Goal: Information Seeking & Learning: Obtain resource

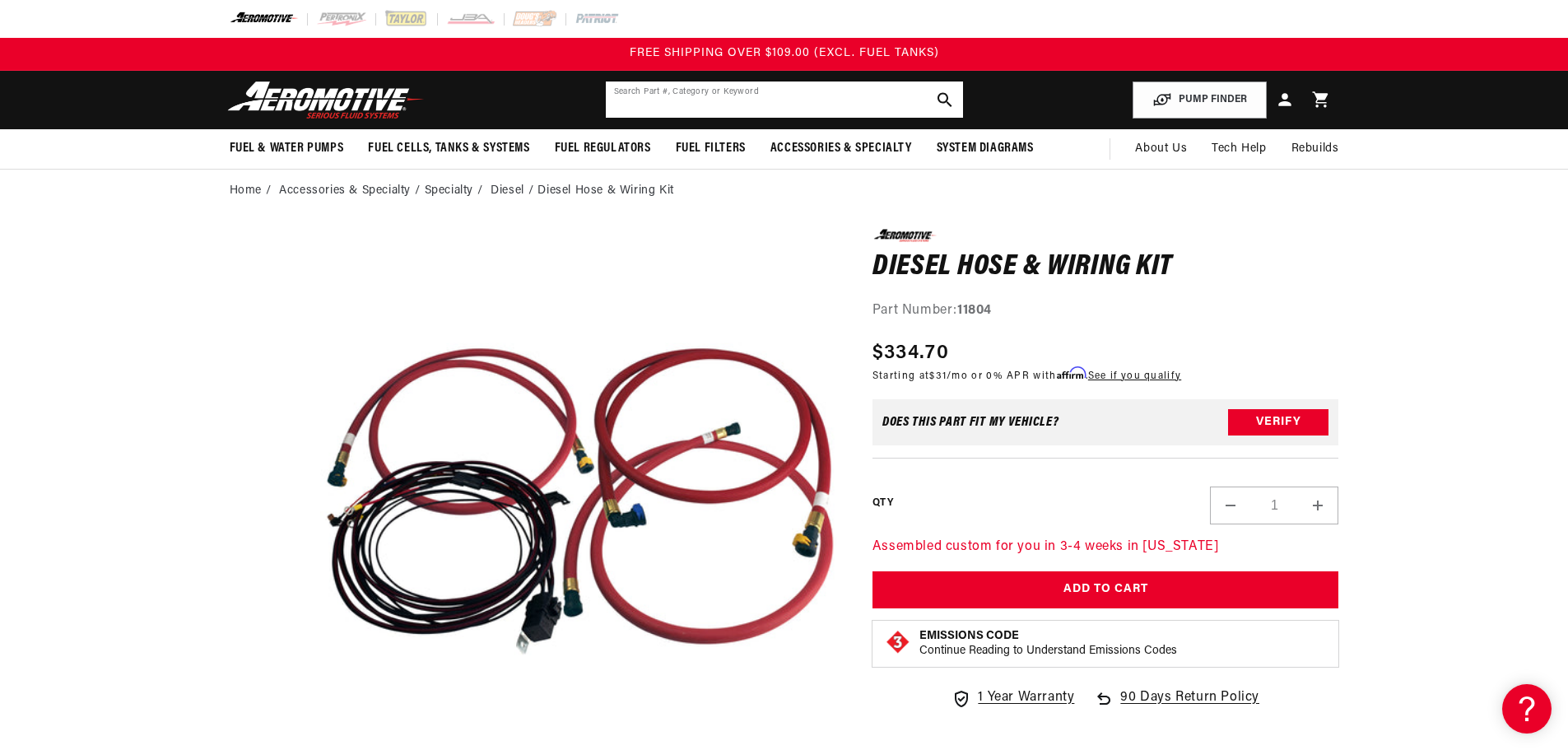
click at [765, 93] on input "text" at bounding box center [784, 99] width 357 height 36
paste input "11805"
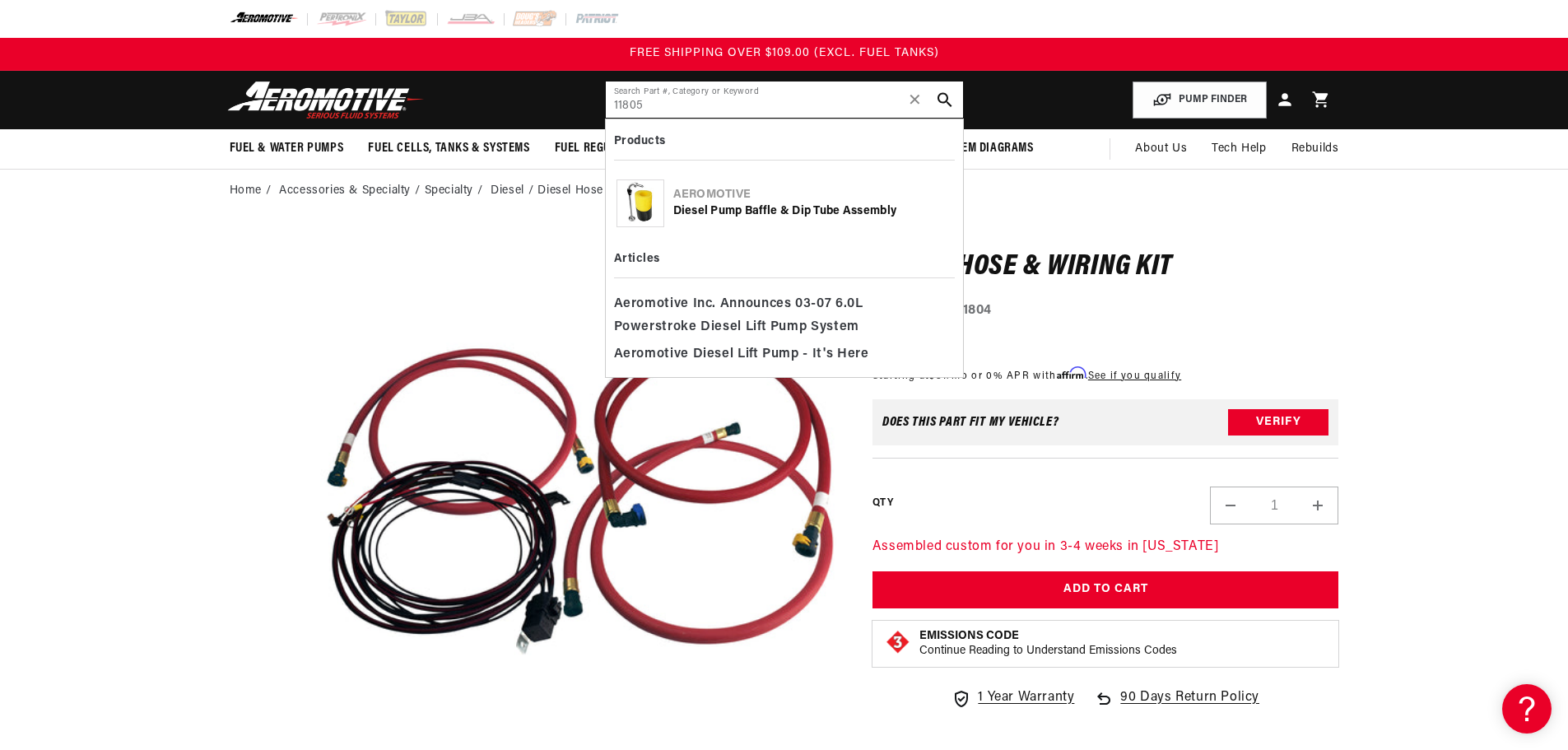
type input "11805"
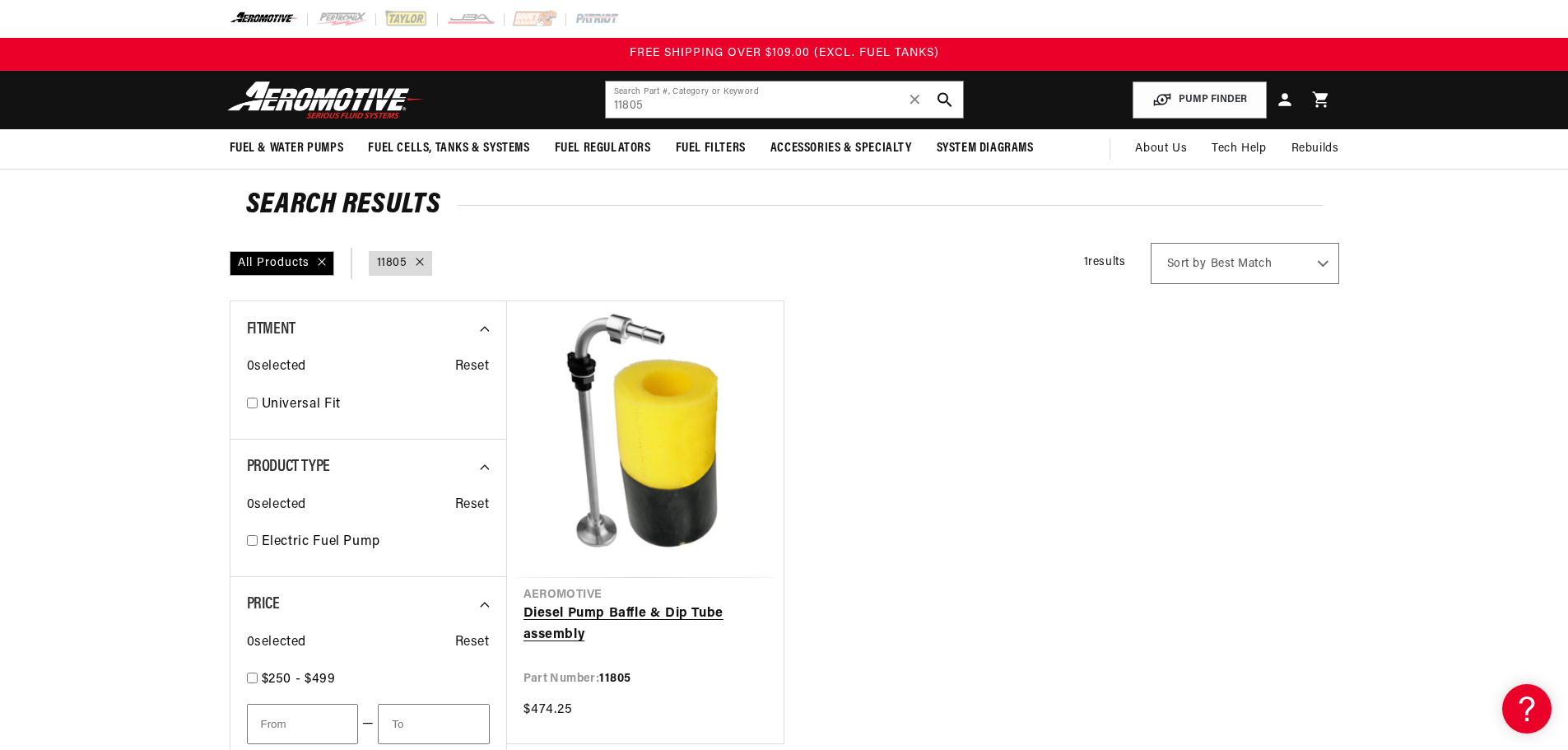
click at [682, 611] on link "Diesel Pump Baffle & Dip Tube assembly" at bounding box center [646, 624] width 243 height 42
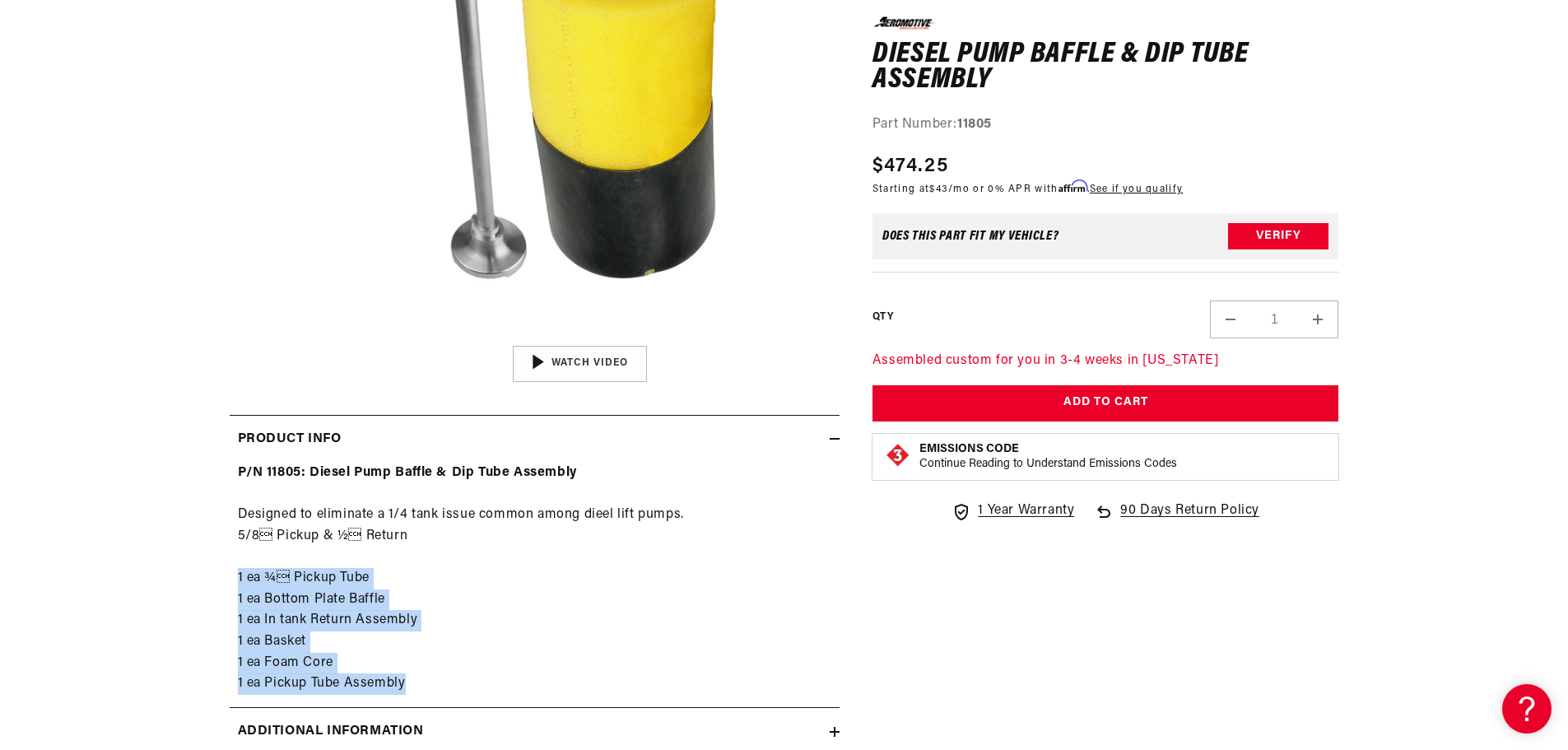
drag, startPoint x: 238, startPoint y: 575, endPoint x: 424, endPoint y: 691, distance: 219.2
click at [424, 691] on div "P/N 11805: Diesel Pump Baffle & Dip Tube Assembly Designed to eliminate a 1/4 t…" at bounding box center [534, 579] width 610 height 232
copy div "1 ea ¾ Pickup Tube 1 ea Bottom Plate Baffle 1 ea In tank Return Assembly 1 ea …"
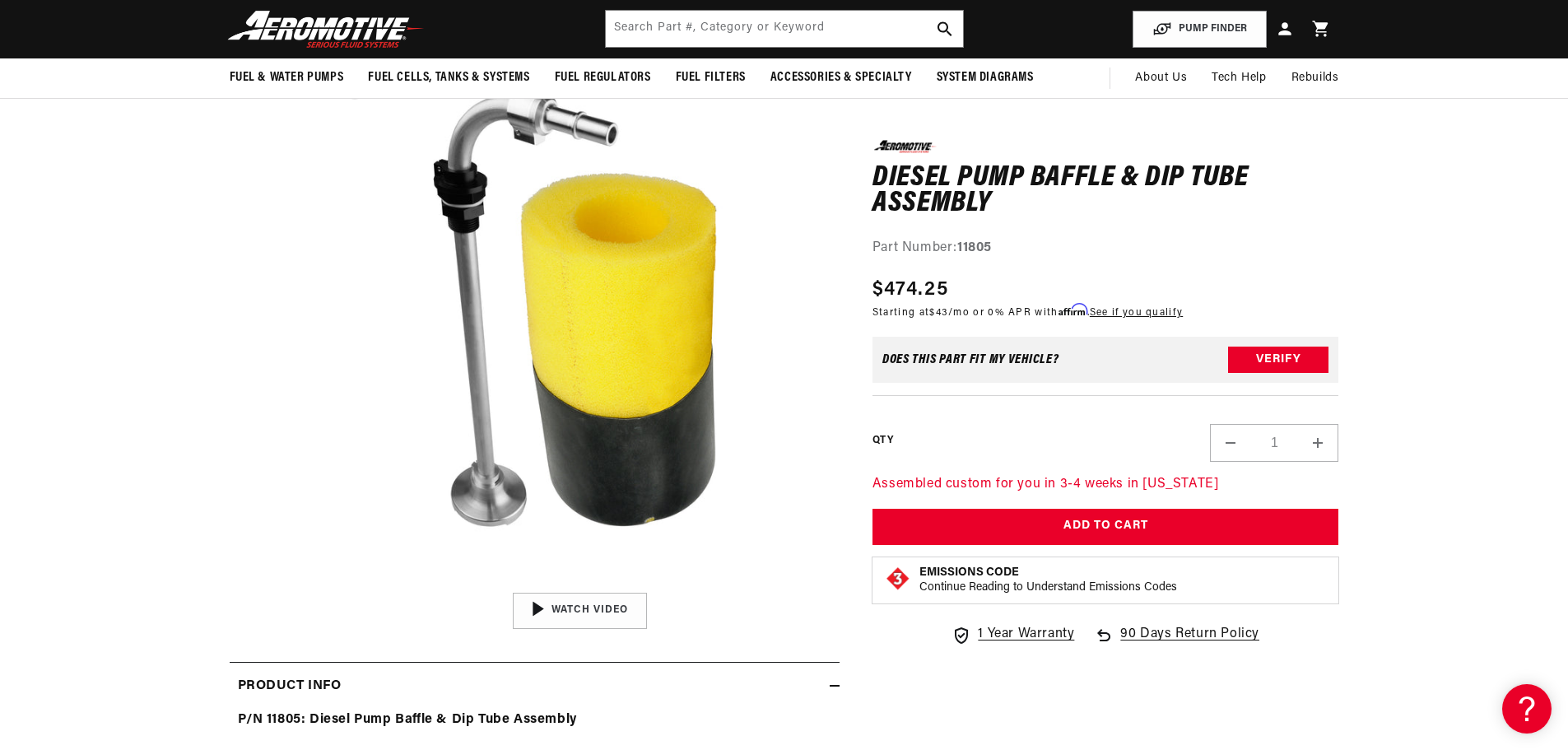
scroll to position [82, 0]
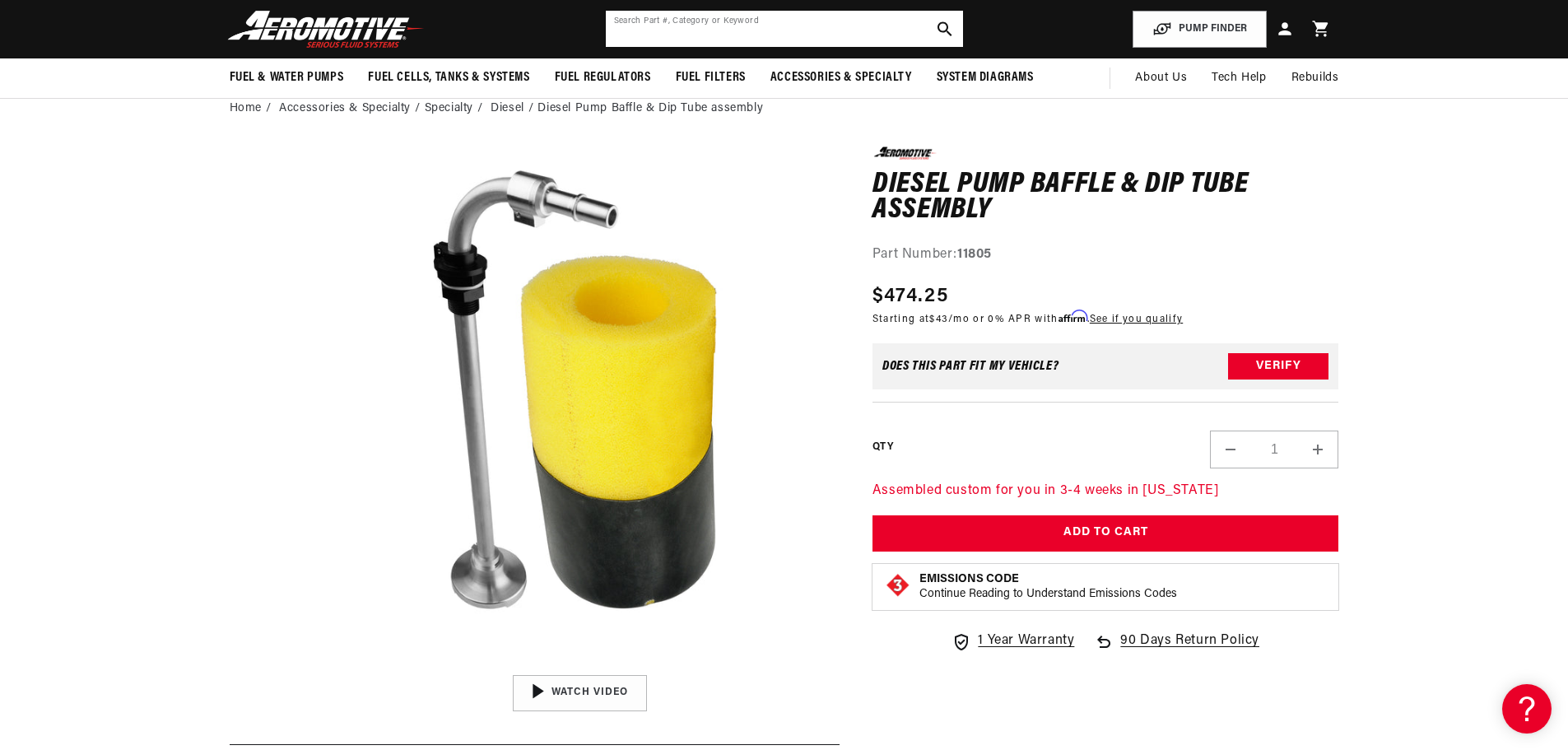
click at [792, 23] on input "text" at bounding box center [784, 28] width 357 height 36
paste input "11806"
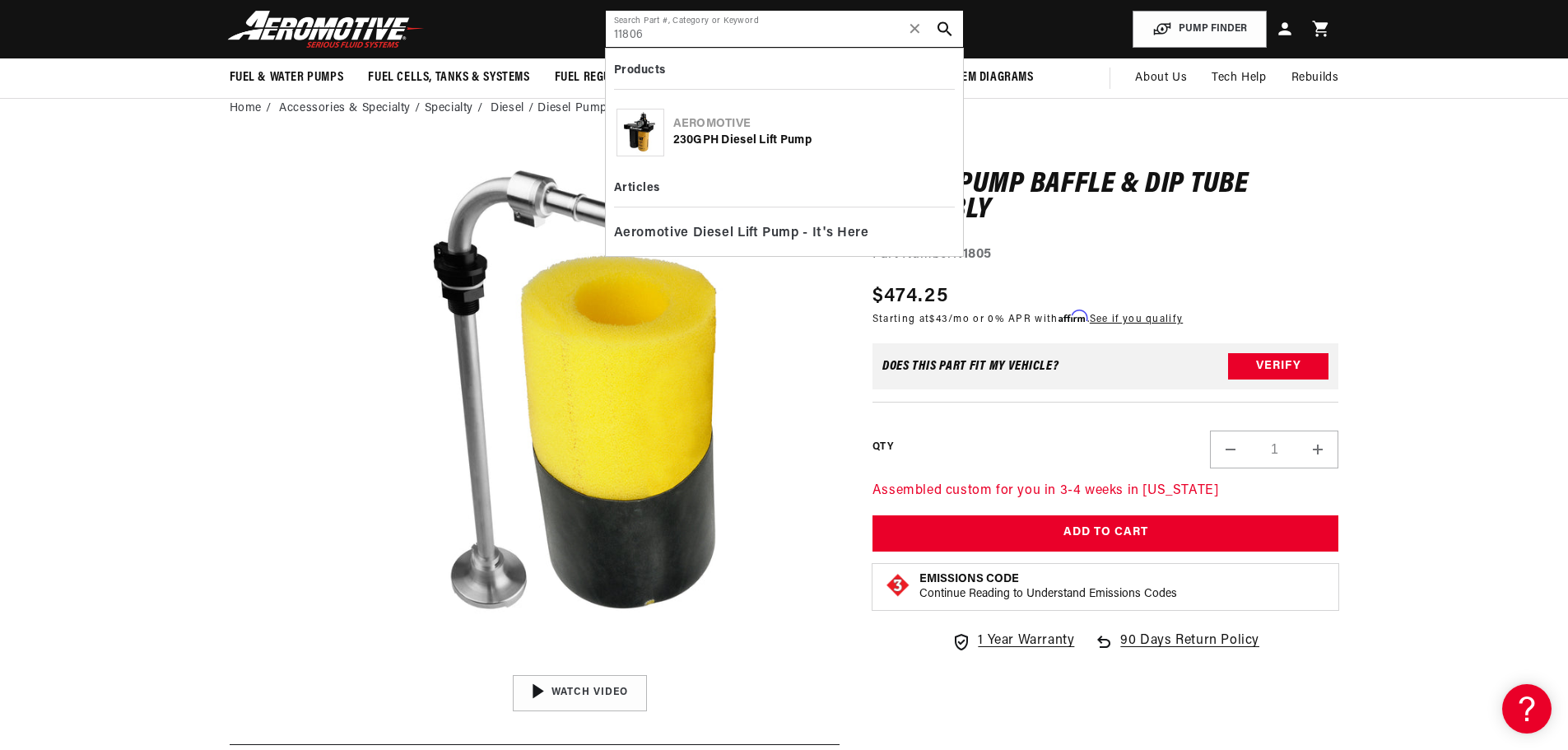
type input "11806"
click at [770, 149] on div "Aeromotive 230GPH Diesel Lift Pump" at bounding box center [784, 132] width 340 height 60
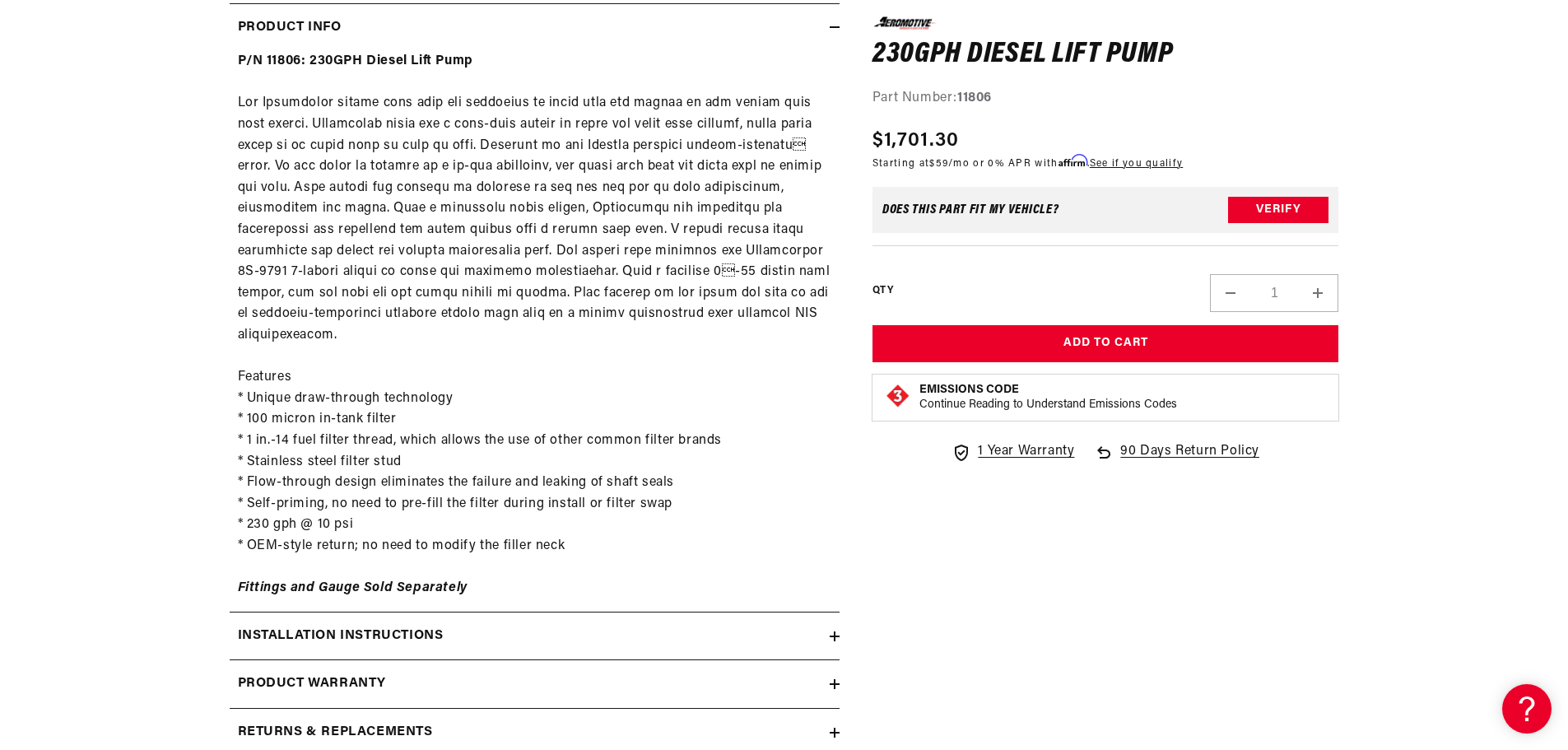
scroll to position [658, 0]
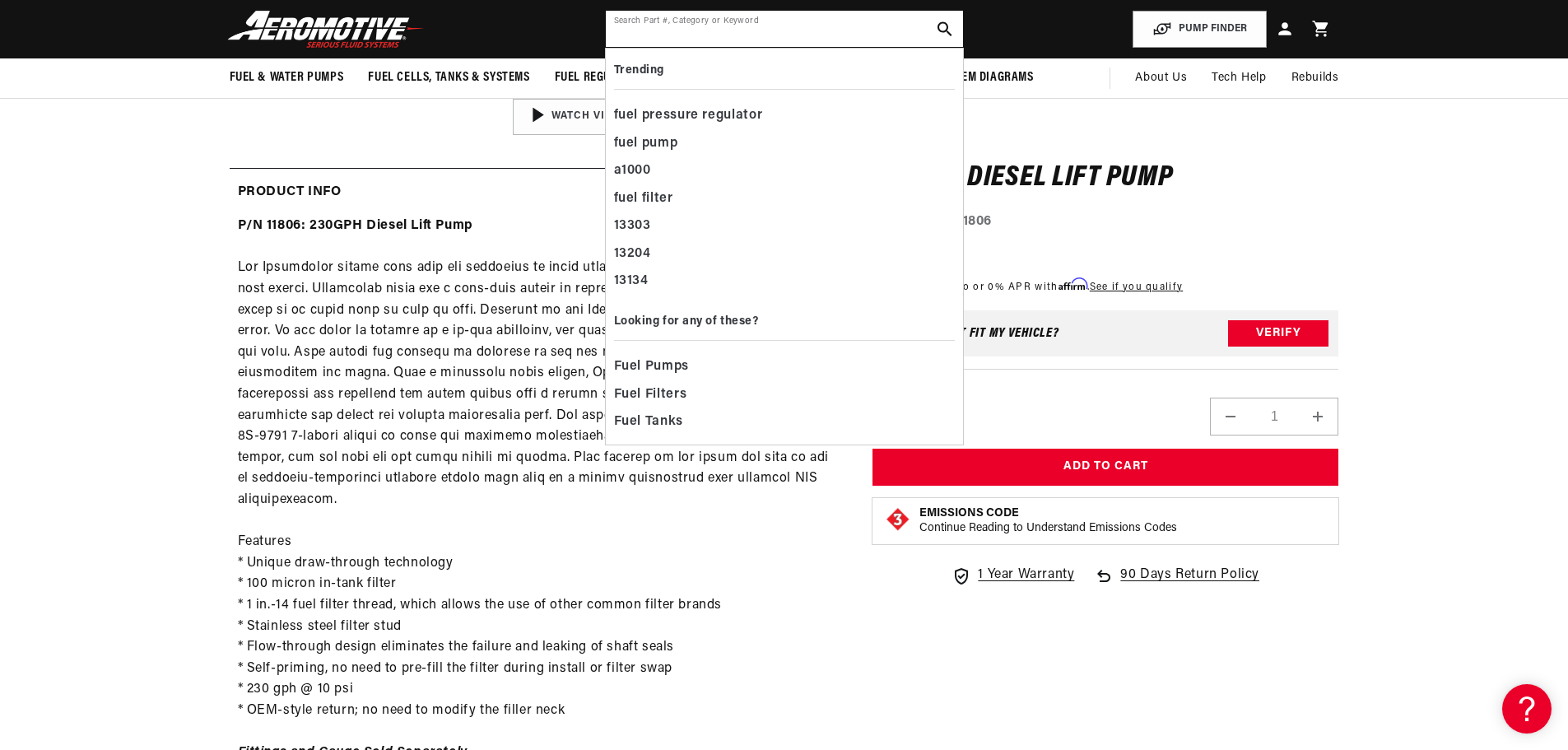
click at [801, 39] on input "text" at bounding box center [784, 28] width 357 height 36
paste input "11807"
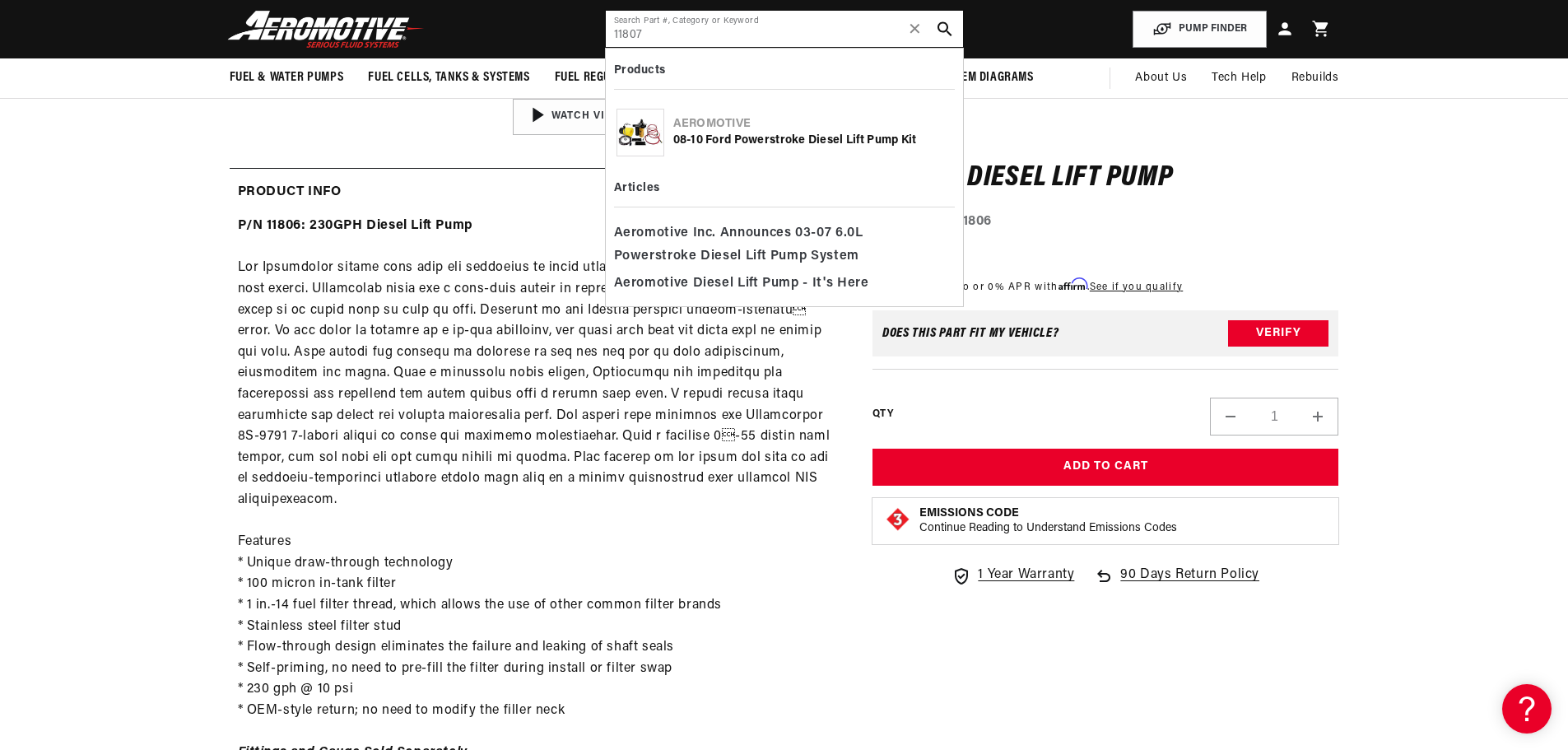
type input "11807"
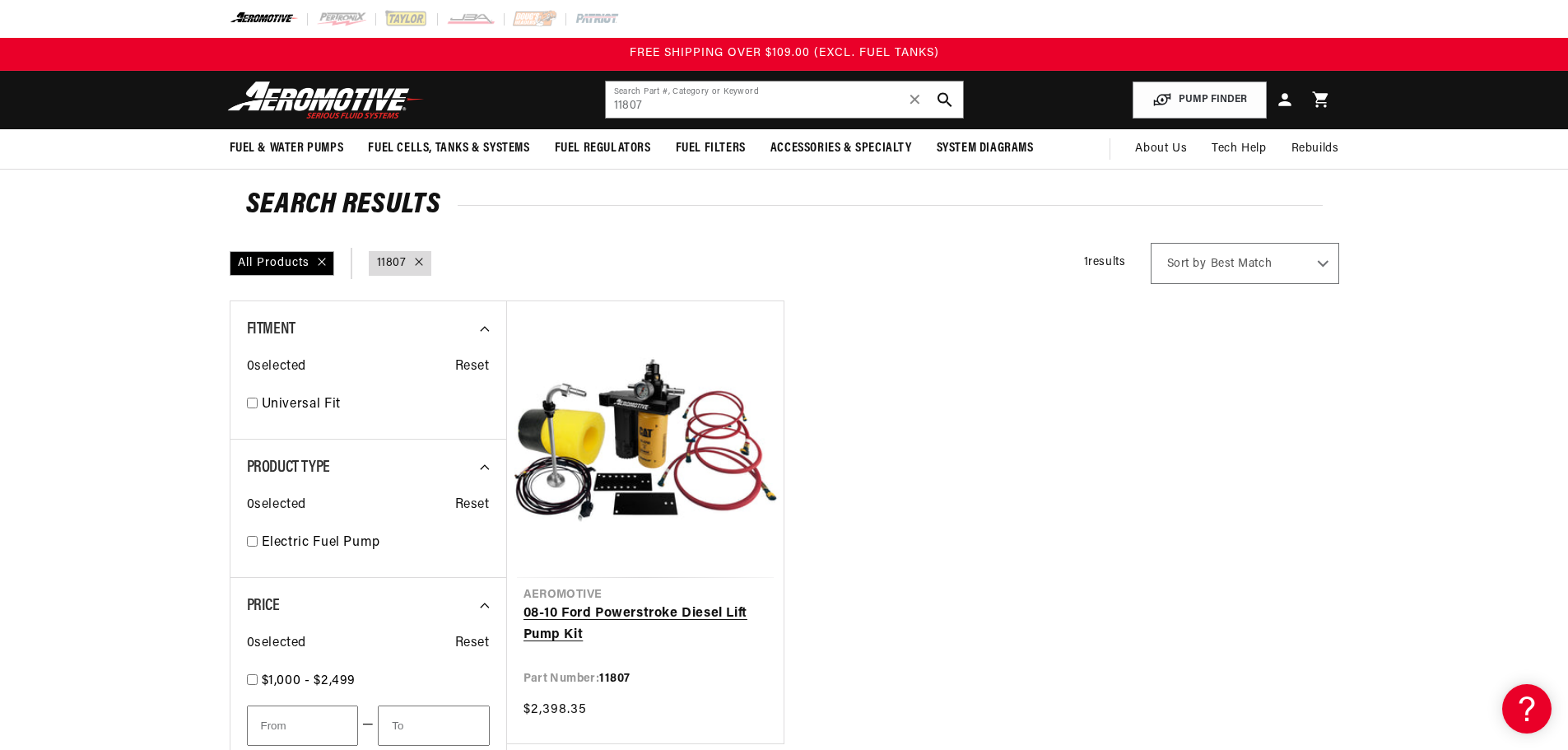
click at [703, 616] on link "08-10 Ford Powerstroke Diesel Lift Pump Kit" at bounding box center [646, 624] width 243 height 42
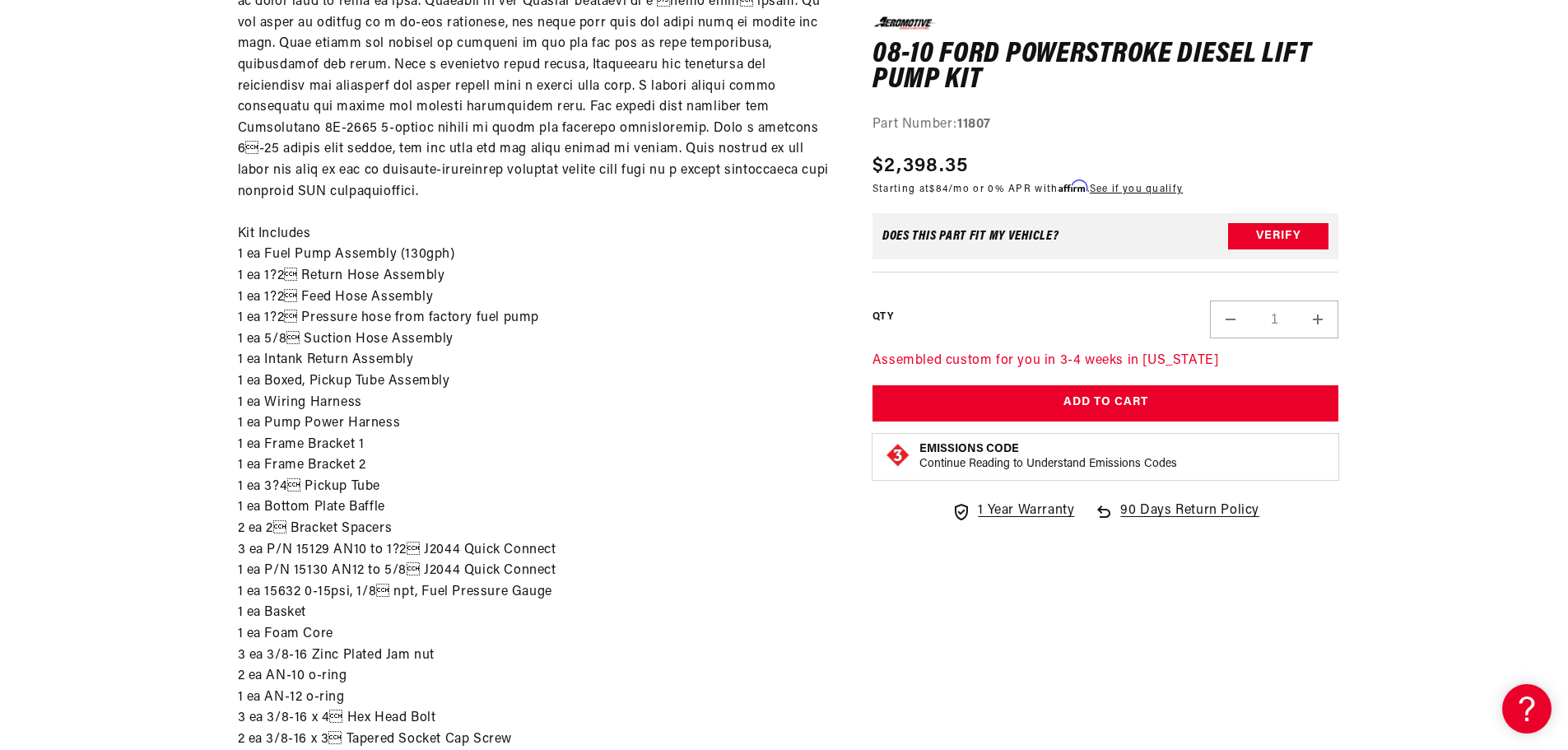
scroll to position [1070, 0]
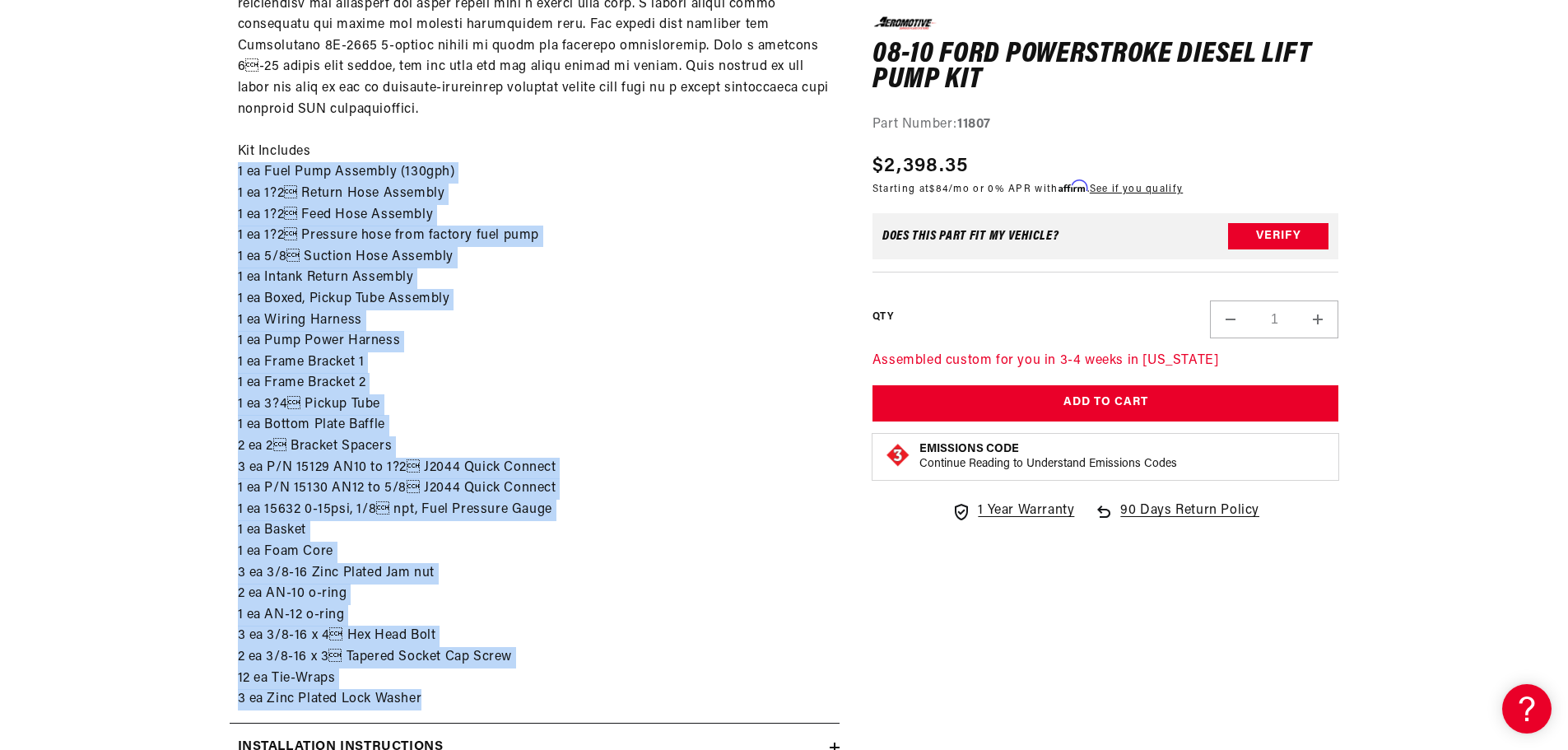
drag, startPoint x: 238, startPoint y: 152, endPoint x: 485, endPoint y: 675, distance: 578.4
click at [485, 675] on div "P/N 11807: 08-10 Ford Powerstroke Diesel Lift Pump Kit Kit Includes 1 ea Fuel P…" at bounding box center [534, 256] width 610 height 906
copy div "1 ea Fuel Pump Assembly (130gph) 1 ea 1?2 Return Hose Assembly 1 ea 1?2 Feed …"
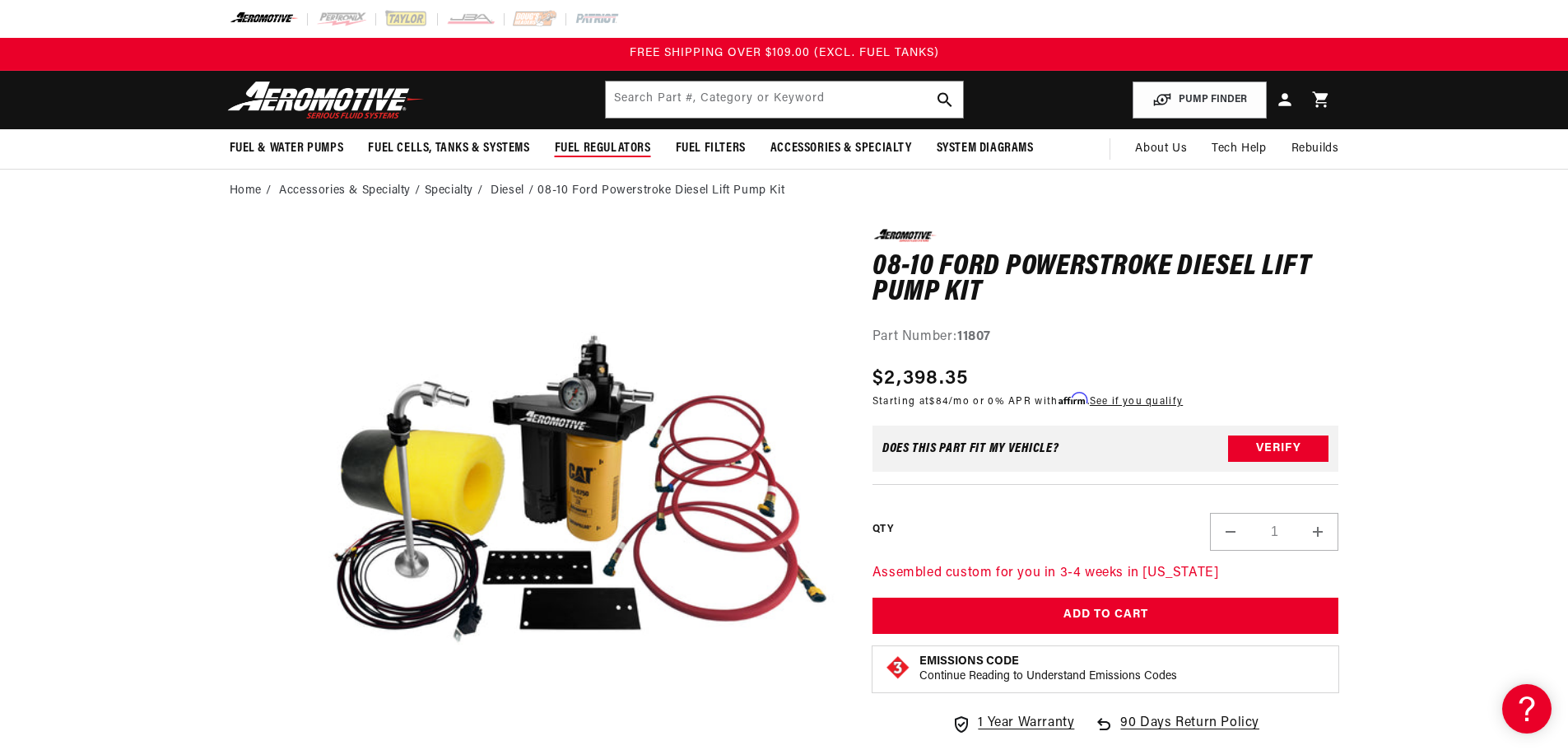
scroll to position [0, 0]
click at [701, 105] on input "text" at bounding box center [784, 99] width 357 height 36
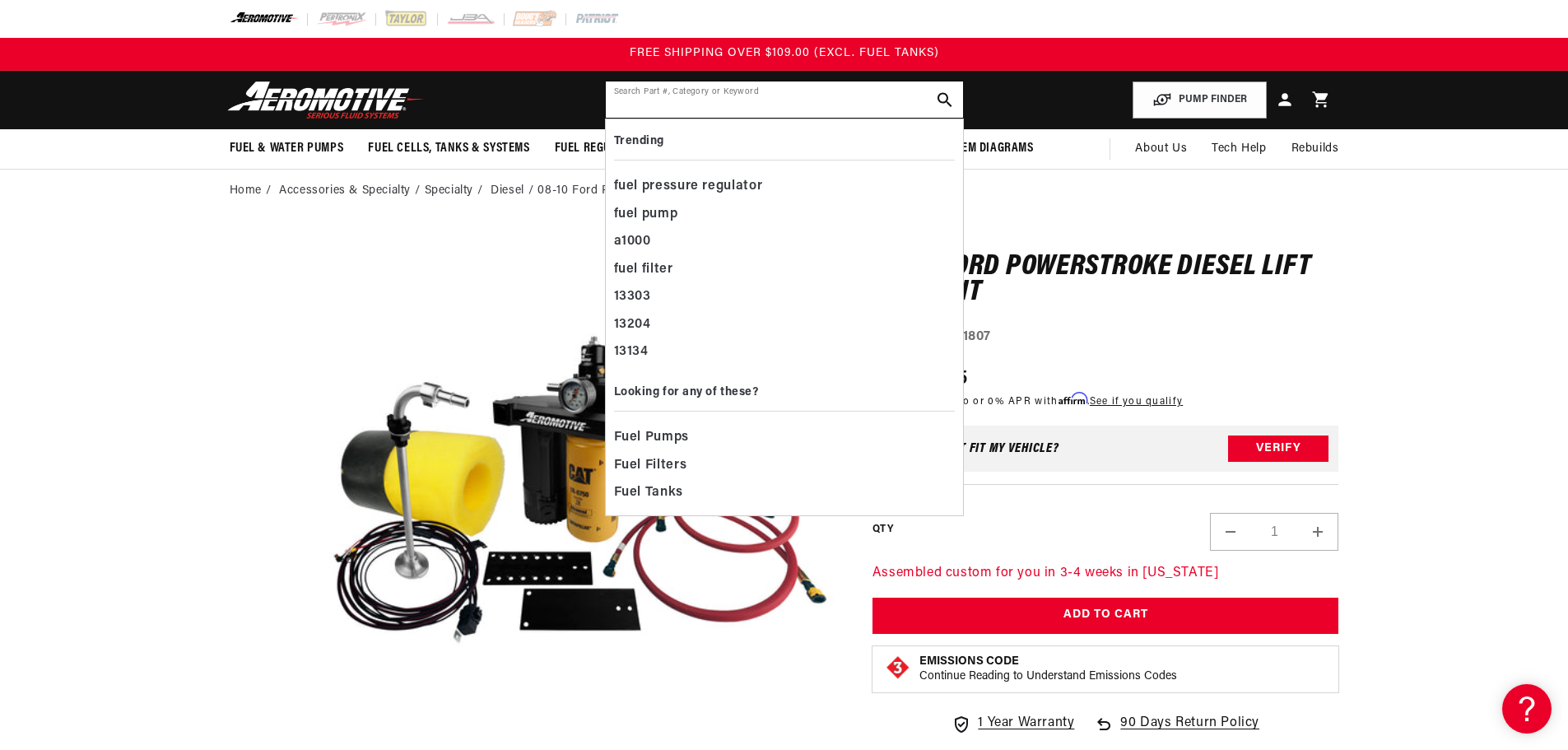
paste input "11808"
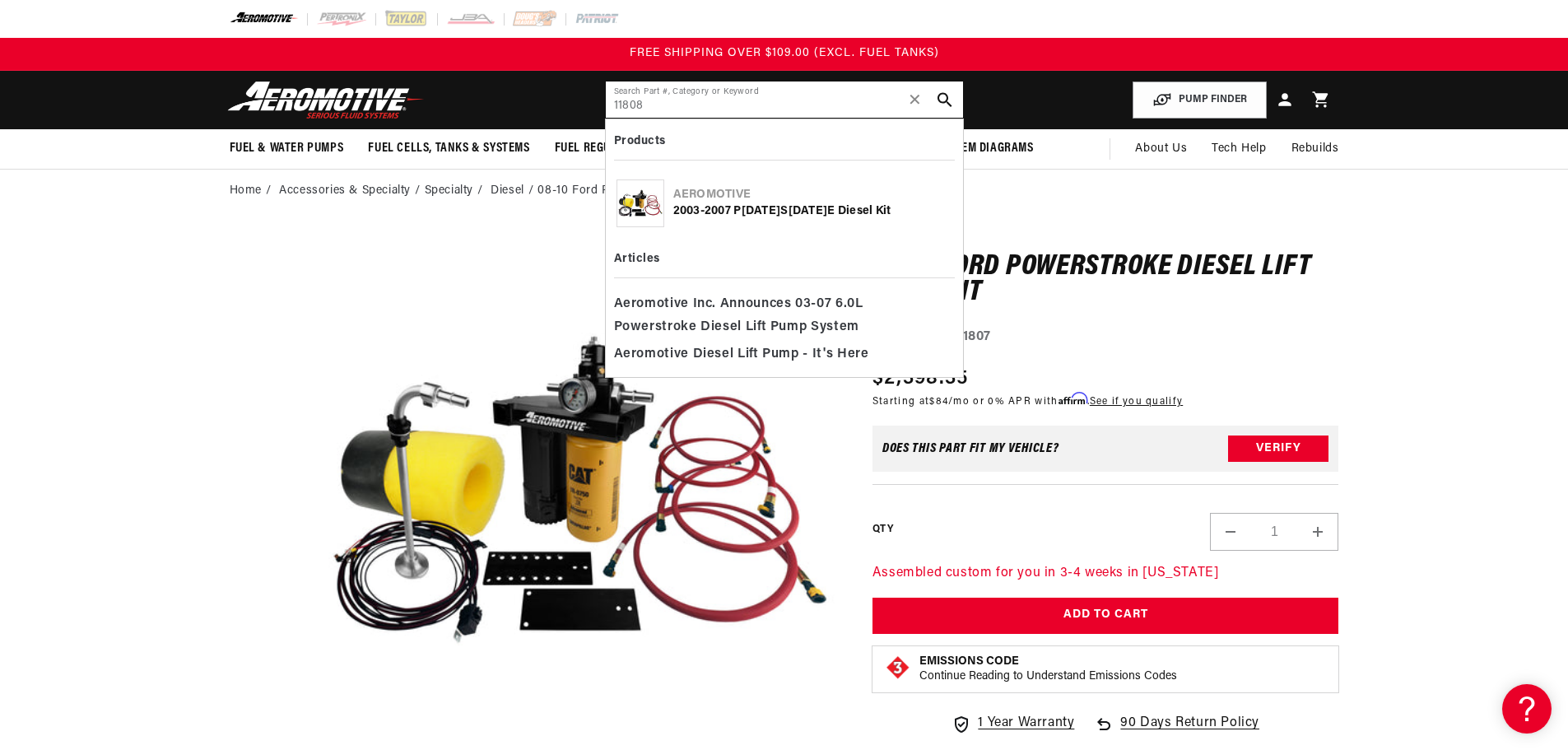
type input "11808"
click at [811, 201] on div "Aeromotive" at bounding box center [812, 195] width 279 height 16
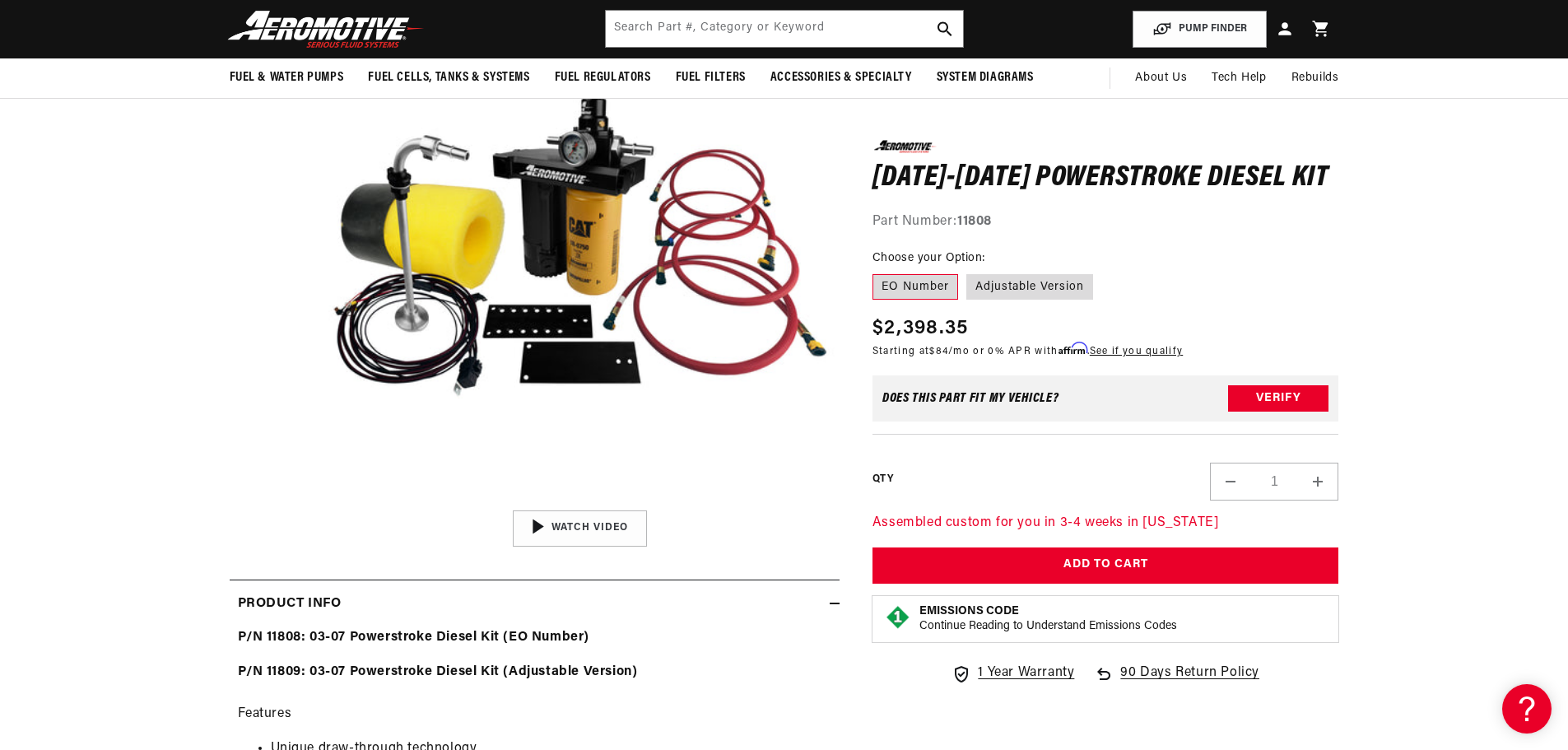
click at [971, 220] on strong "11808" at bounding box center [975, 221] width 34 height 13
click at [1122, 208] on div "0.0 star rating Write a review 2003-2007 Powerstroke Diesel Kit 2003-2007 Power…" at bounding box center [1106, 186] width 466 height 93
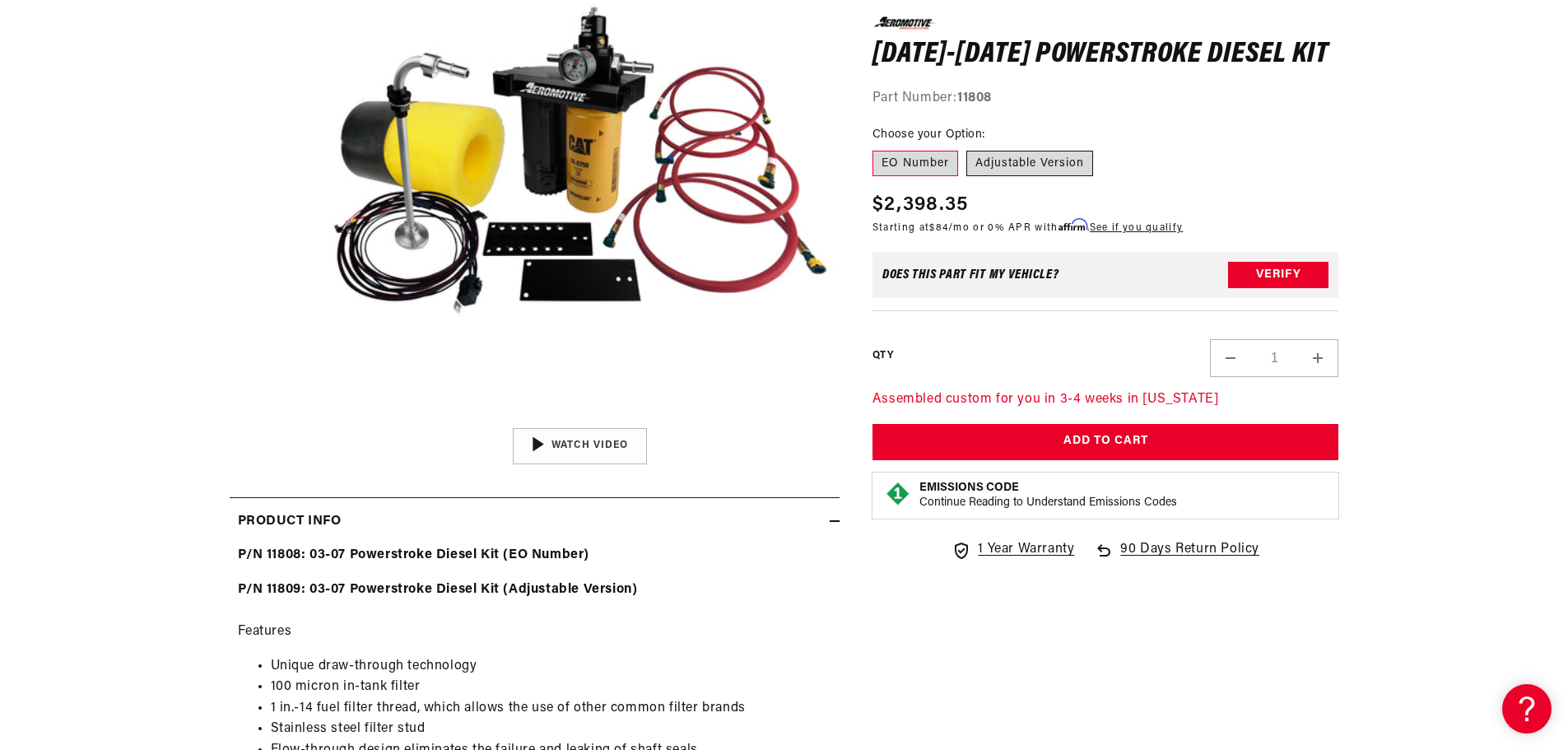
click at [1023, 162] on label "Adjustable Version" at bounding box center [1030, 163] width 127 height 27
click at [967, 147] on input "Adjustable Version" at bounding box center [966, 147] width 1 height 1
radio input "true"
click at [930, 170] on label "EO Number" at bounding box center [916, 163] width 86 height 27
click at [877, 147] on input "EO Number" at bounding box center [877, 147] width 1 height 1
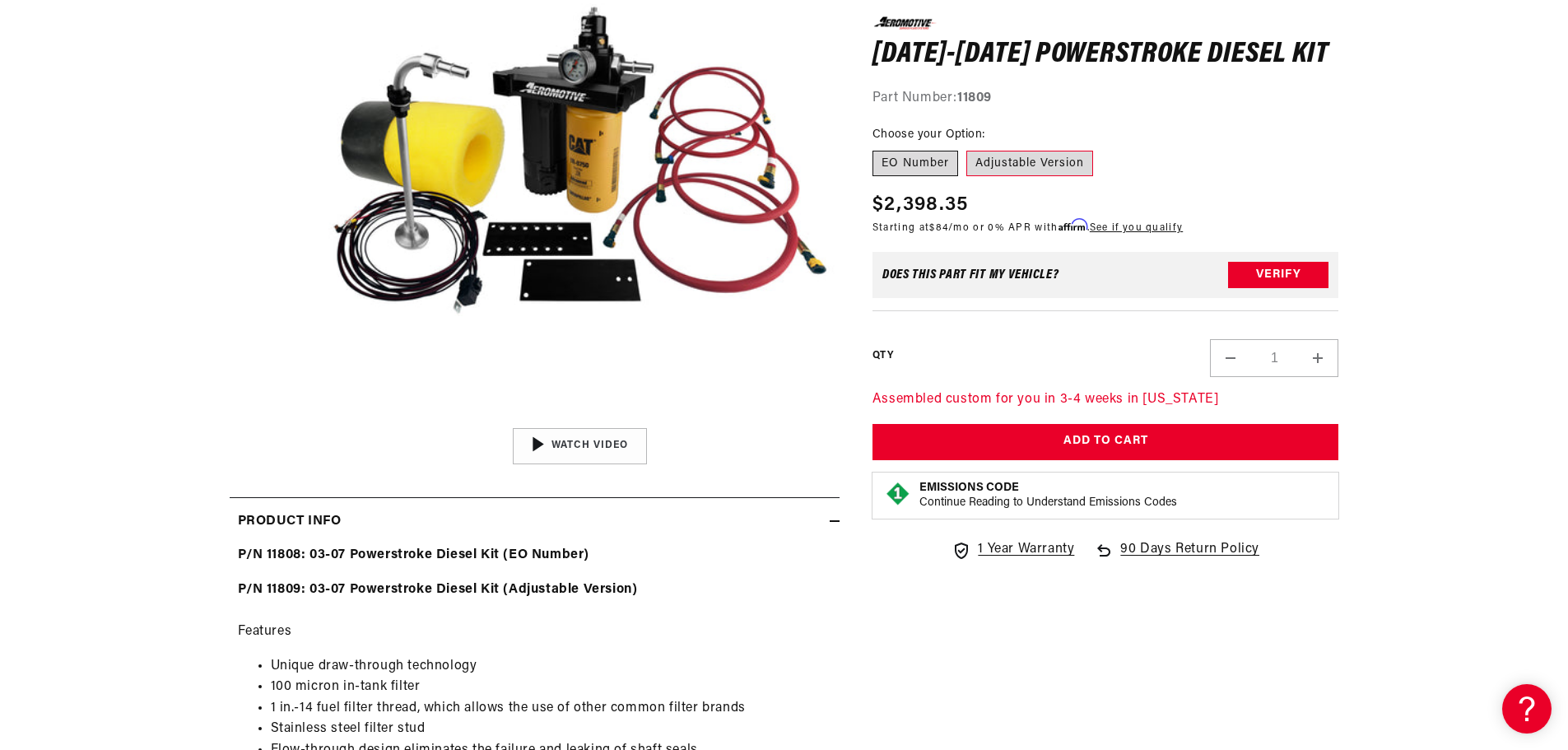
radio input "true"
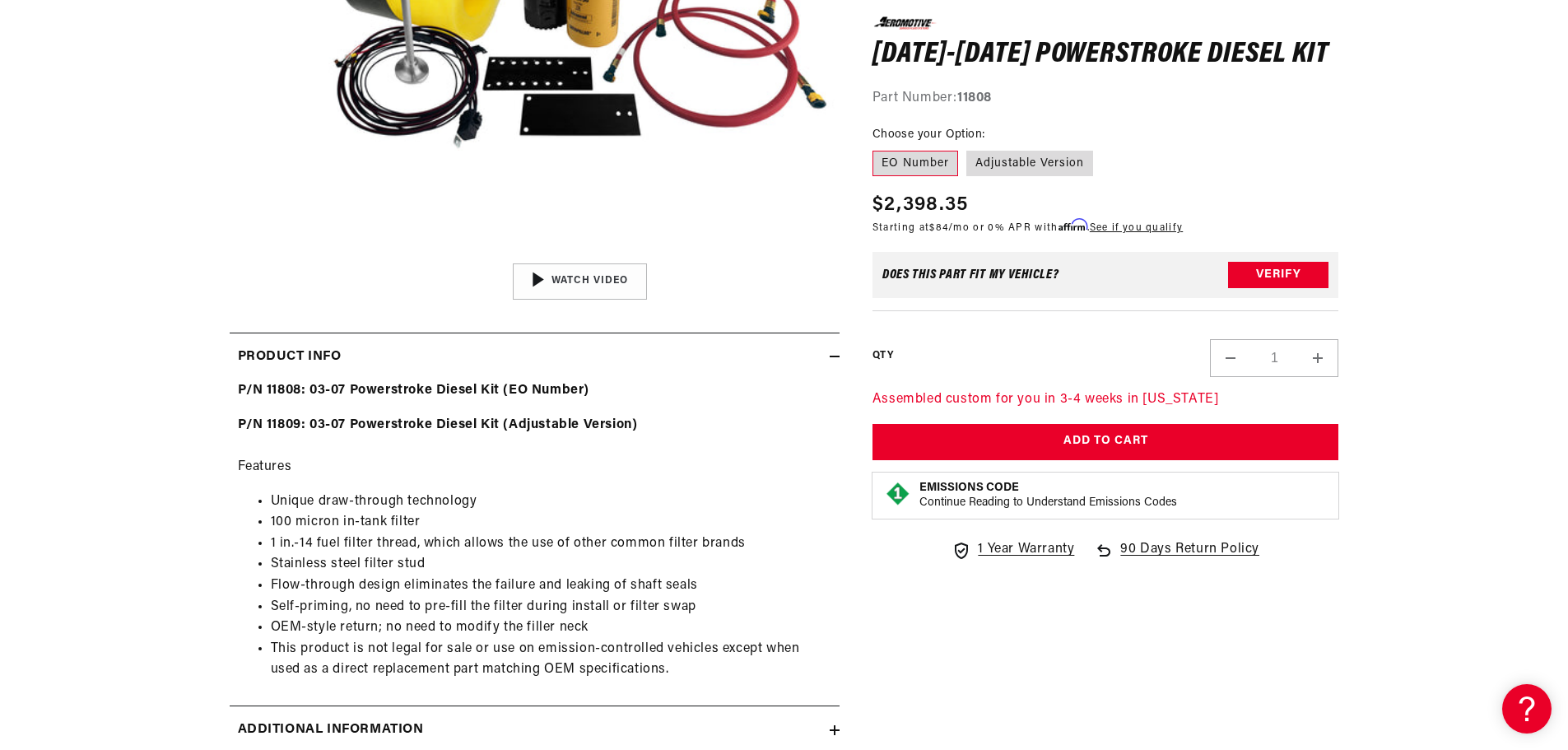
click at [370, 423] on strong "P/N 11809: 03-07 Powerstroke Diesel Kit (Adjustable Version)" at bounding box center [437, 424] width 400 height 13
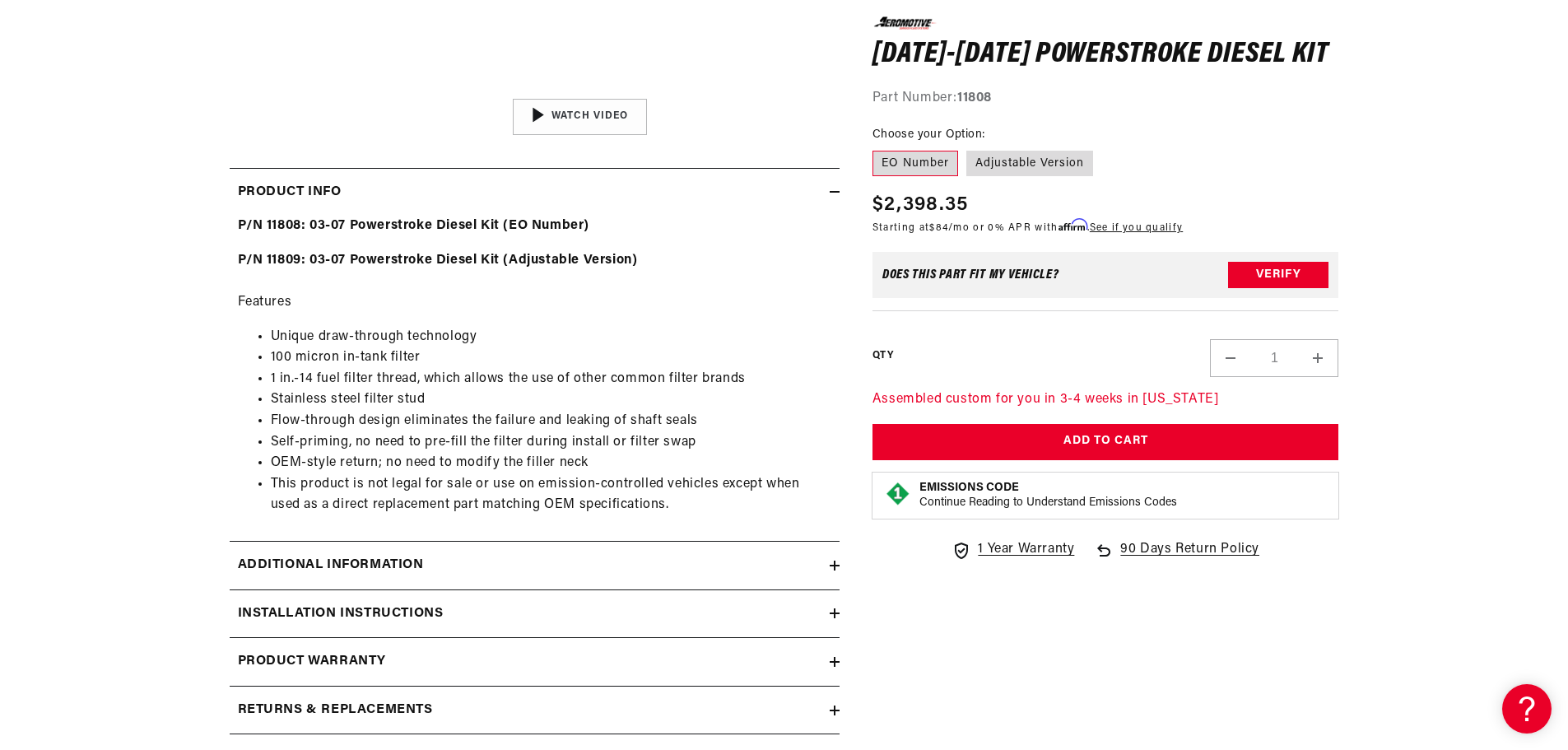
click at [463, 565] on div "Additional information" at bounding box center [530, 565] width 600 height 21
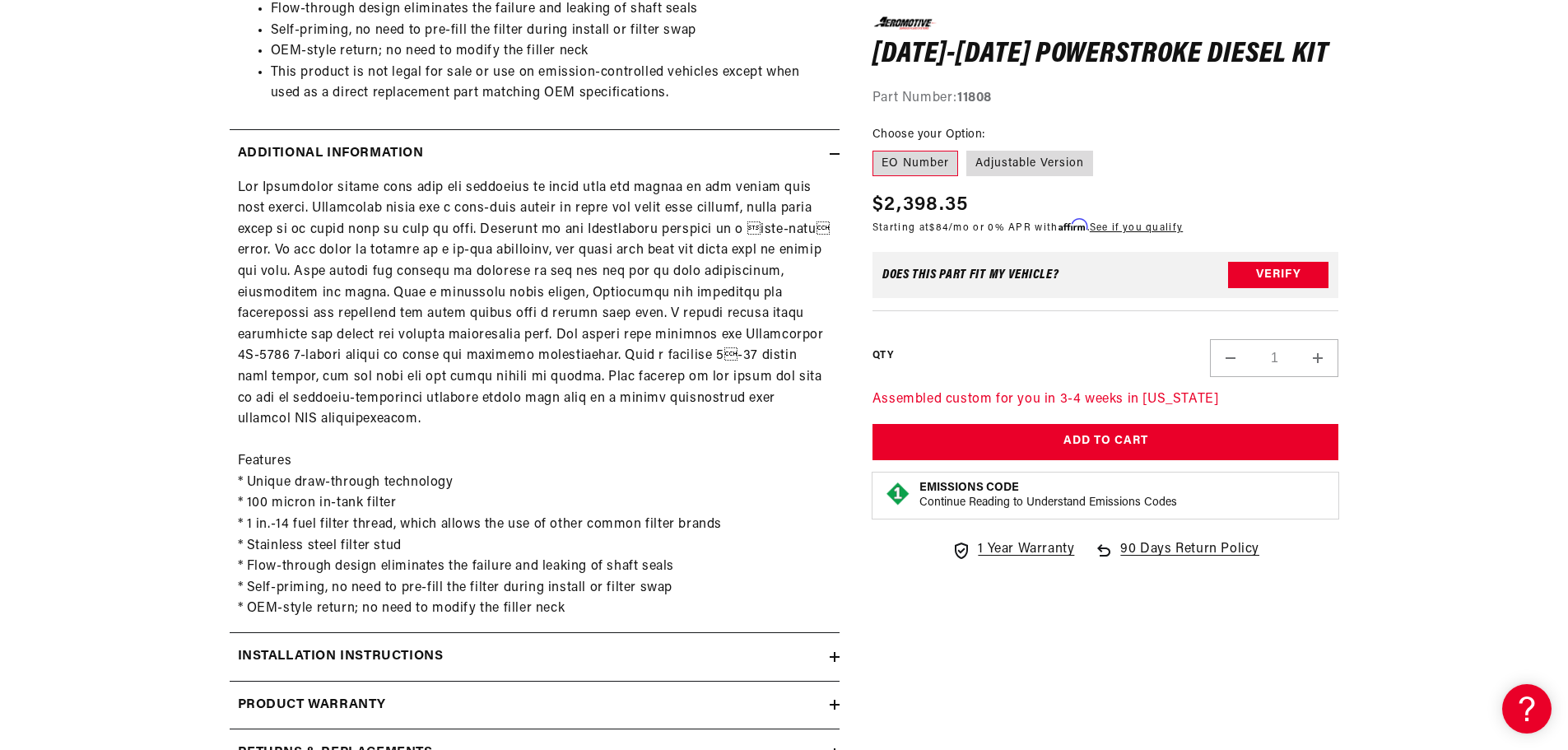
scroll to position [1234, 0]
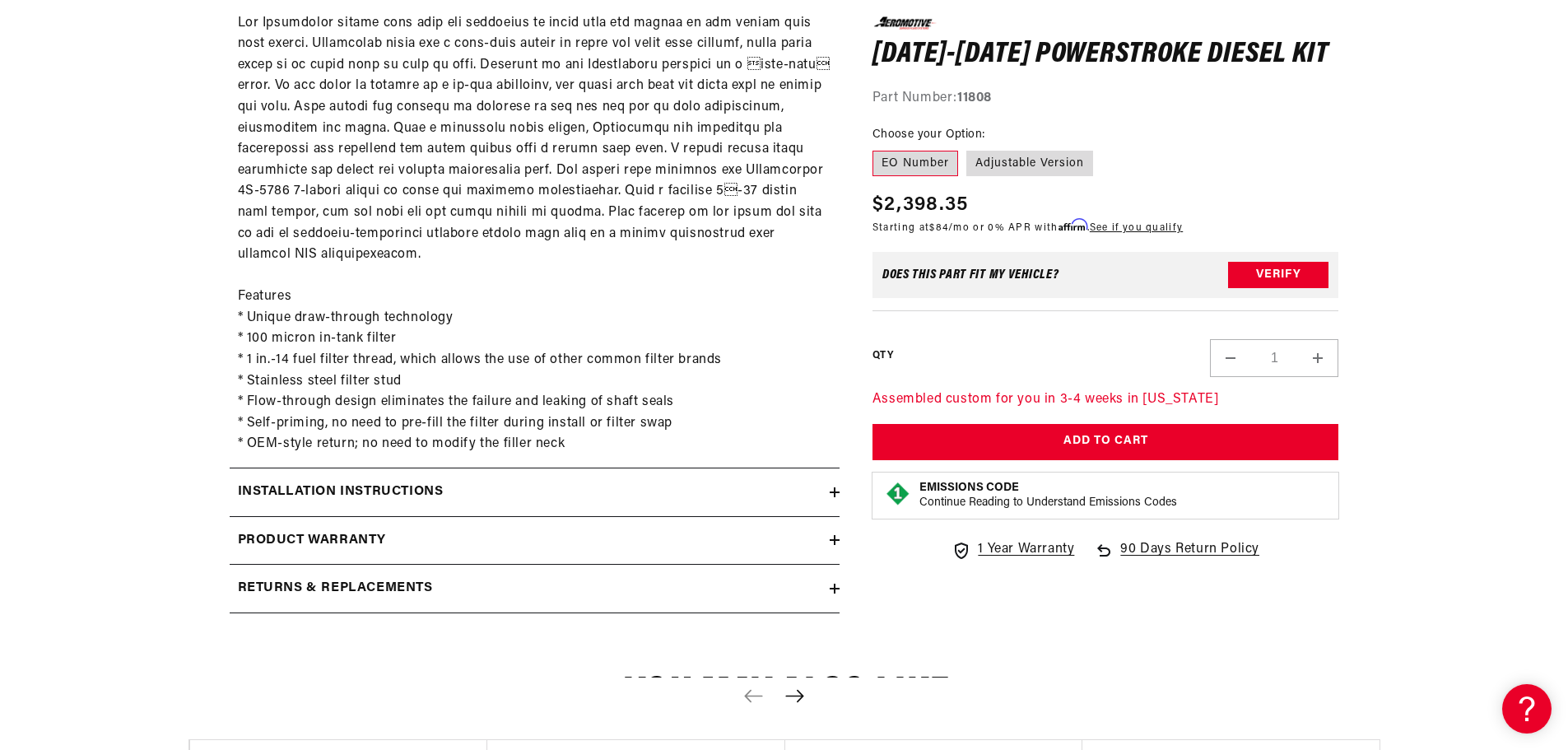
click at [508, 482] on div "Installation Instructions" at bounding box center [530, 492] width 600 height 21
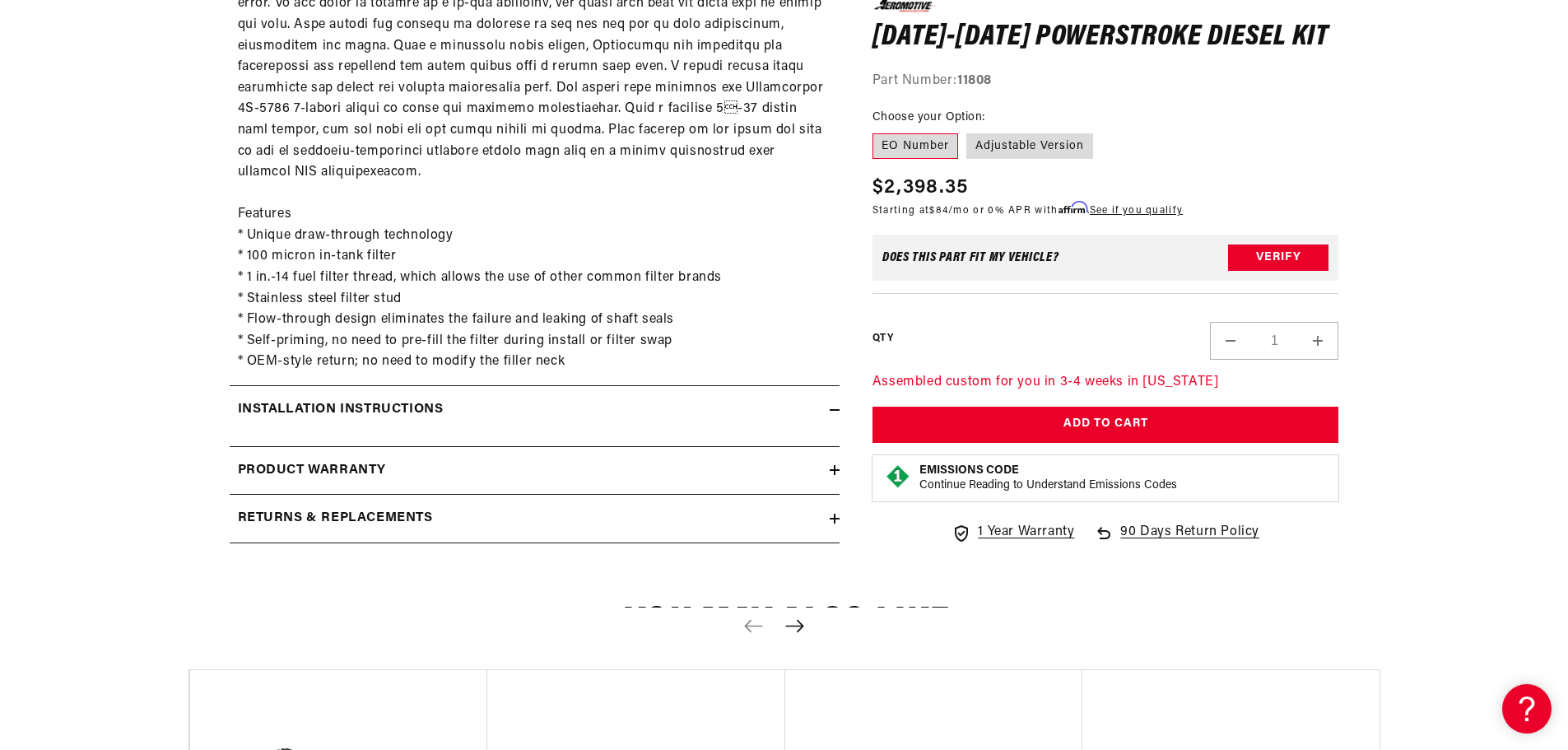
scroll to position [1399, 0]
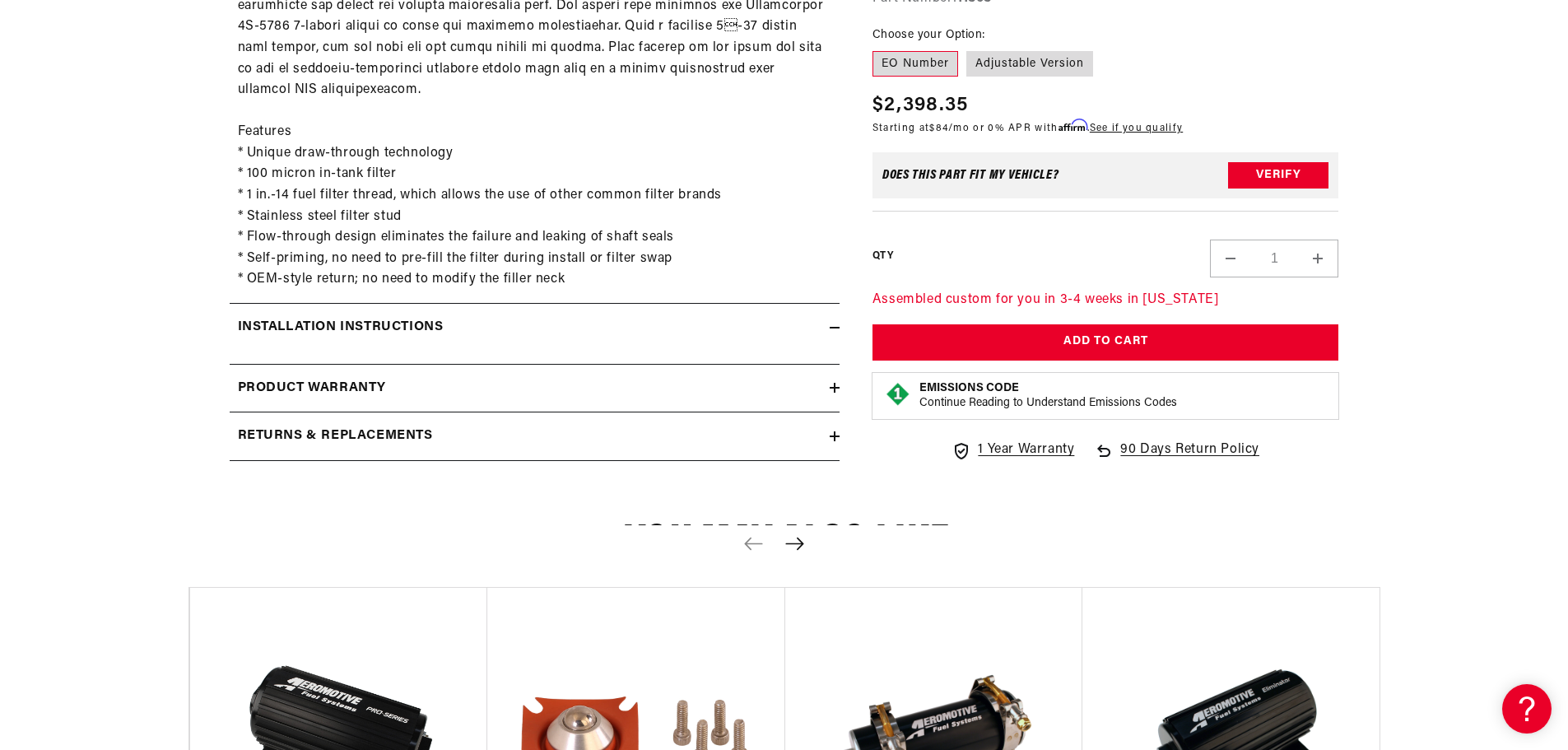
click at [641, 317] on div "Installation Instructions" at bounding box center [530, 327] width 600 height 21
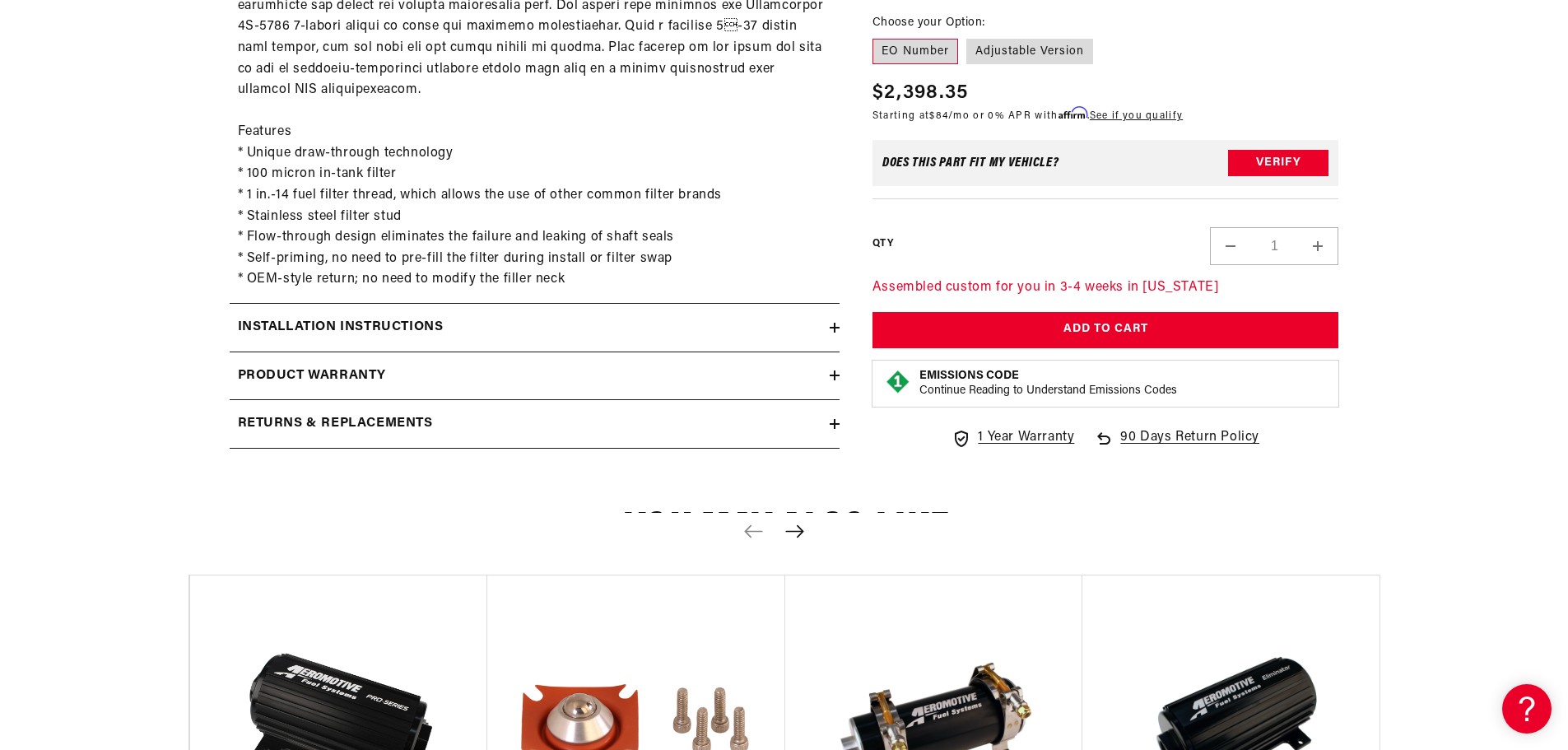
click at [739, 317] on div "Installation Instructions" at bounding box center [530, 327] width 600 height 21
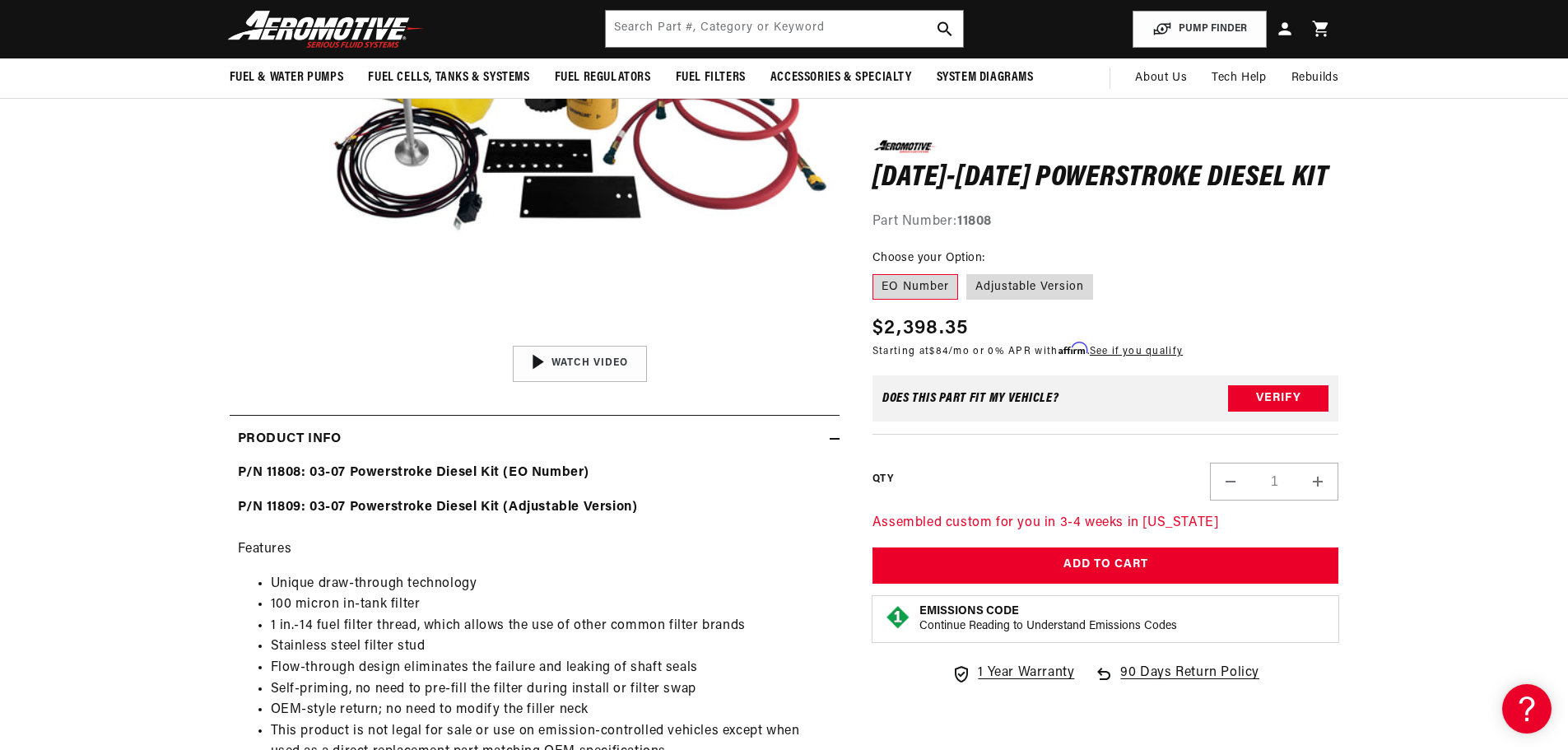
scroll to position [247, 0]
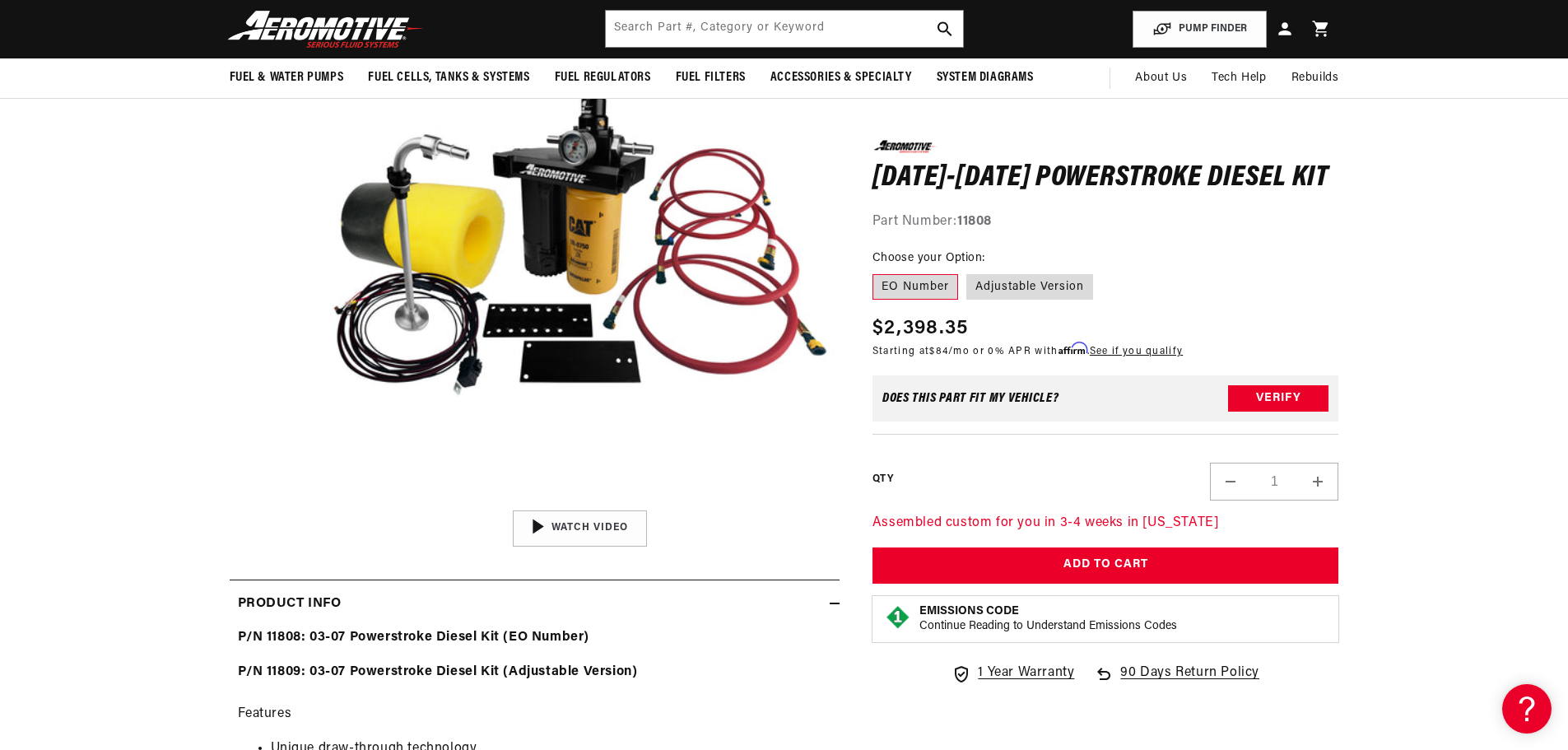
click at [375, 633] on strong "P/N 11808: 03-07 Powerstroke Diesel Kit (EO Number)" at bounding box center [413, 636] width 352 height 13
click at [500, 629] on p "P/N 11808: 03-07 Powerstroke Diesel Kit (EO Number)" at bounding box center [534, 638] width 593 height 21
click at [1067, 289] on label "Adjustable Version" at bounding box center [1030, 286] width 127 height 27
click at [967, 271] on input "Adjustable Version" at bounding box center [966, 270] width 1 height 1
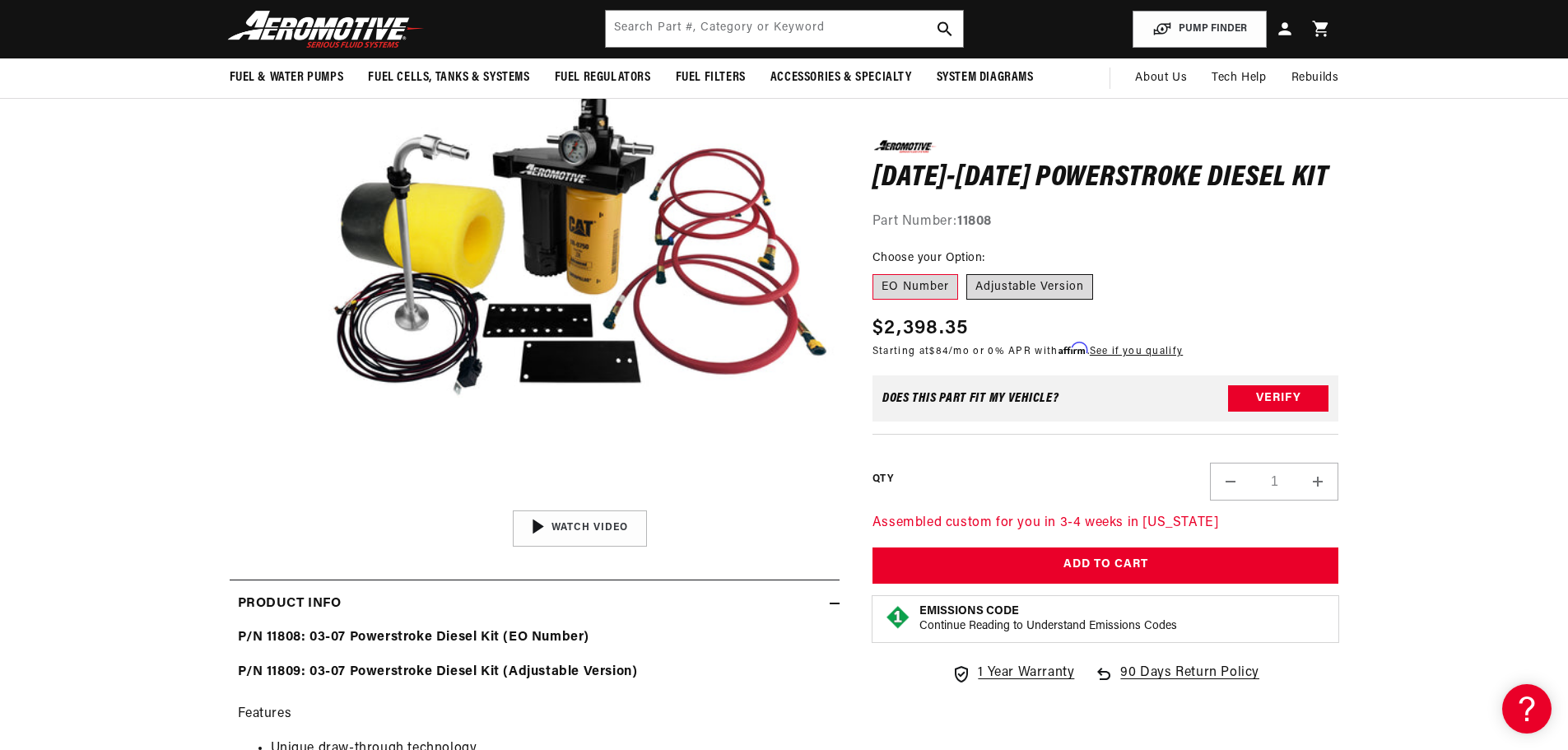
radio input "true"
click at [920, 283] on label "EO Number" at bounding box center [916, 286] width 86 height 27
click at [877, 271] on input "EO Number" at bounding box center [877, 270] width 1 height 1
radio input "true"
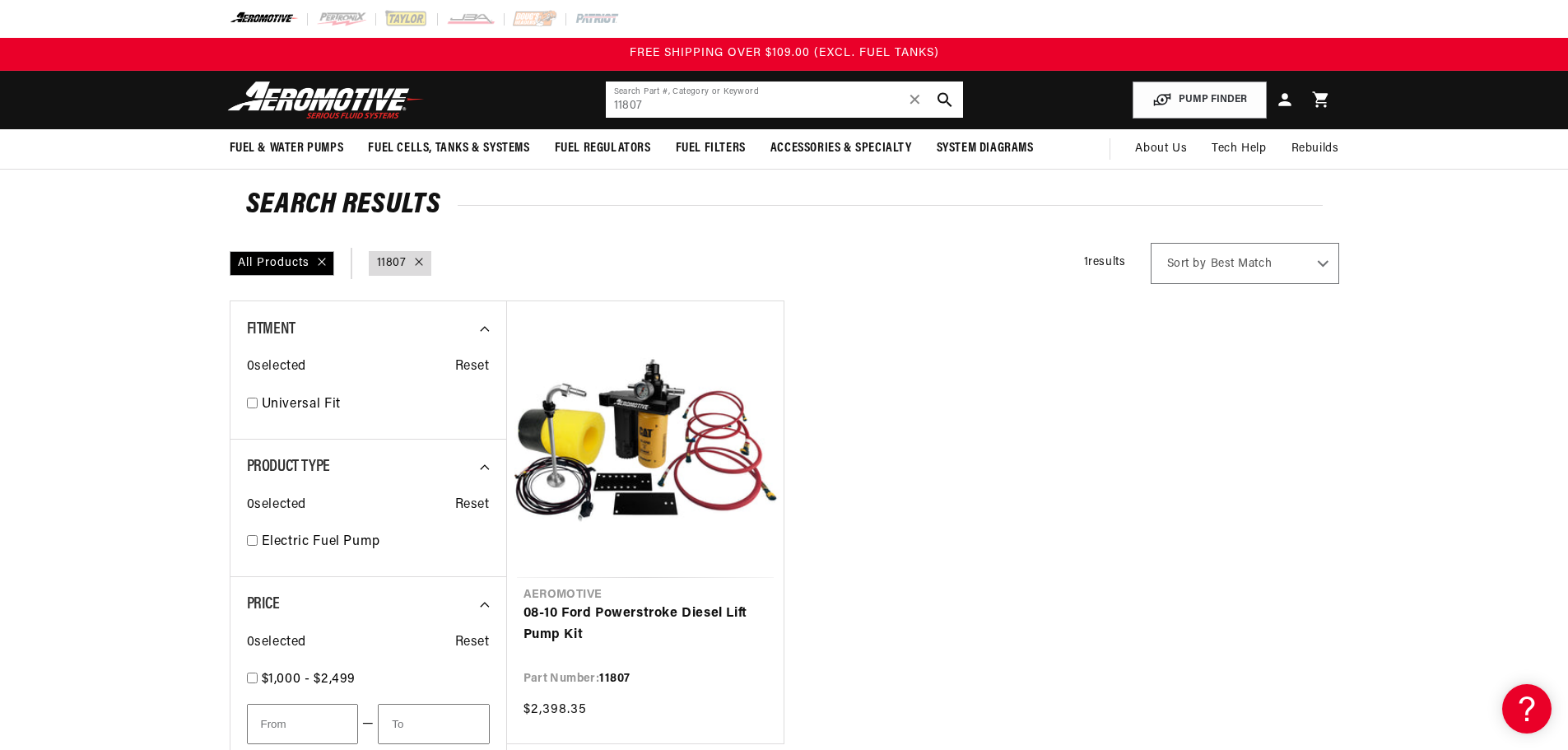
drag, startPoint x: 691, startPoint y: 108, endPoint x: 424, endPoint y: 99, distance: 267.2
click at [424, 99] on header "Fuel & Water Pumps Back In-Tank In-Line Fuel Pumps" at bounding box center [784, 100] width 1192 height 58
paste input "13"
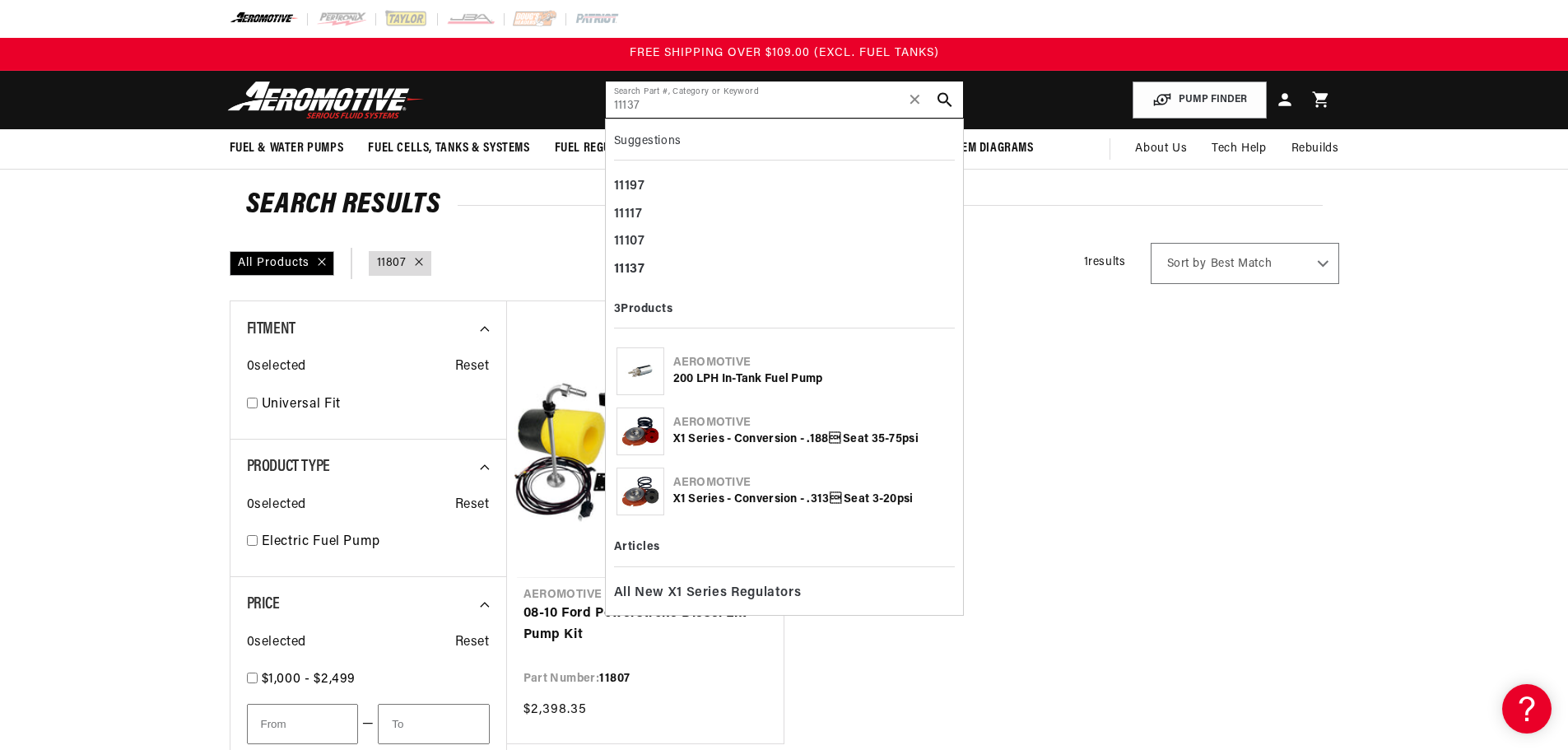
type input "11137"
click at [740, 379] on div "200 LPH In-Tank Fuel Pump" at bounding box center [812, 379] width 279 height 16
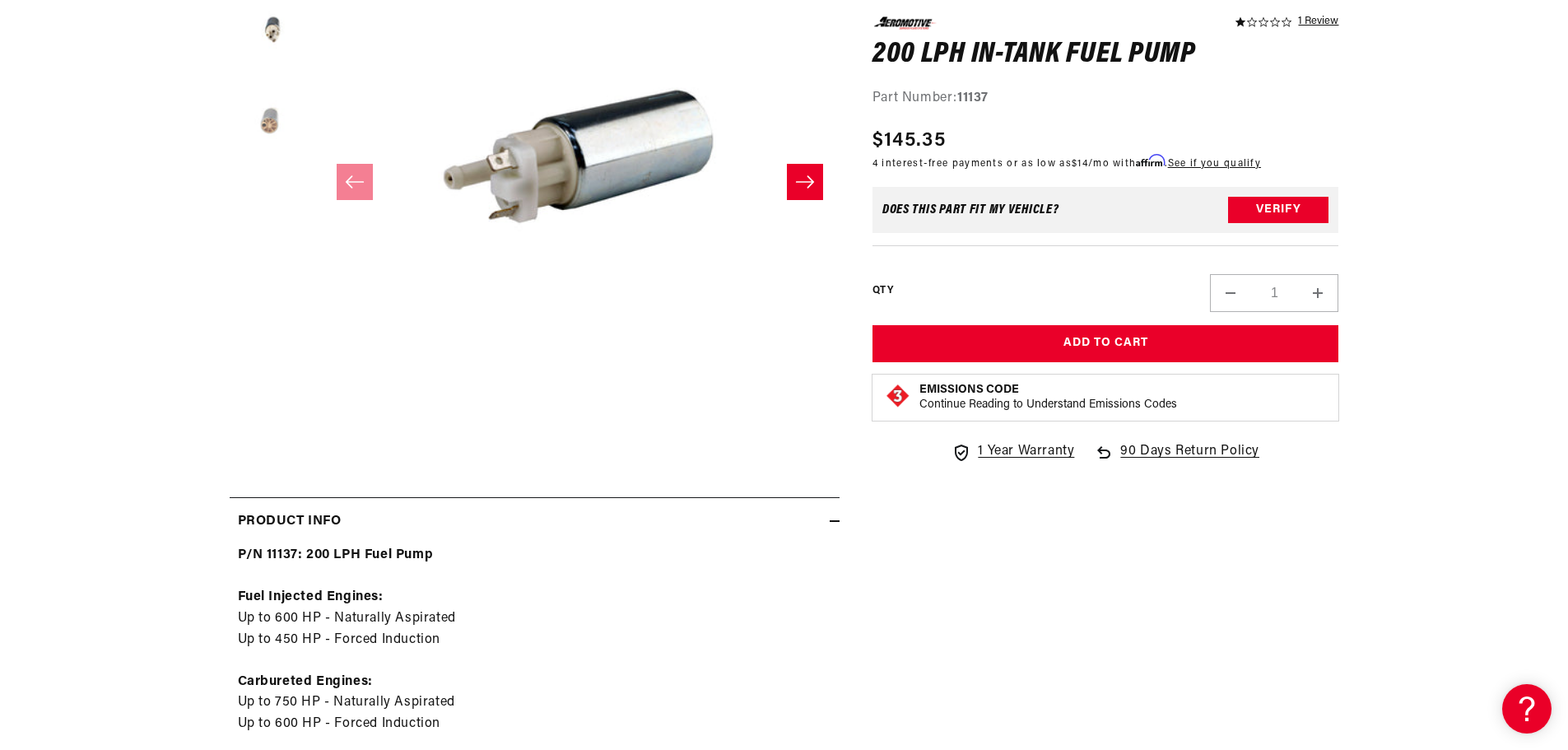
click at [261, 123] on button "Load image 3 in gallery view" at bounding box center [271, 122] width 82 height 82
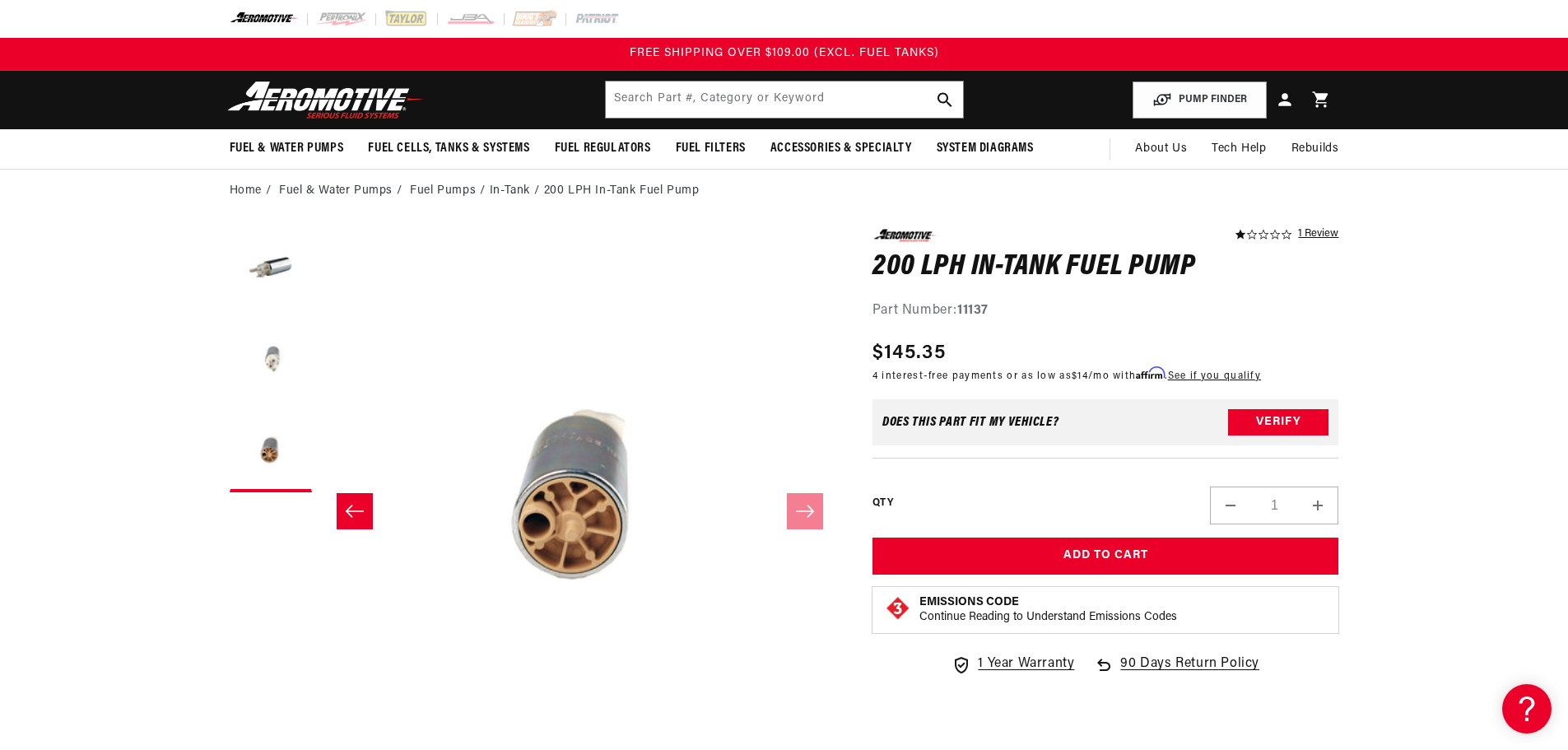
click at [276, 361] on button "Load image 2 in gallery view" at bounding box center [271, 361] width 82 height 82
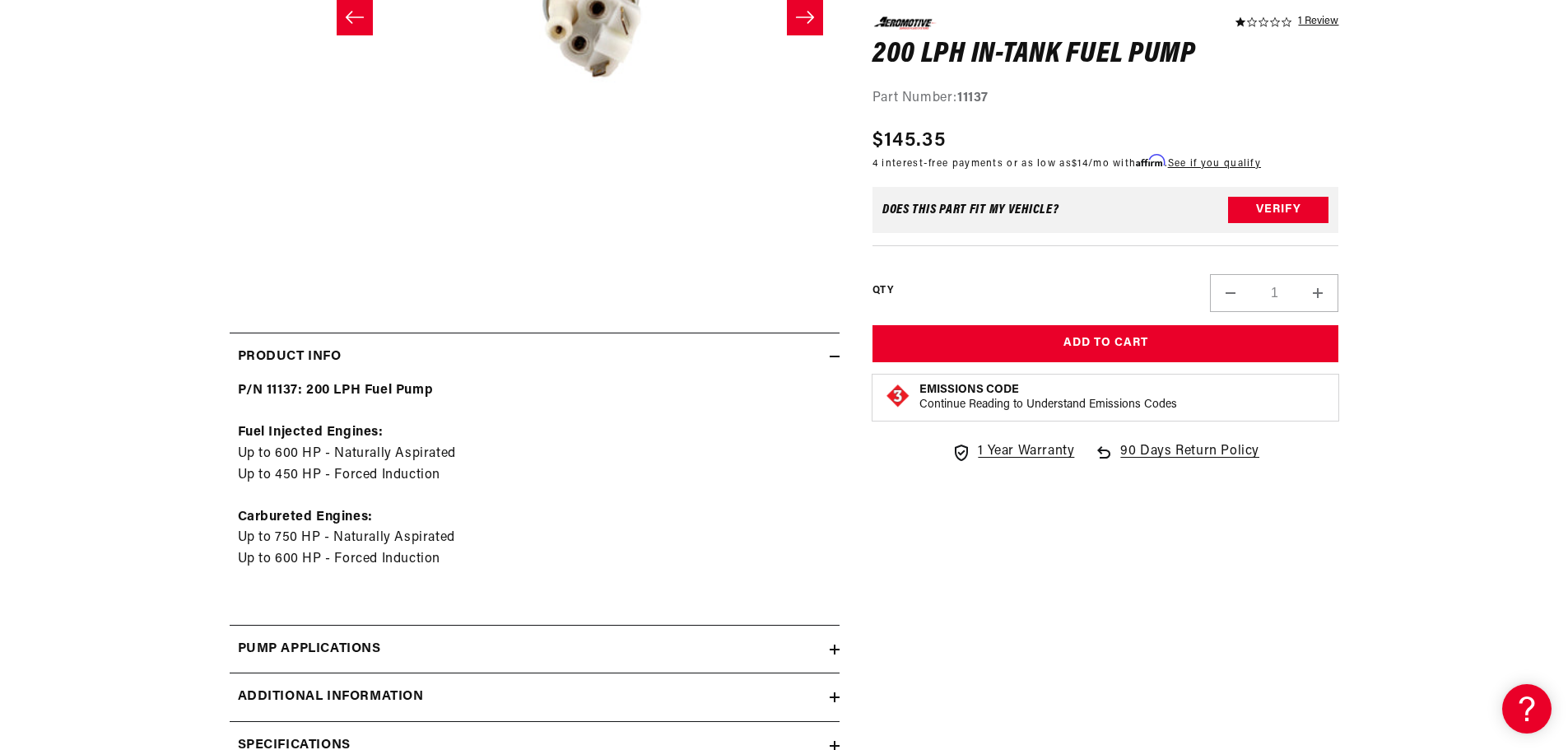
scroll to position [576, 0]
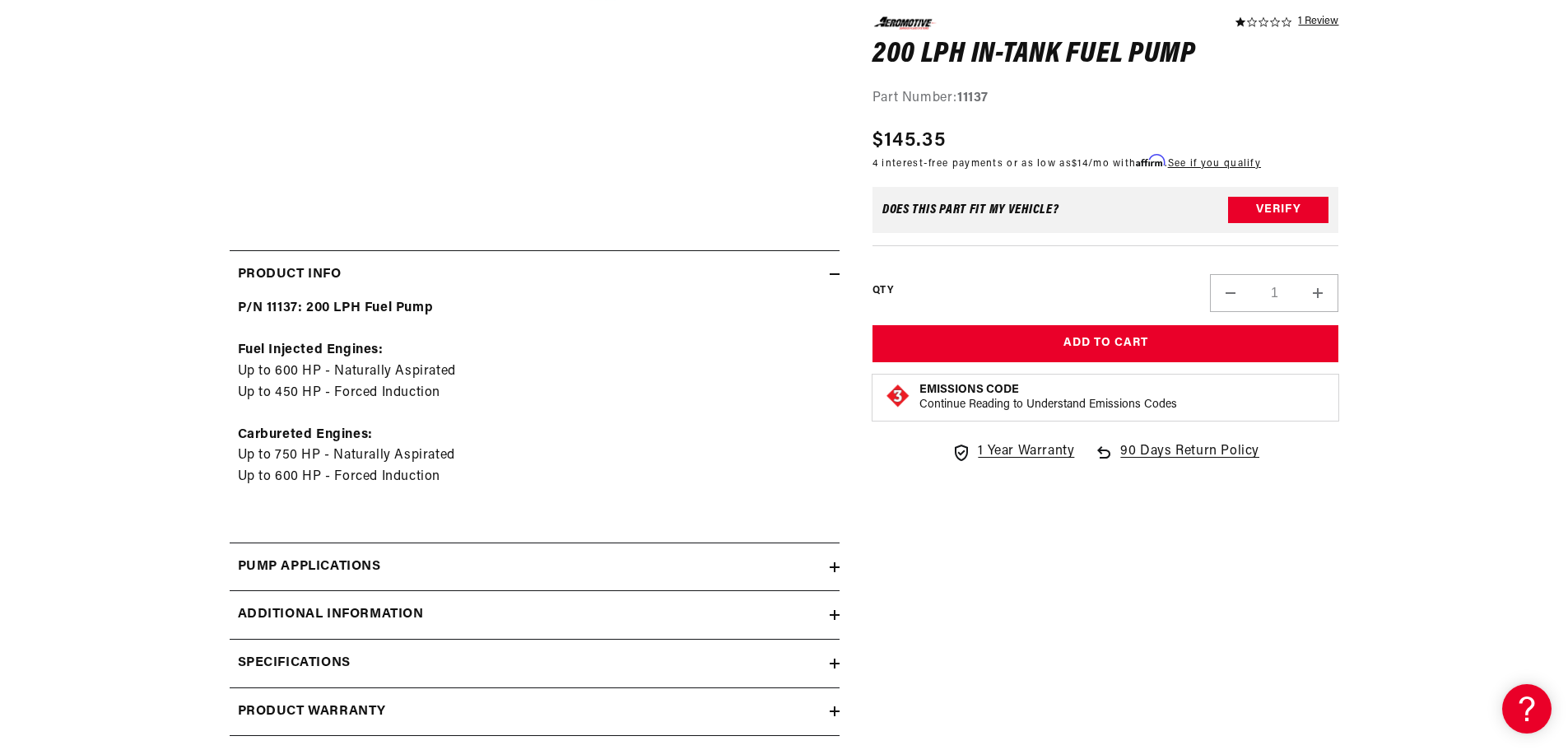
click at [460, 613] on div "Additional information" at bounding box center [530, 615] width 600 height 21
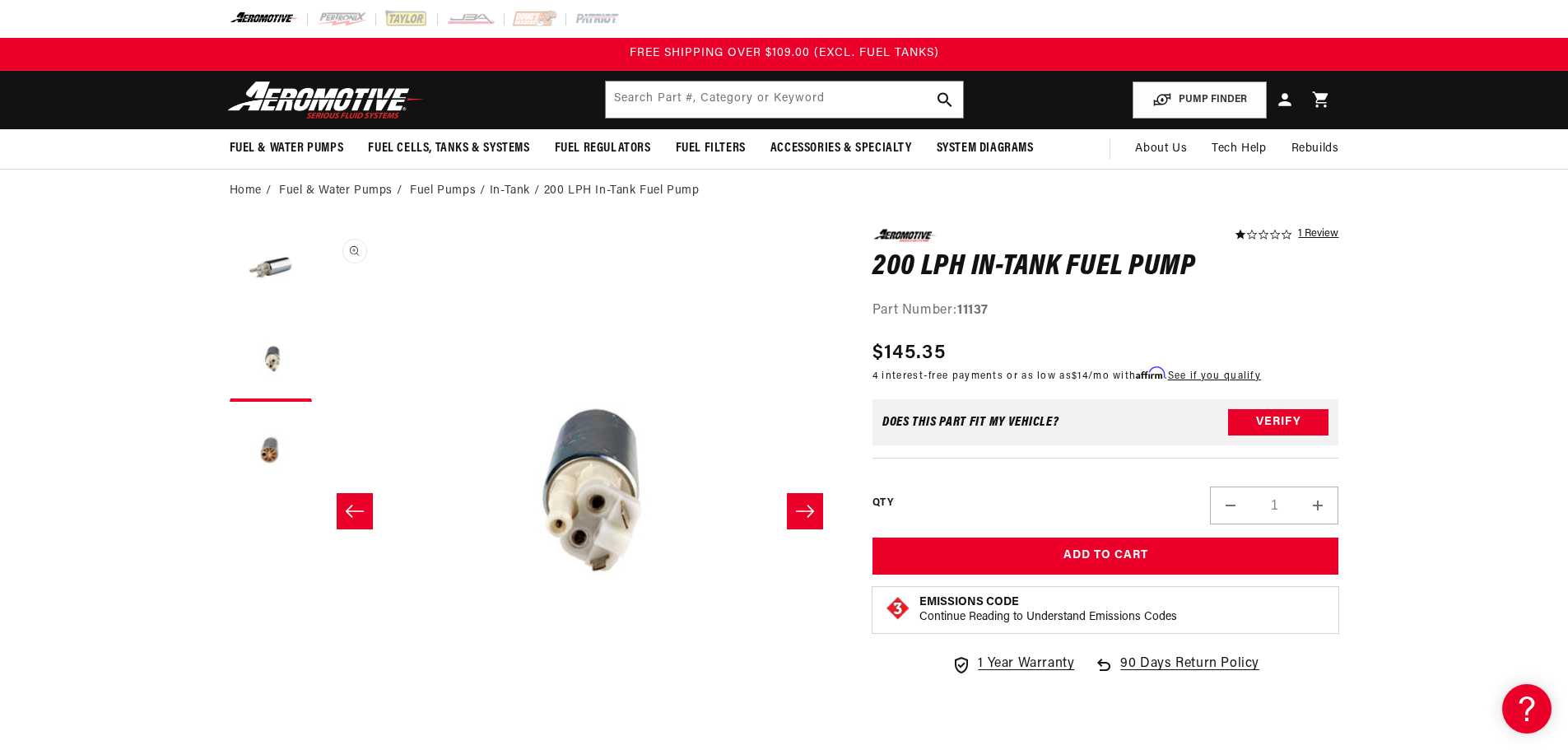
scroll to position [0, 520]
click at [258, 263] on button "Load image 1 in gallery view" at bounding box center [271, 270] width 82 height 82
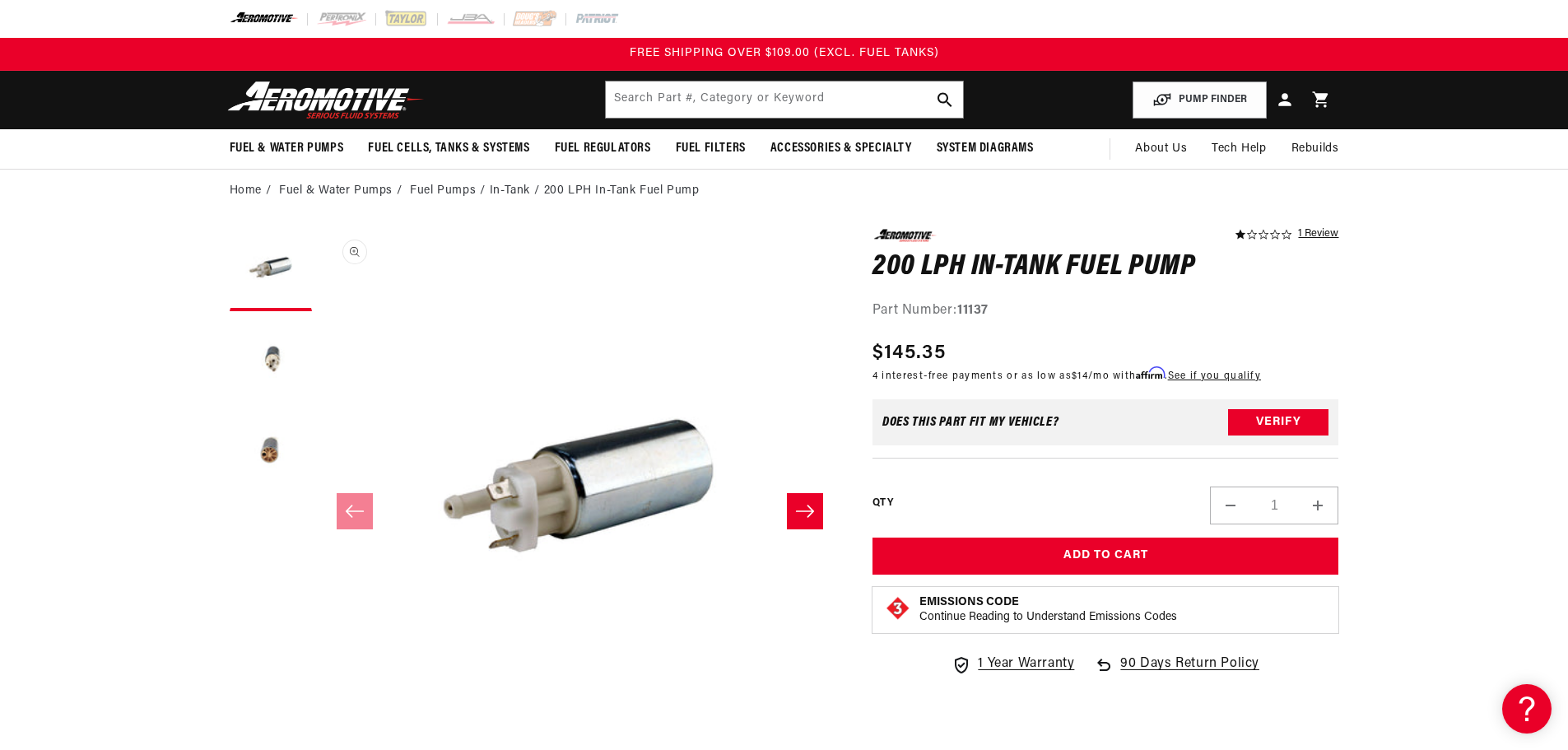
click at [320, 749] on button "Open media 1 in modal" at bounding box center [320, 749] width 0 height 0
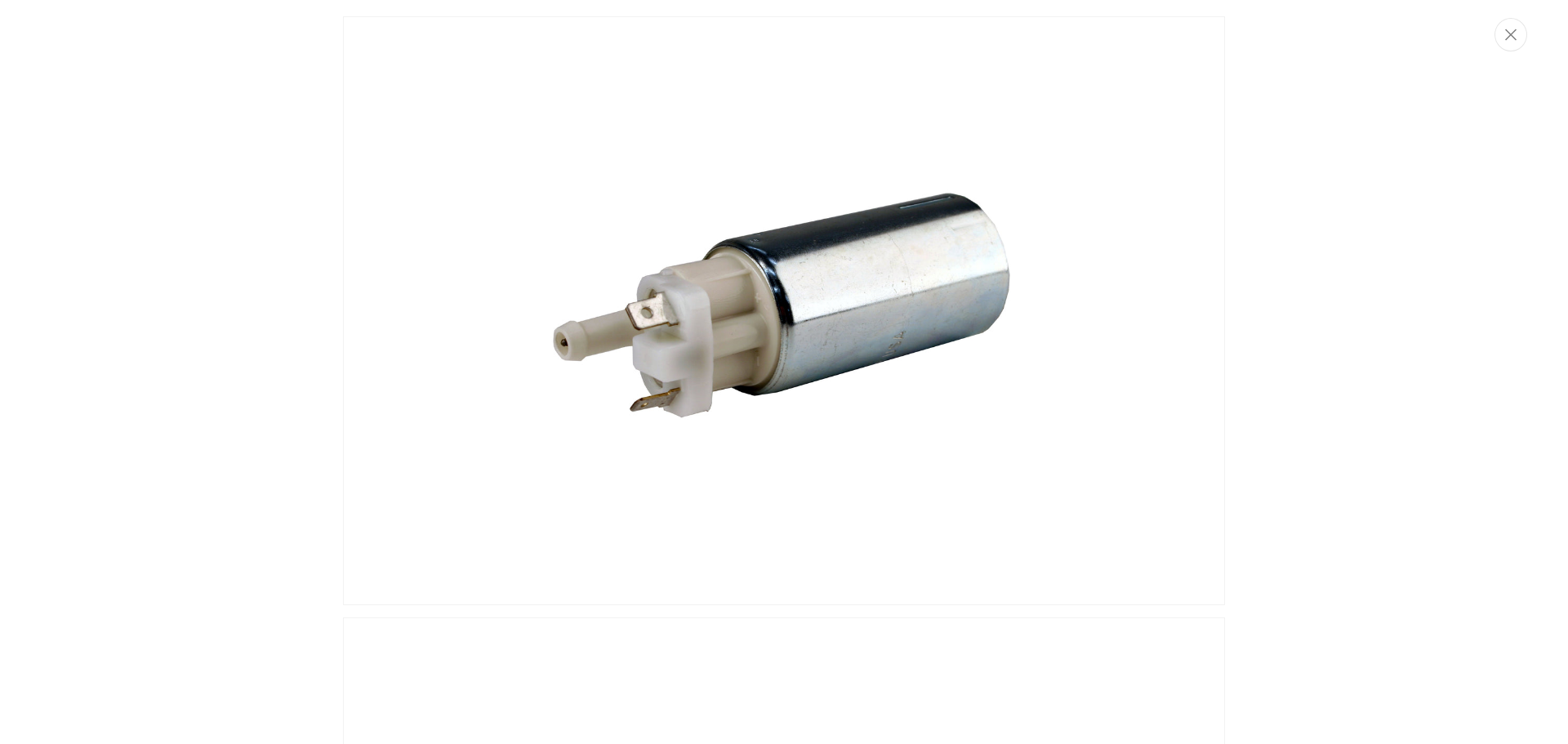
click at [1514, 32] on icon "Close" at bounding box center [1510, 35] width 11 height 11
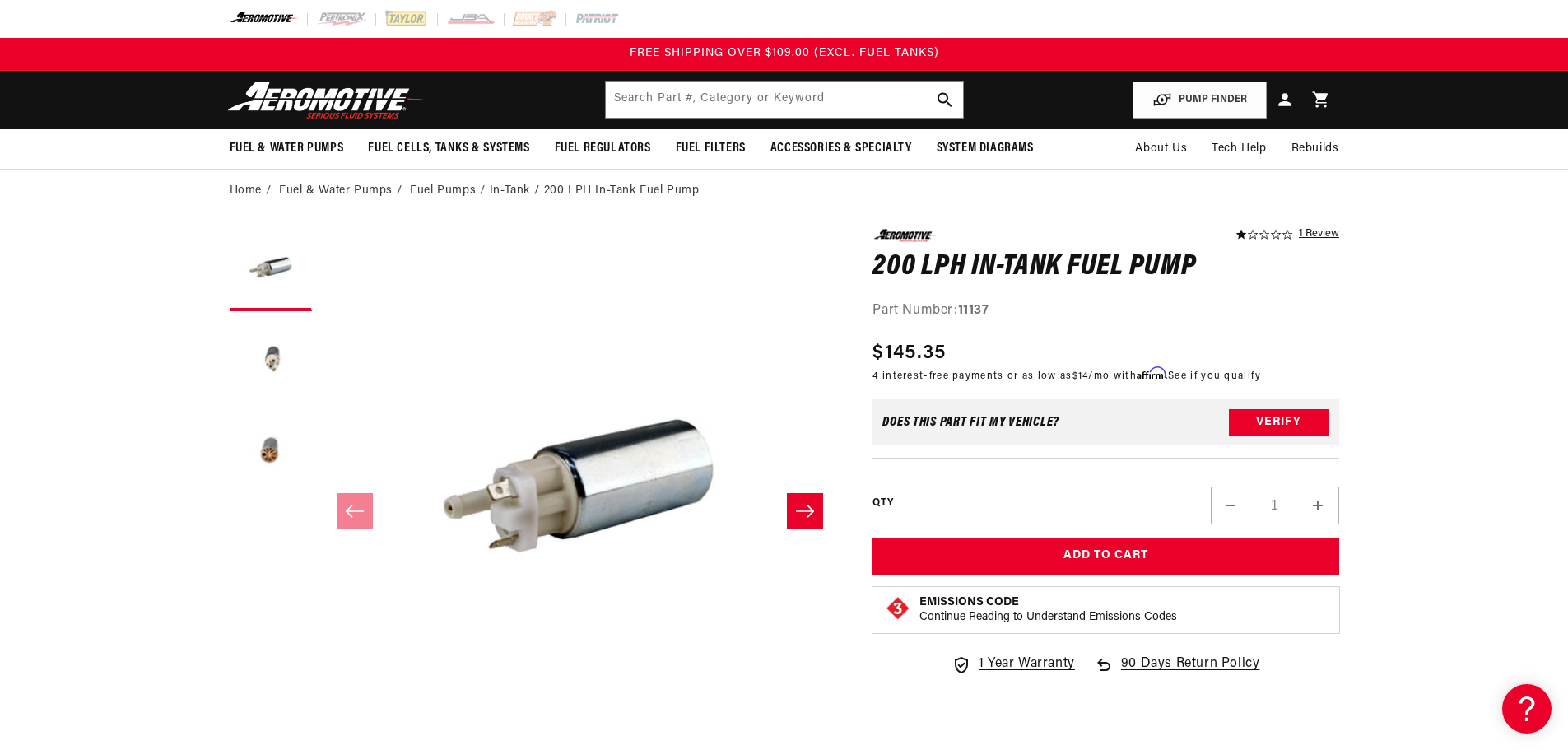
scroll to position [1, 0]
click at [279, 448] on button "Load image 3 in gallery view" at bounding box center [271, 451] width 82 height 82
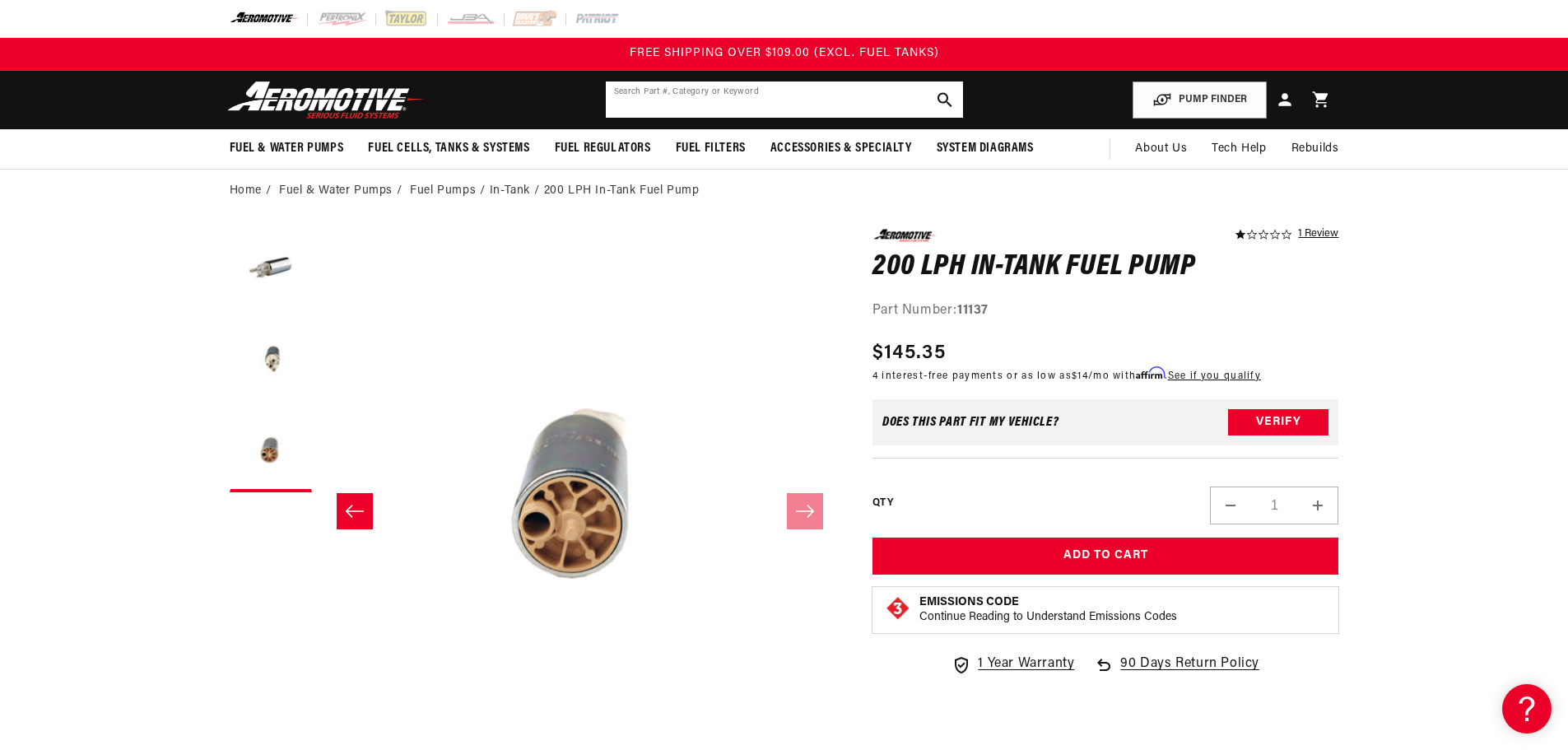
drag, startPoint x: 803, startPoint y: 90, endPoint x: 795, endPoint y: 91, distance: 8.1
click at [797, 90] on input "text" at bounding box center [784, 99] width 357 height 36
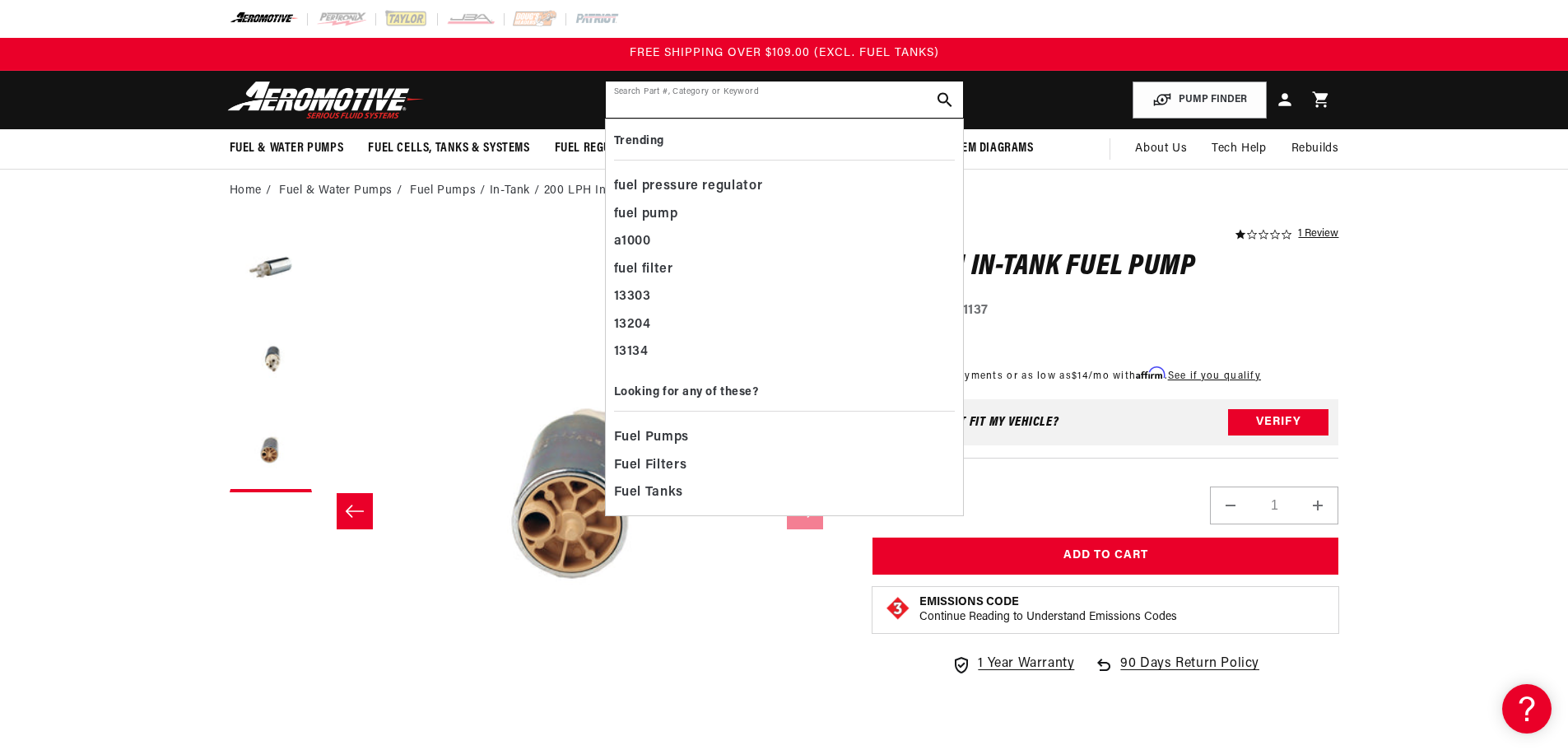
paste input "11209"
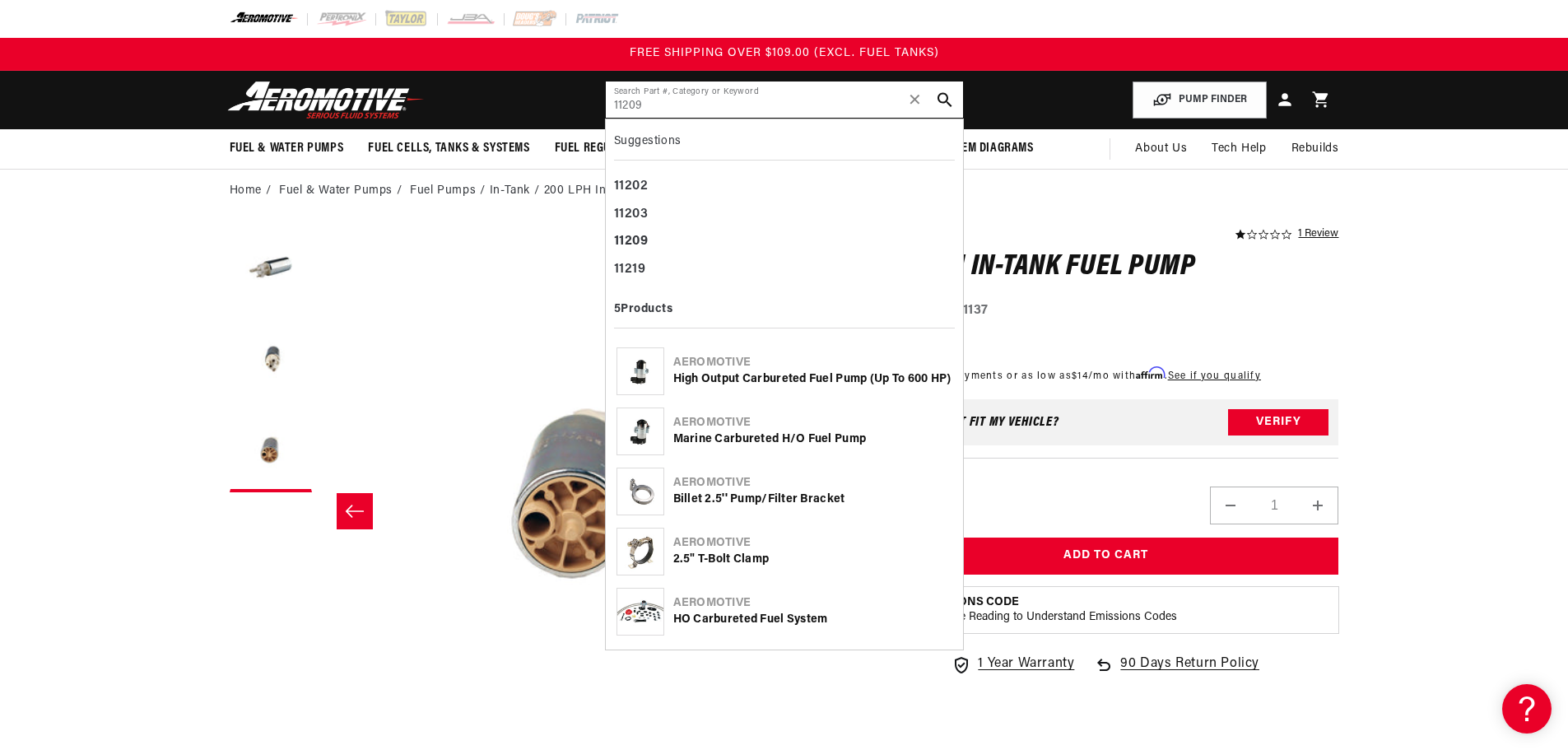
type input "11209"
click at [789, 375] on div "High Output Carbureted Fuel Pump (up to 600 HP)" at bounding box center [812, 379] width 279 height 16
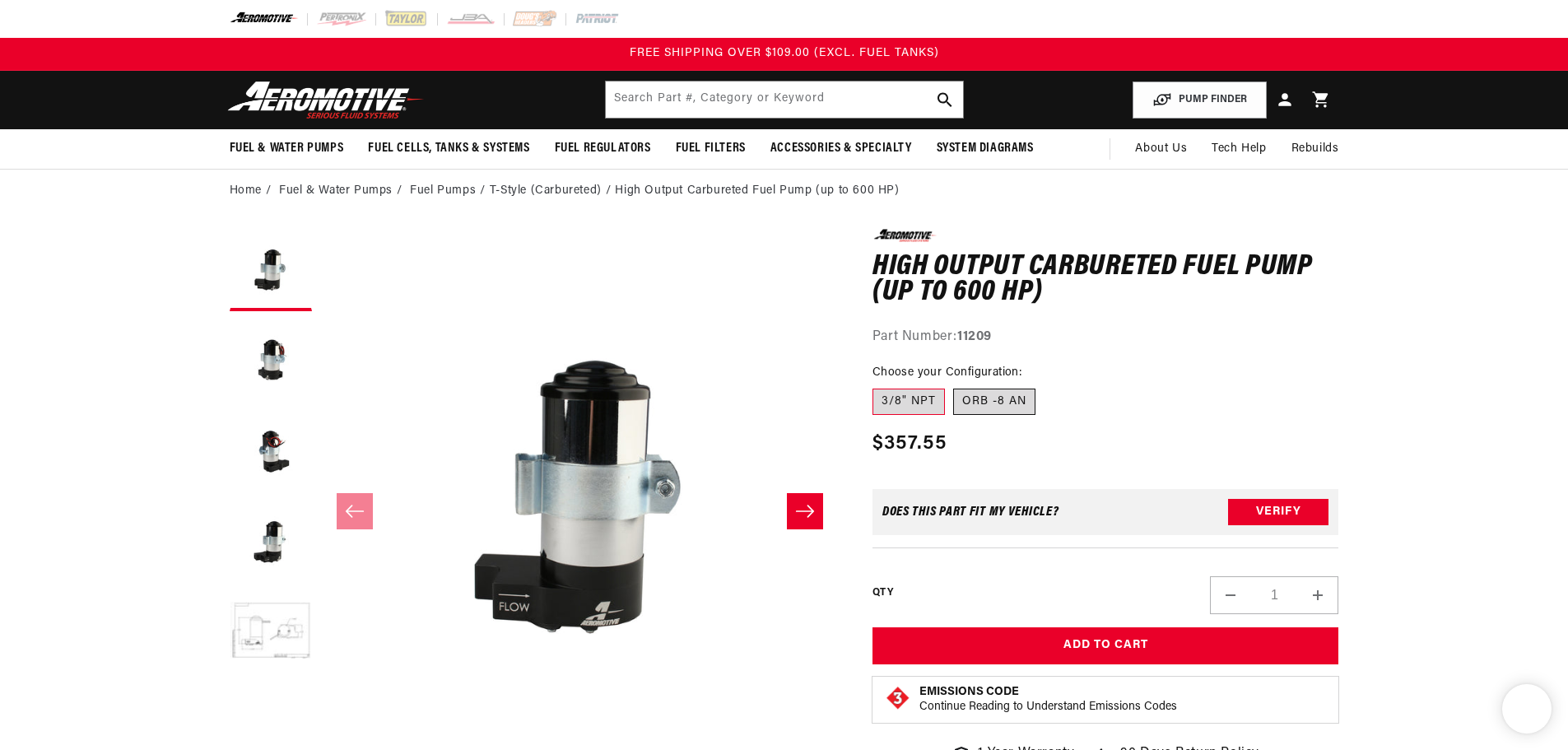
click at [1001, 399] on label "ORB -8 AN" at bounding box center [994, 401] width 82 height 27
click at [954, 386] on input "ORB -8 AN" at bounding box center [953, 385] width 1 height 1
radio input "true"
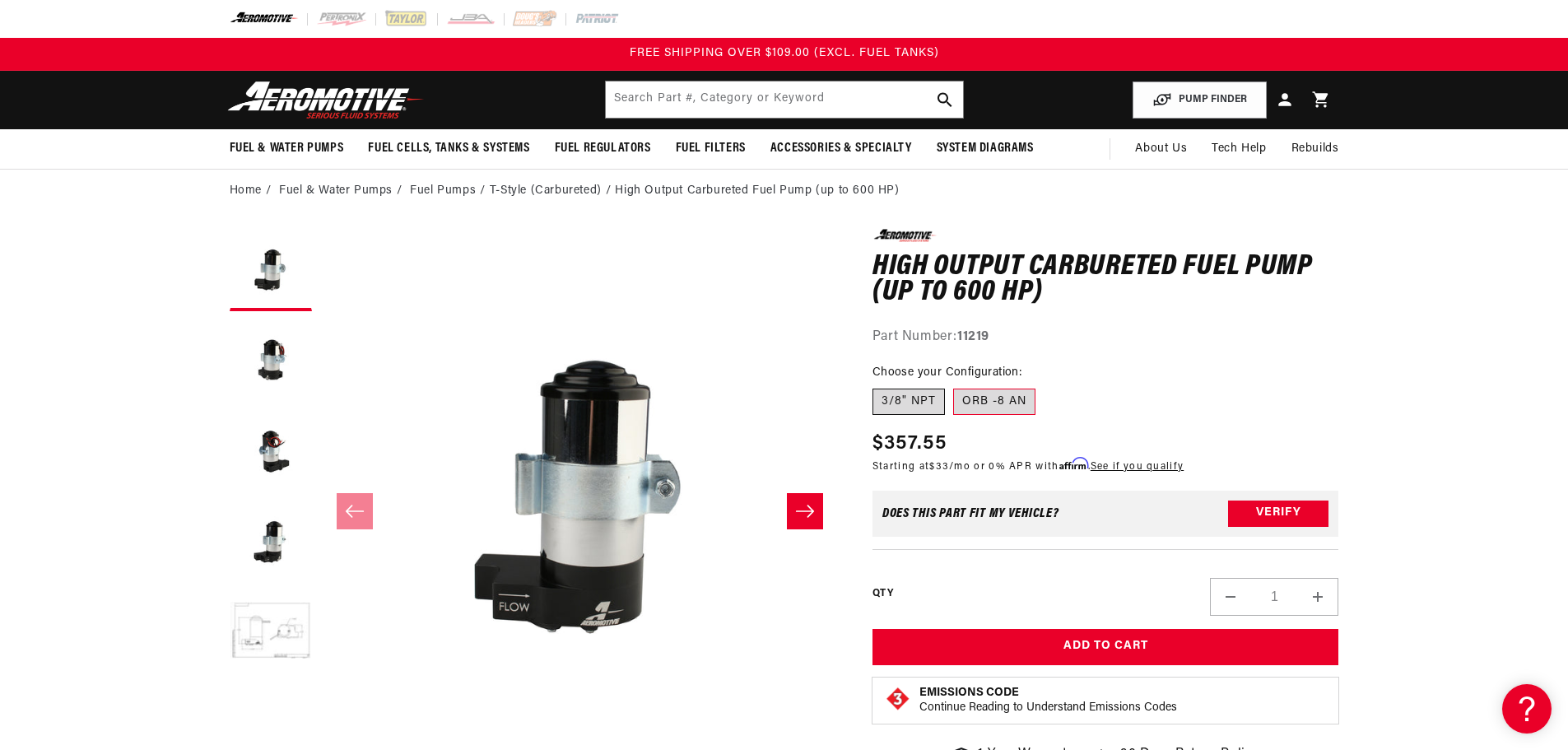
click at [898, 401] on label "3/8" NPT" at bounding box center [909, 401] width 72 height 27
click at [877, 386] on input "3/8" NPT" at bounding box center [877, 385] width 1 height 1
radio input "true"
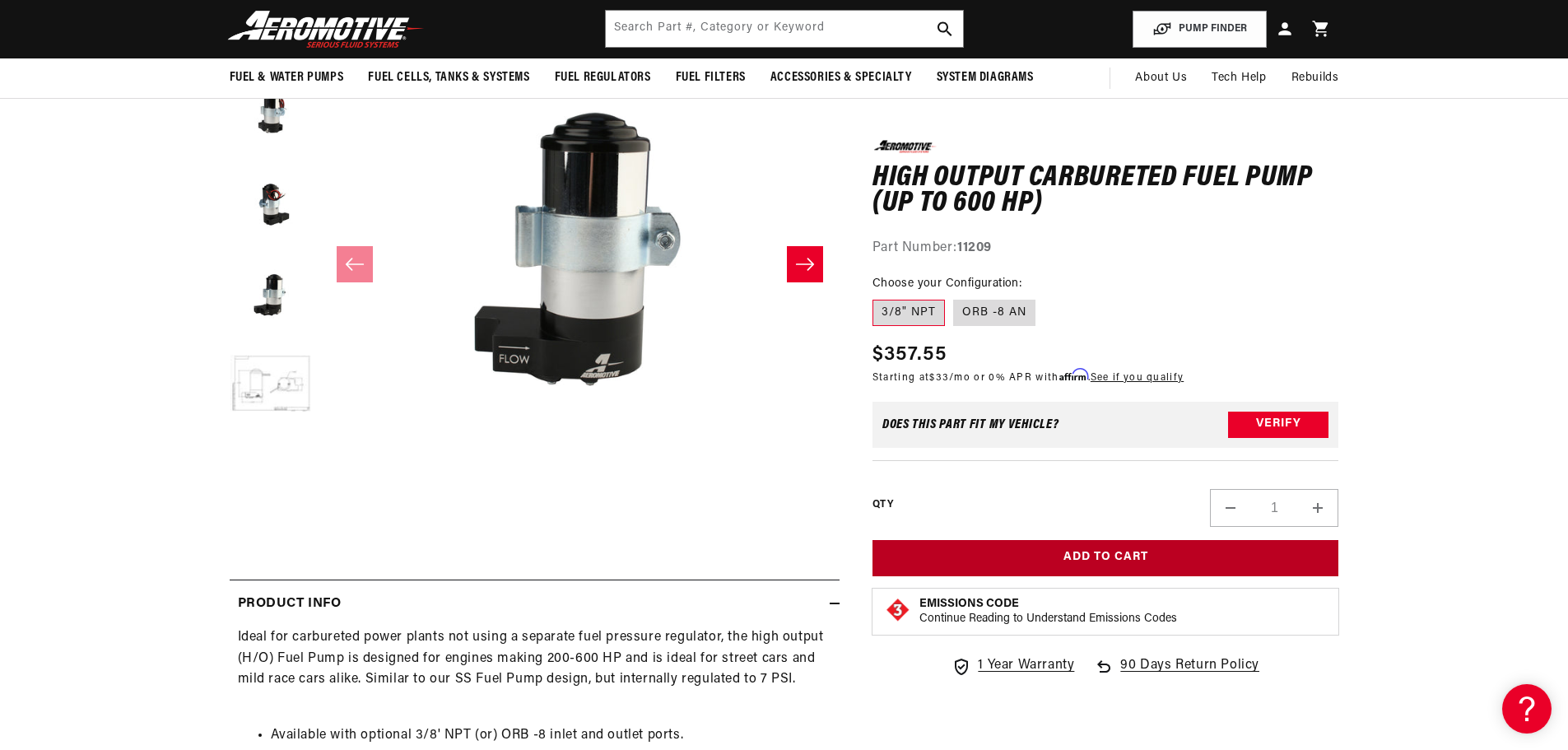
scroll to position [165, 0]
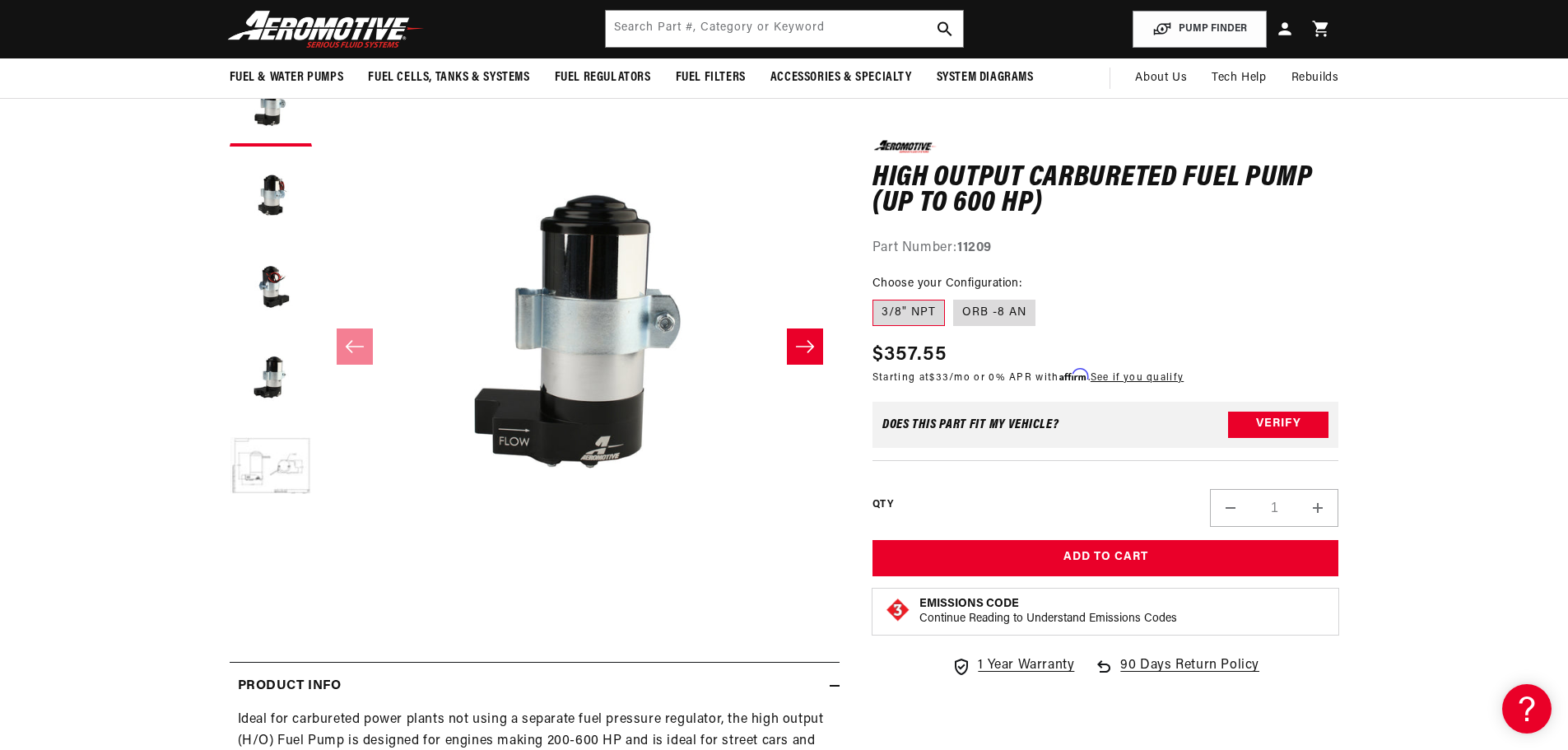
click at [807, 340] on icon "Slide right" at bounding box center [804, 346] width 20 height 16
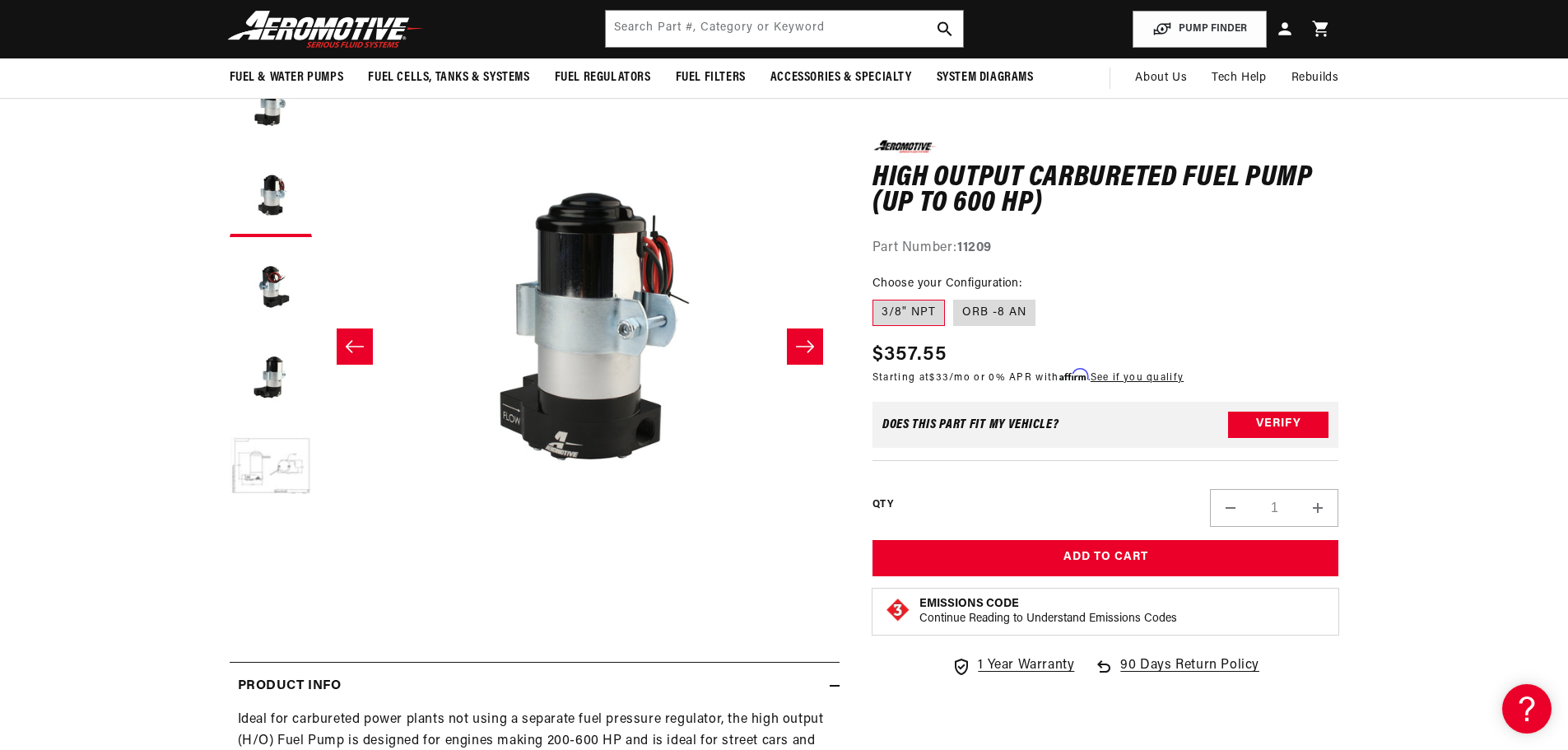
click at [807, 341] on icon "Slide right" at bounding box center [804, 346] width 20 height 16
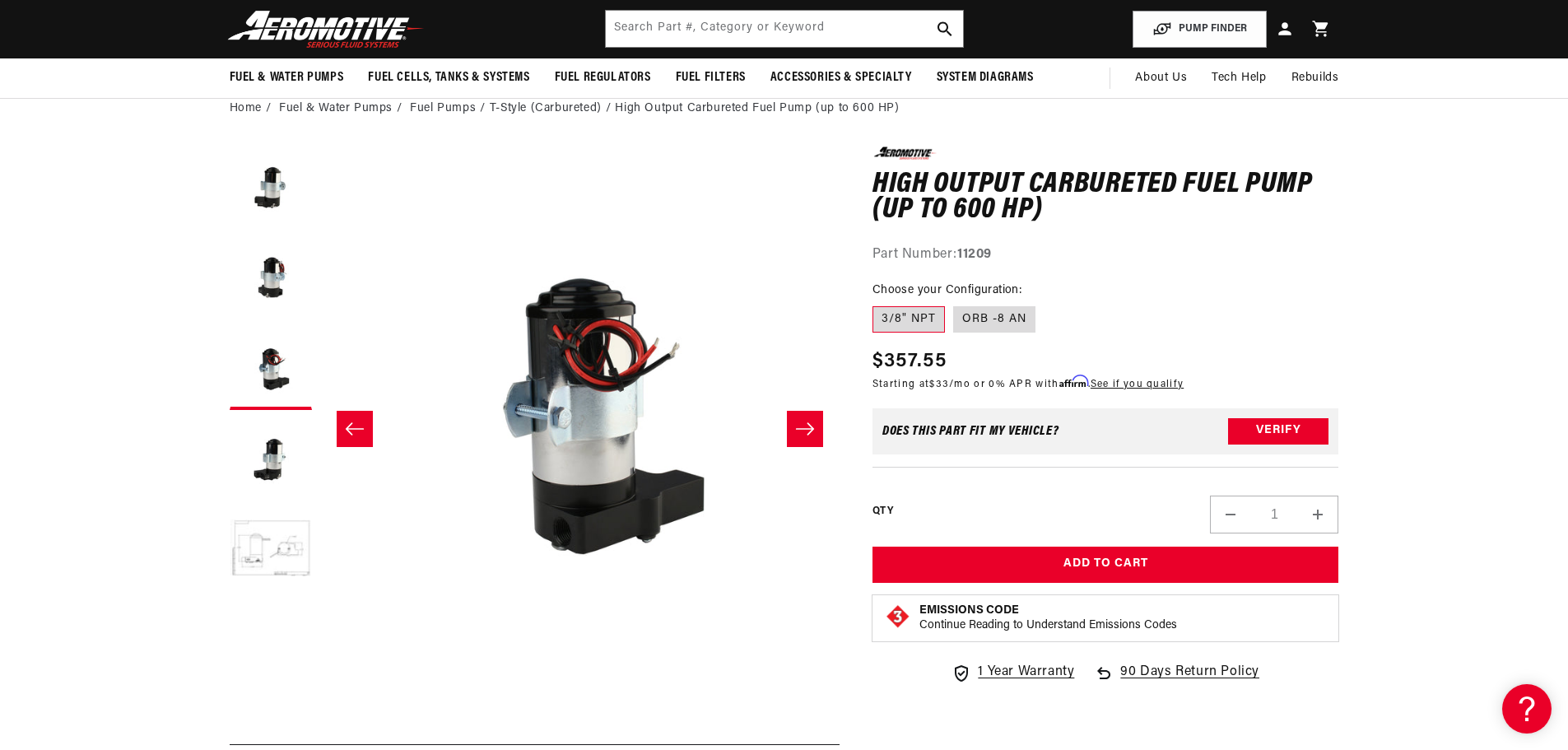
scroll to position [0, 0]
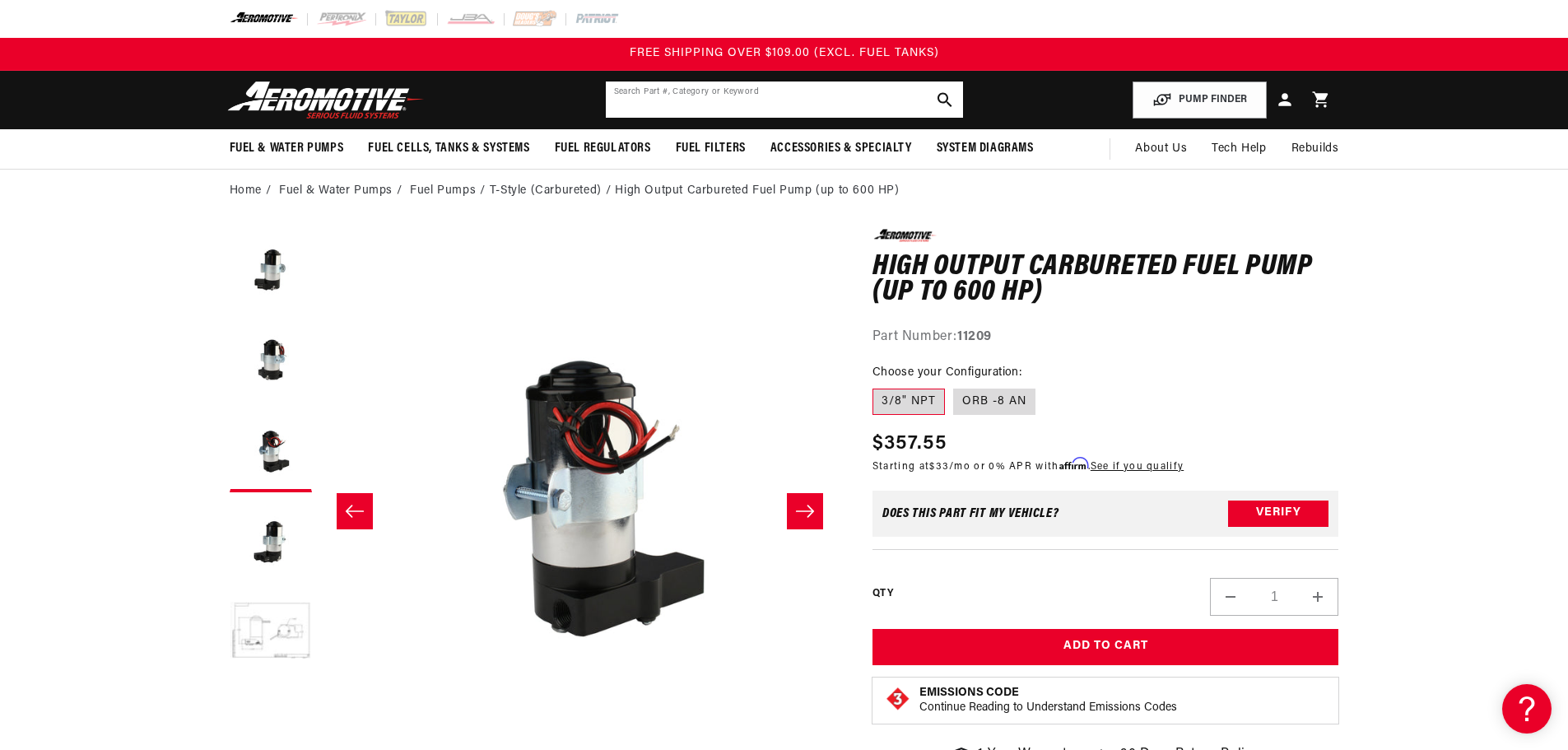
click at [782, 99] on input "text" at bounding box center [784, 99] width 357 height 36
paste input "11203"
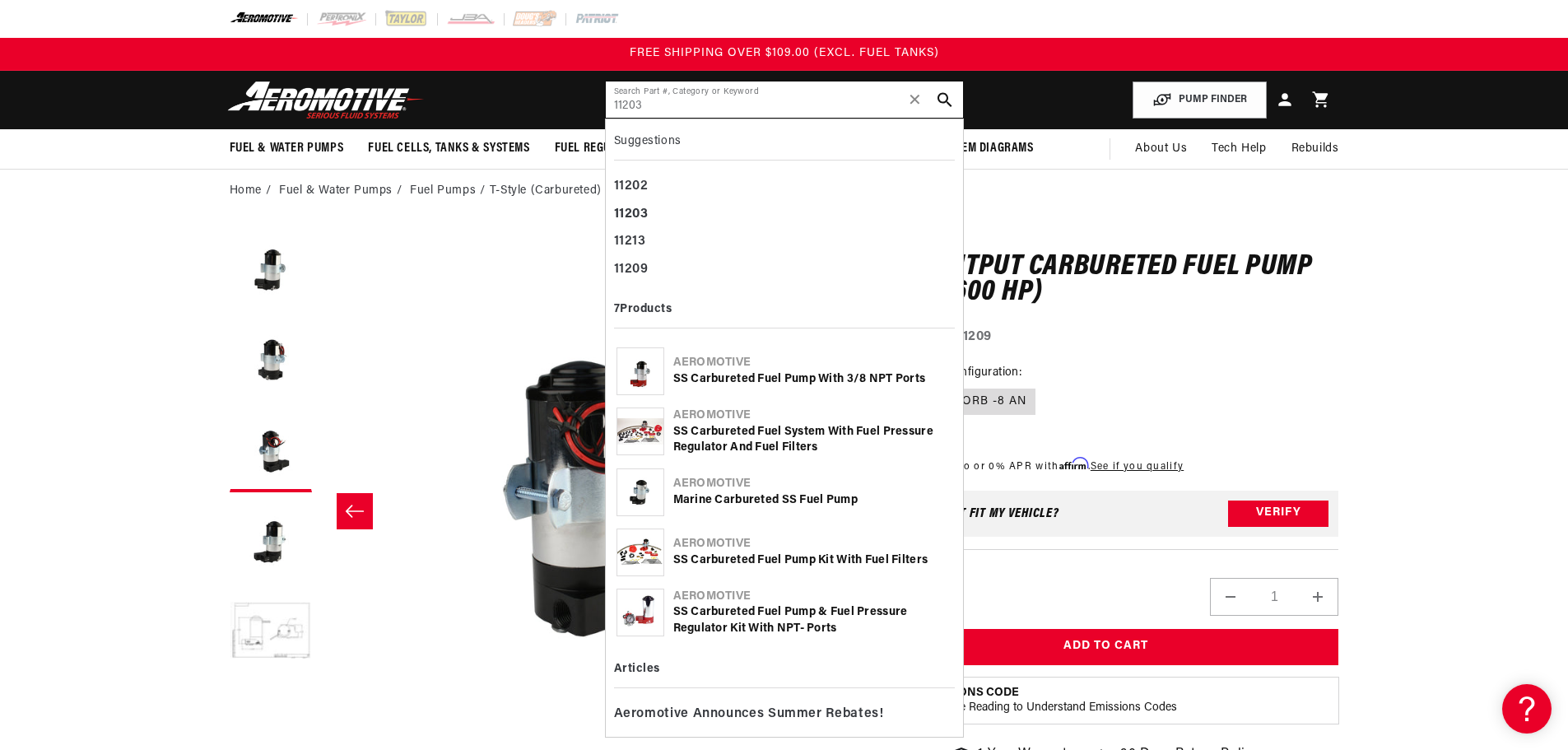
type input "11203"
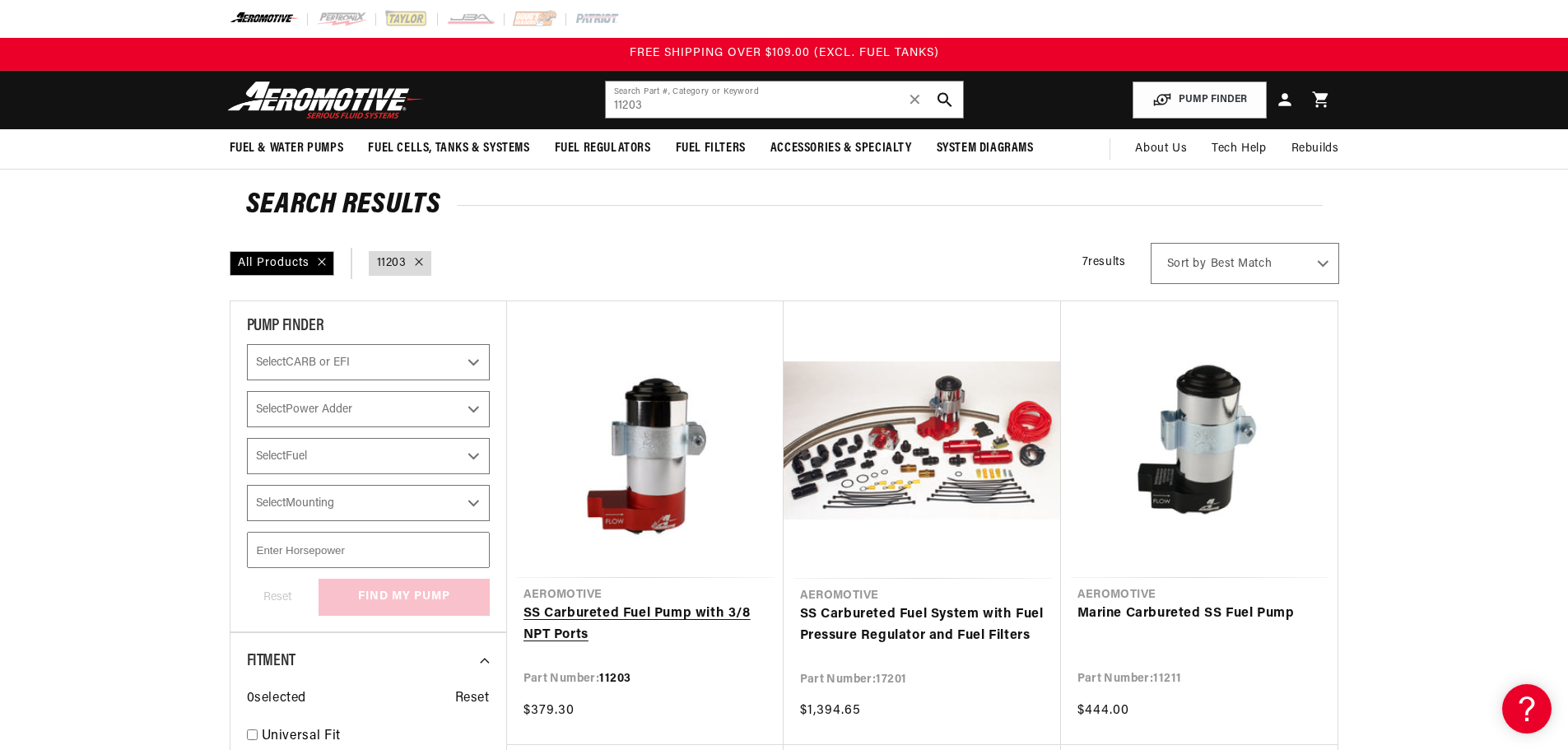
click at [691, 613] on link "SS Carbureted Fuel Pump with 3/8 NPT Ports" at bounding box center [646, 624] width 243 height 42
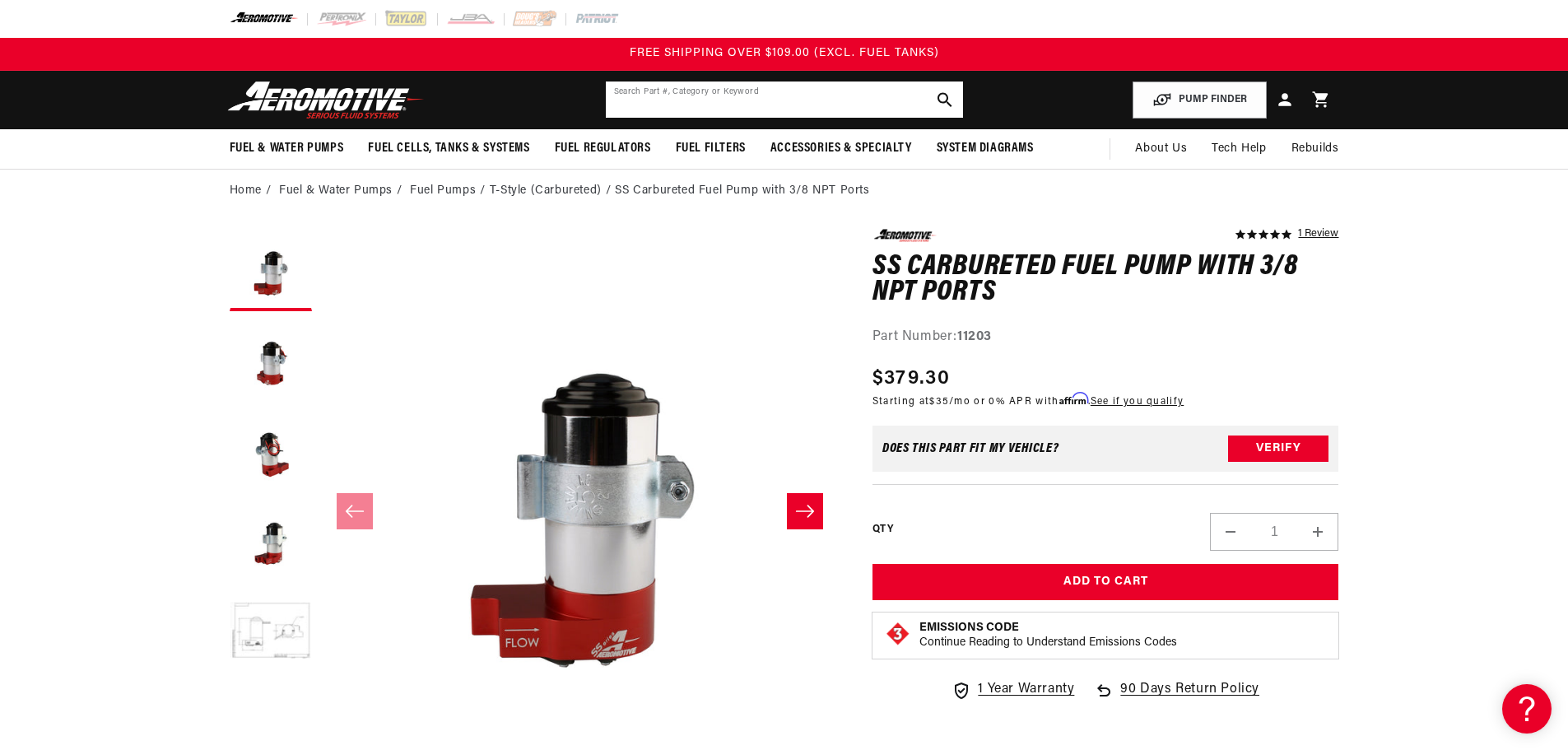
click at [777, 94] on input "text" at bounding box center [784, 99] width 357 height 36
paste input "11213"
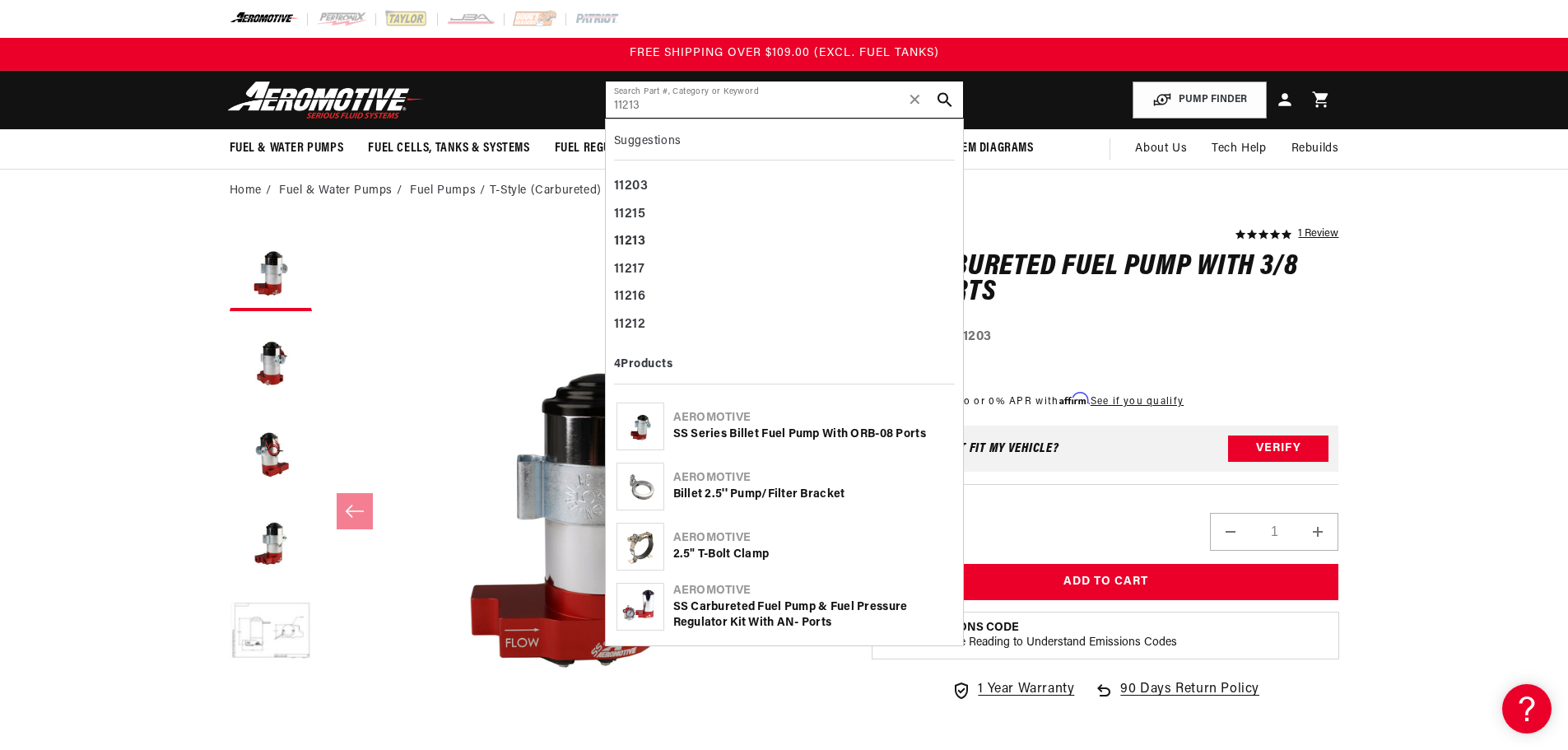
type input "11213"
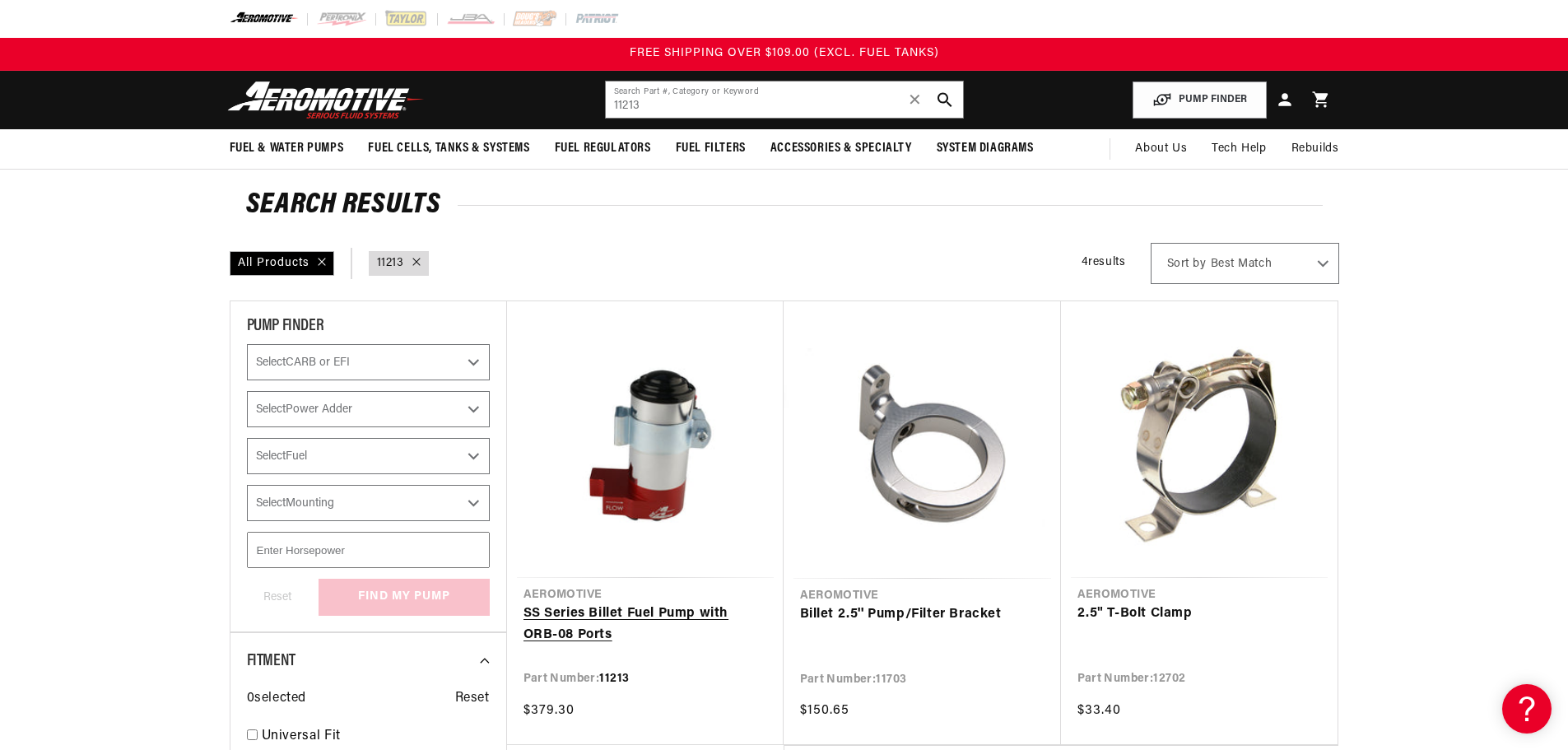
click at [690, 615] on link "SS Series Billet Fuel Pump with ORB-08 Ports" at bounding box center [646, 624] width 243 height 42
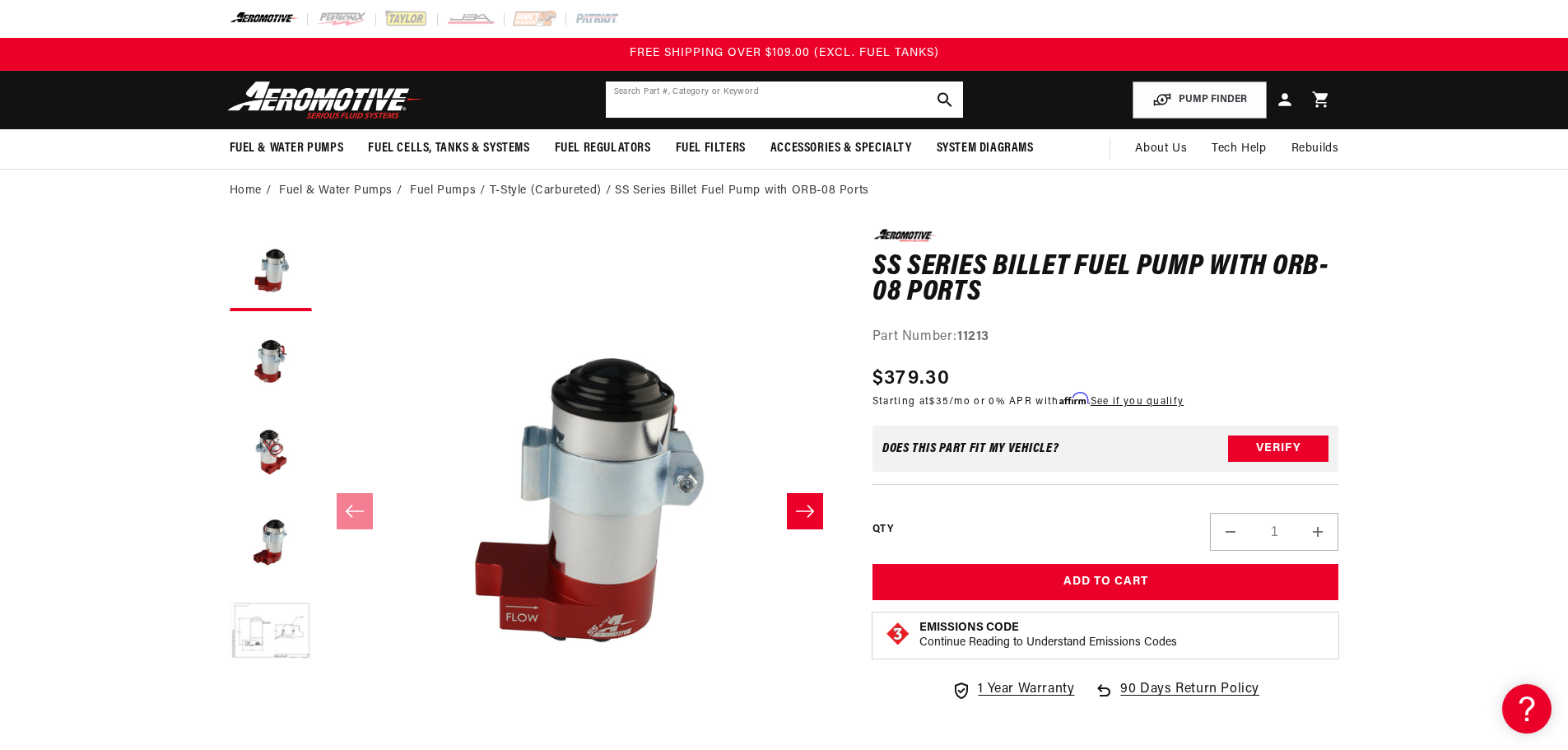
click at [794, 99] on input "text" at bounding box center [784, 99] width 357 height 36
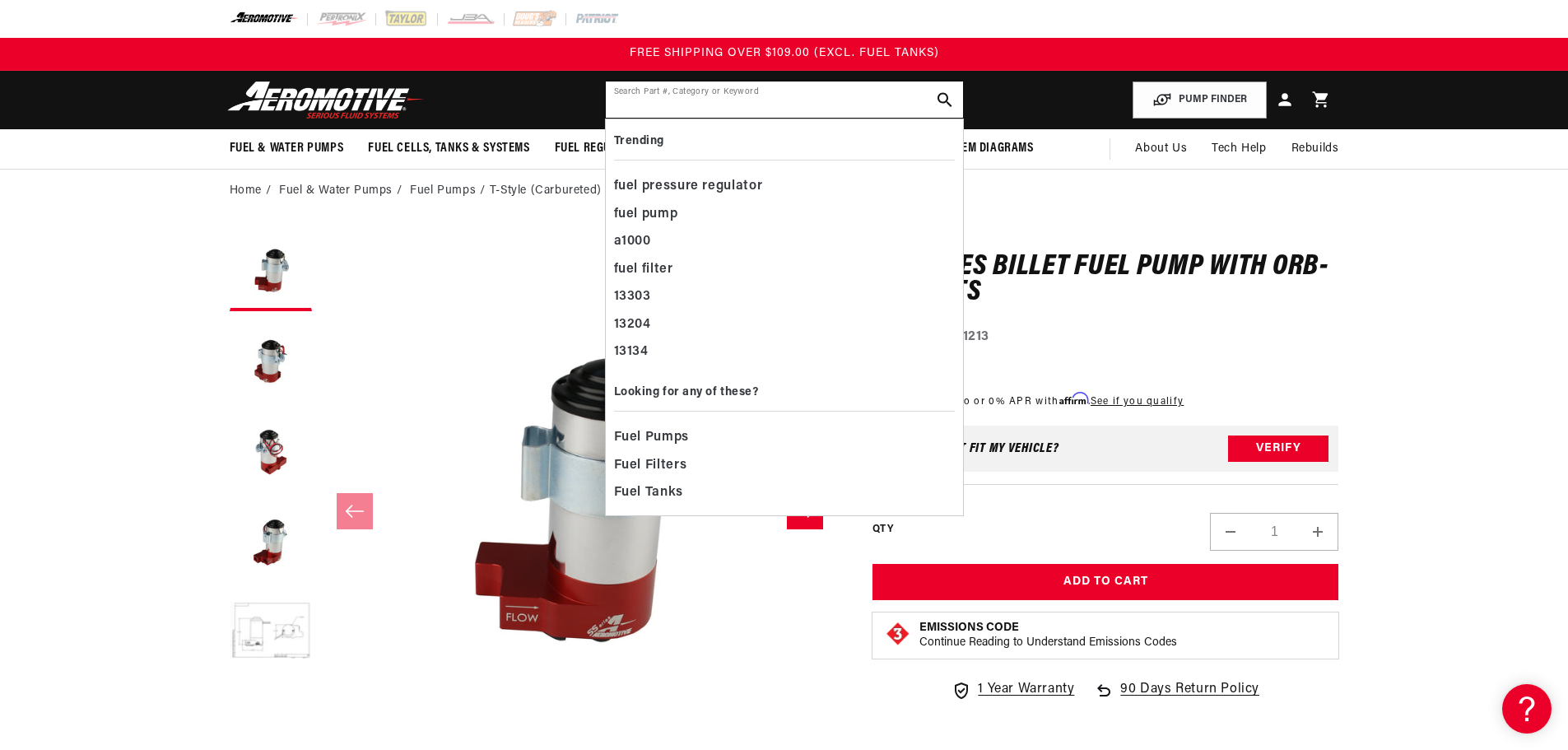
paste input "14107"
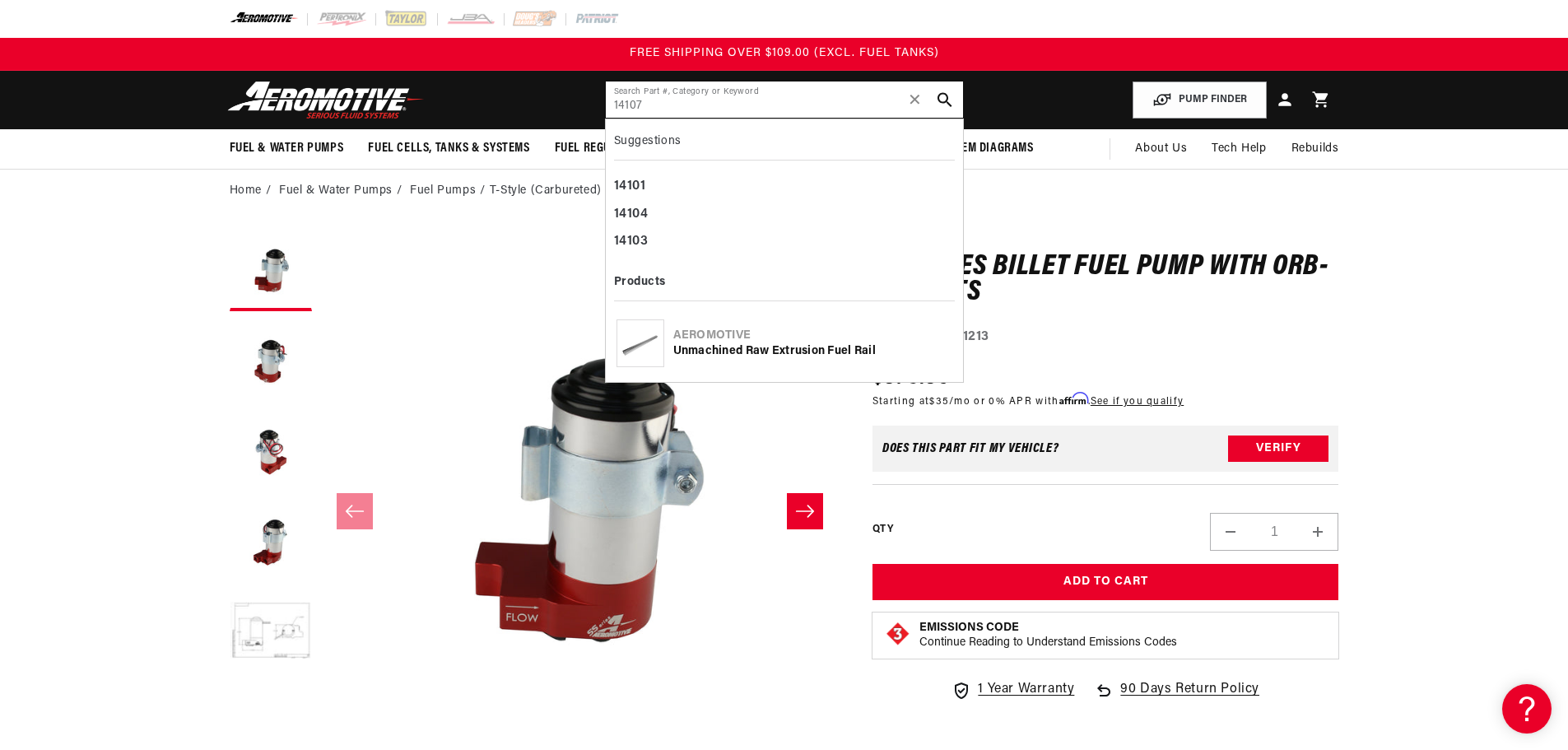
type input "14107"
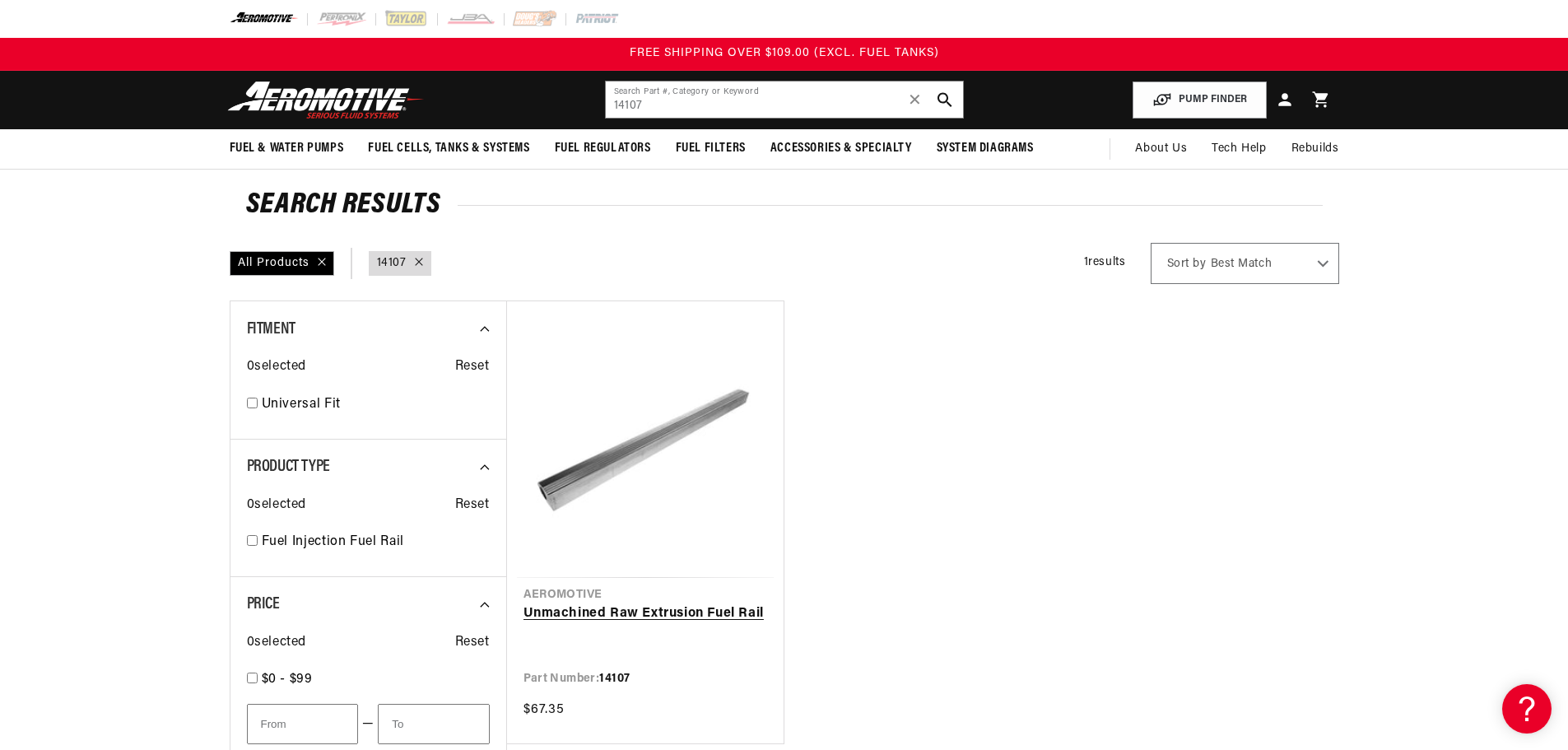
click at [682, 612] on link "Unmachined Raw Extrusion Fuel Rail" at bounding box center [646, 614] width 243 height 21
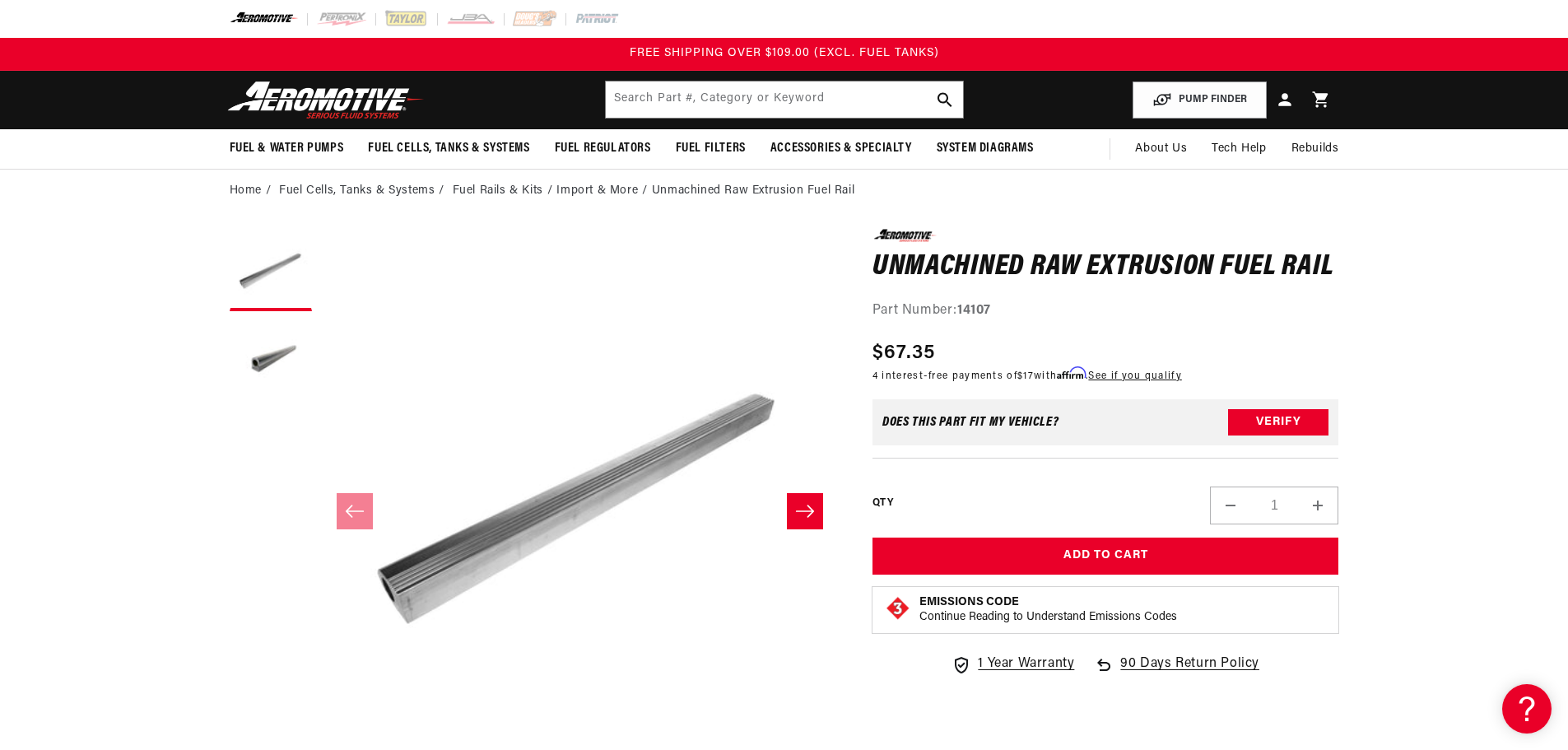
scroll to position [82, 0]
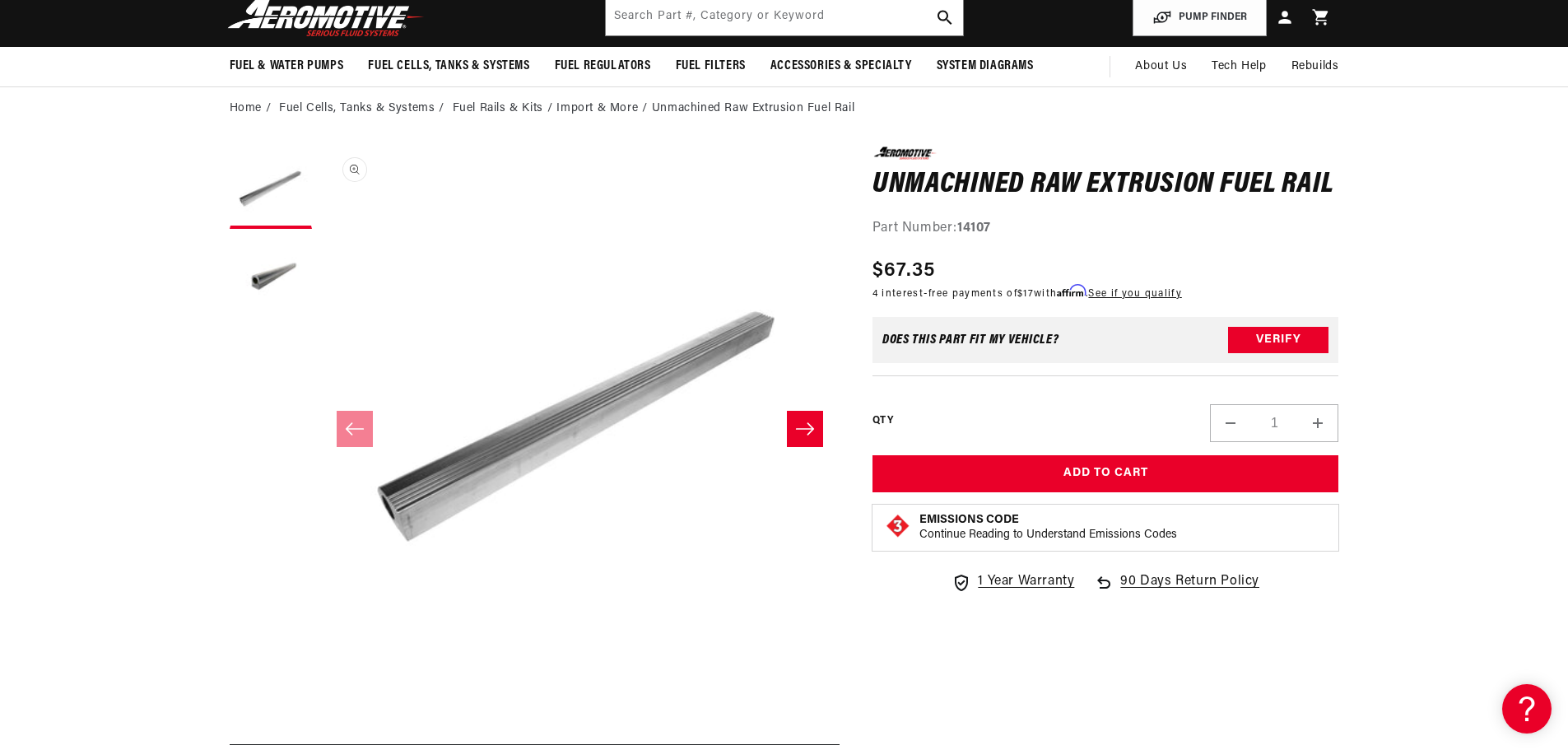
click at [320, 667] on button "Open media 1 in modal" at bounding box center [320, 667] width 0 height 0
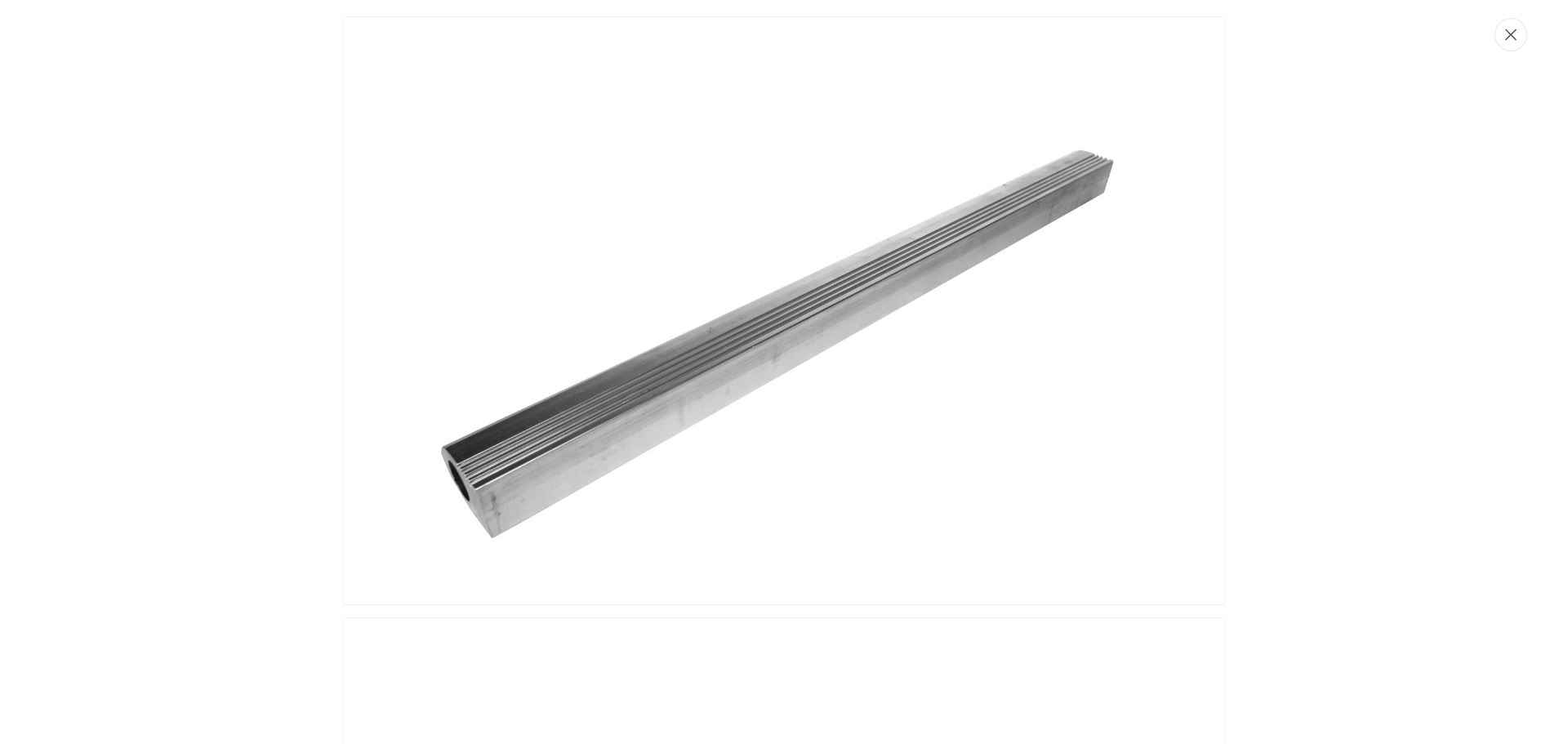
click at [1512, 36] on icon "Close" at bounding box center [1510, 35] width 11 height 11
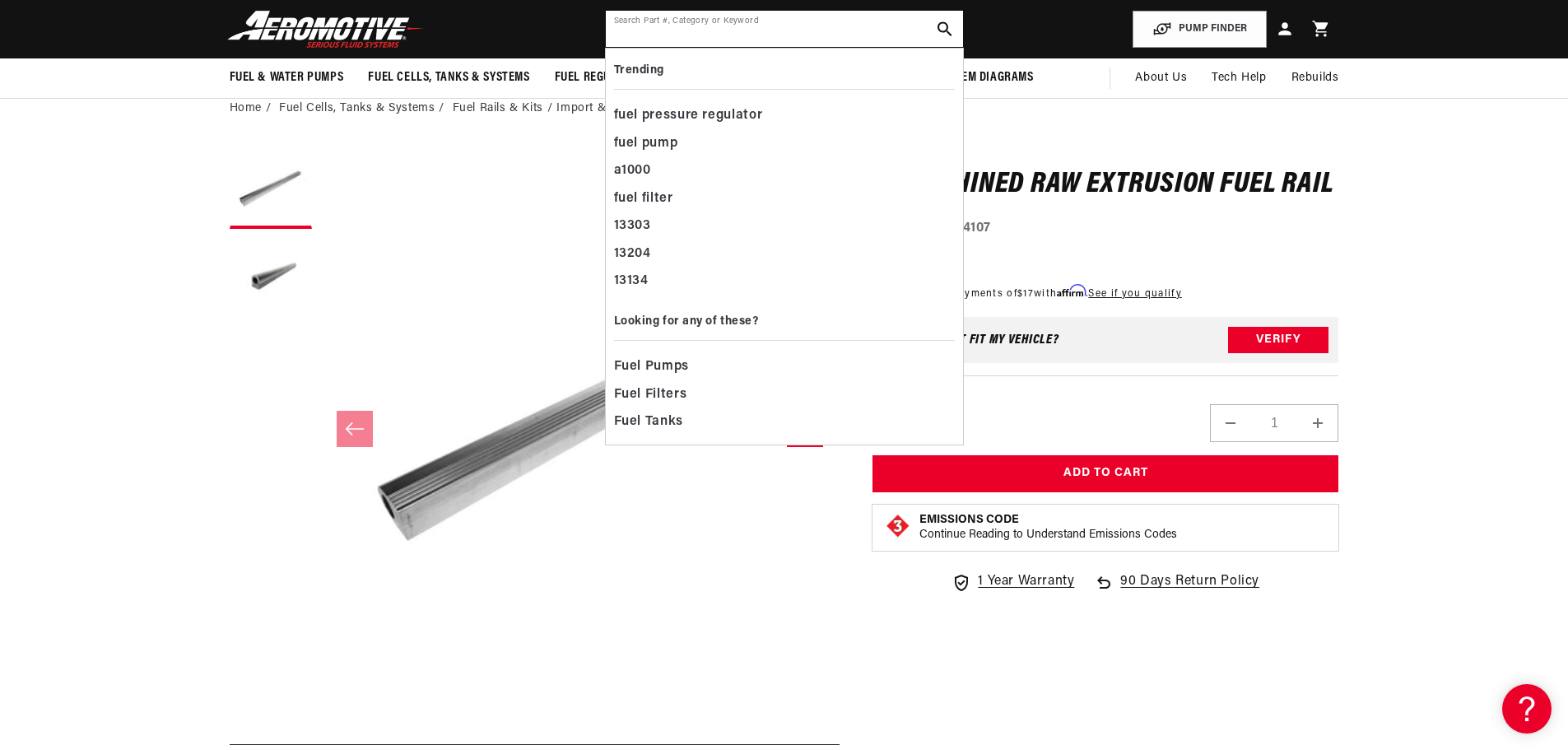
click at [751, 27] on input "text" at bounding box center [784, 28] width 357 height 36
paste input "17122"
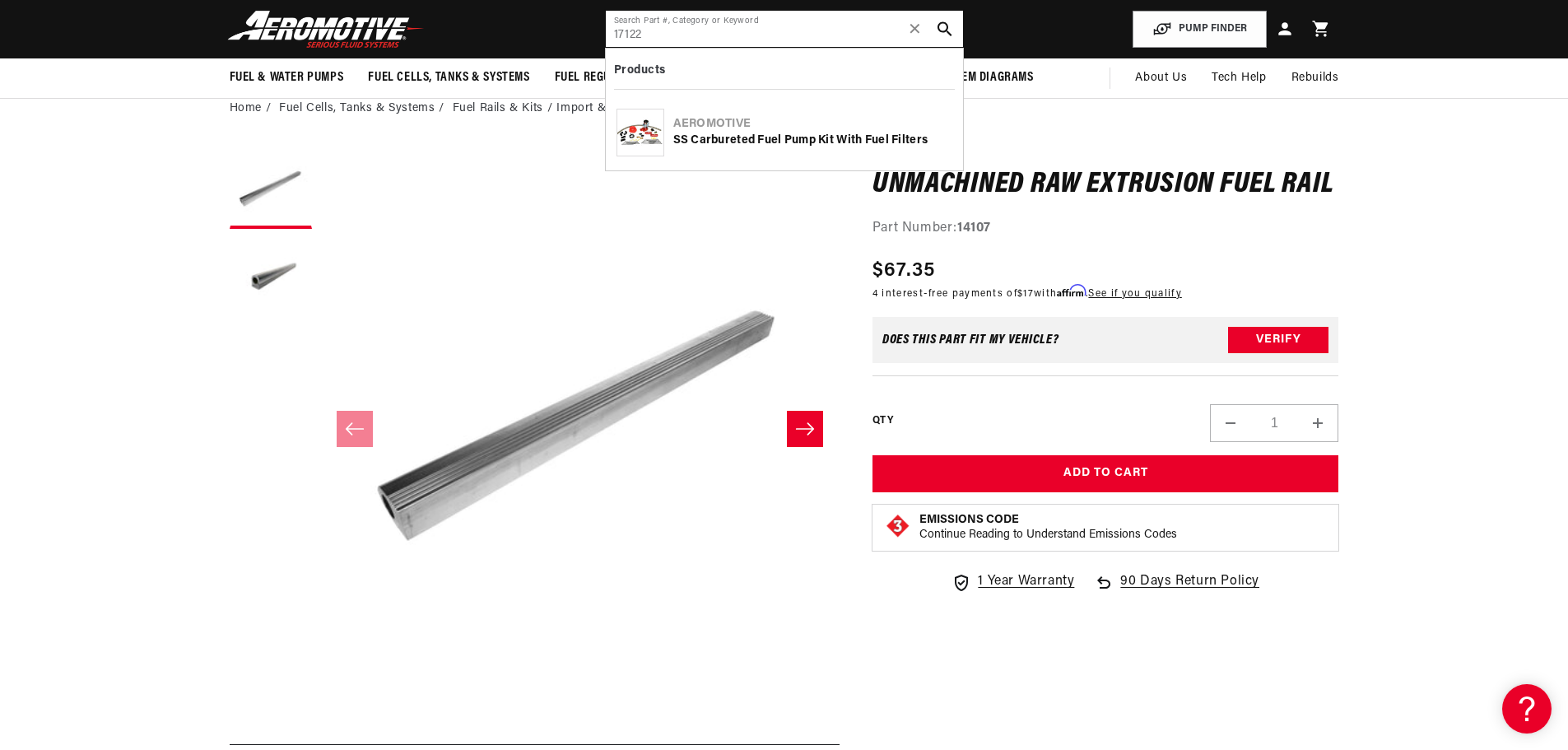
type input "17122"
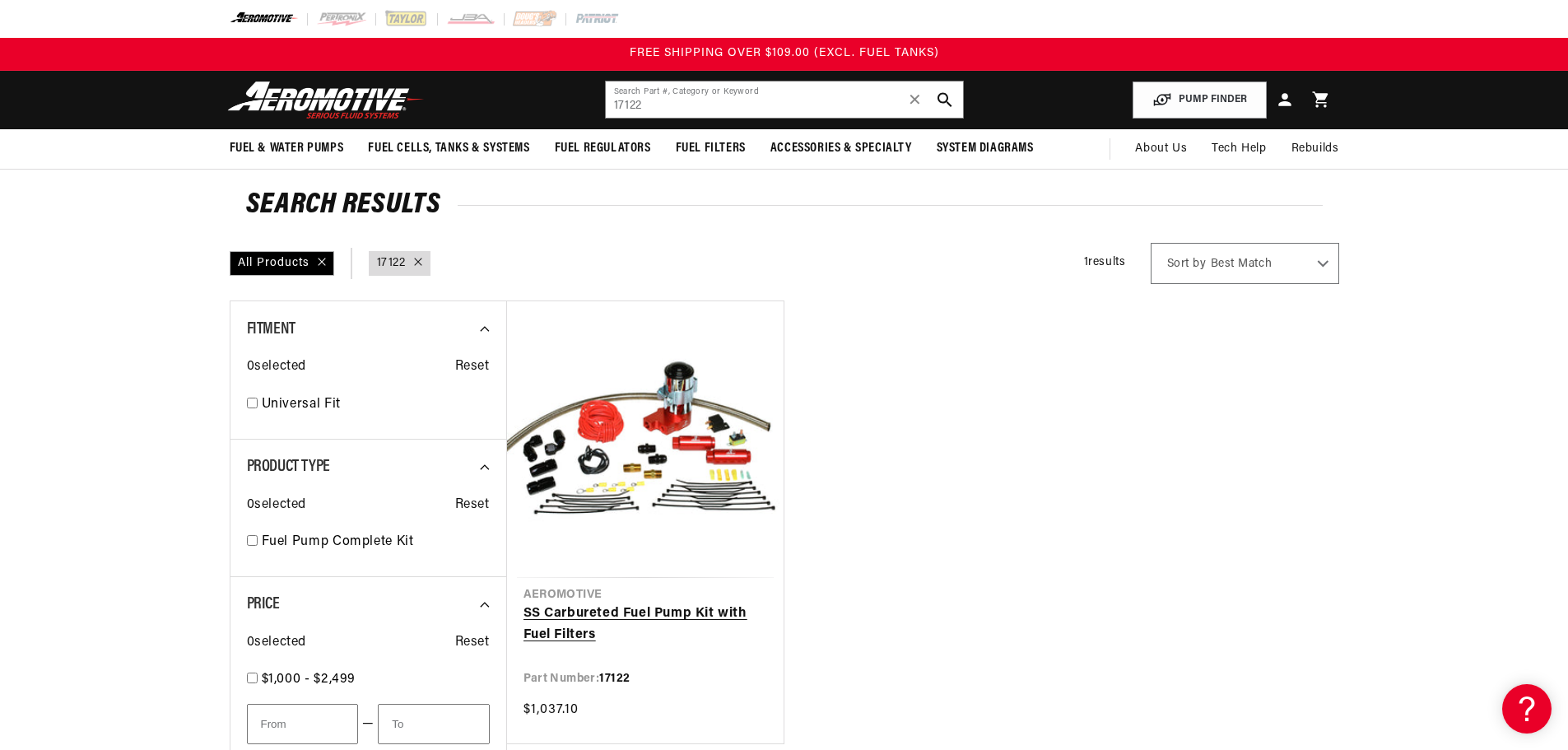
click at [699, 612] on link "SS Carbureted Fuel Pump Kit with Fuel Filters" at bounding box center [646, 624] width 243 height 42
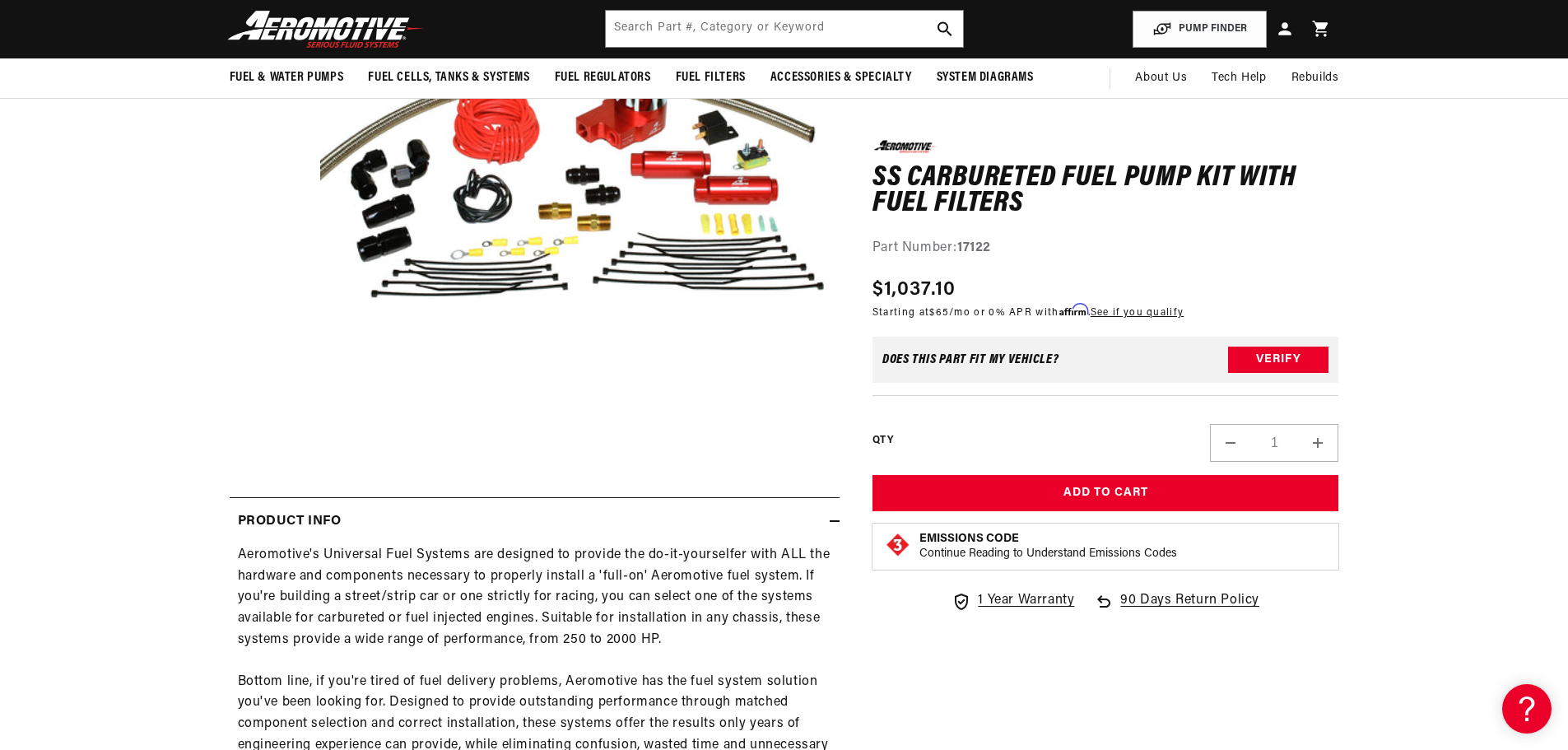
scroll to position [165, 0]
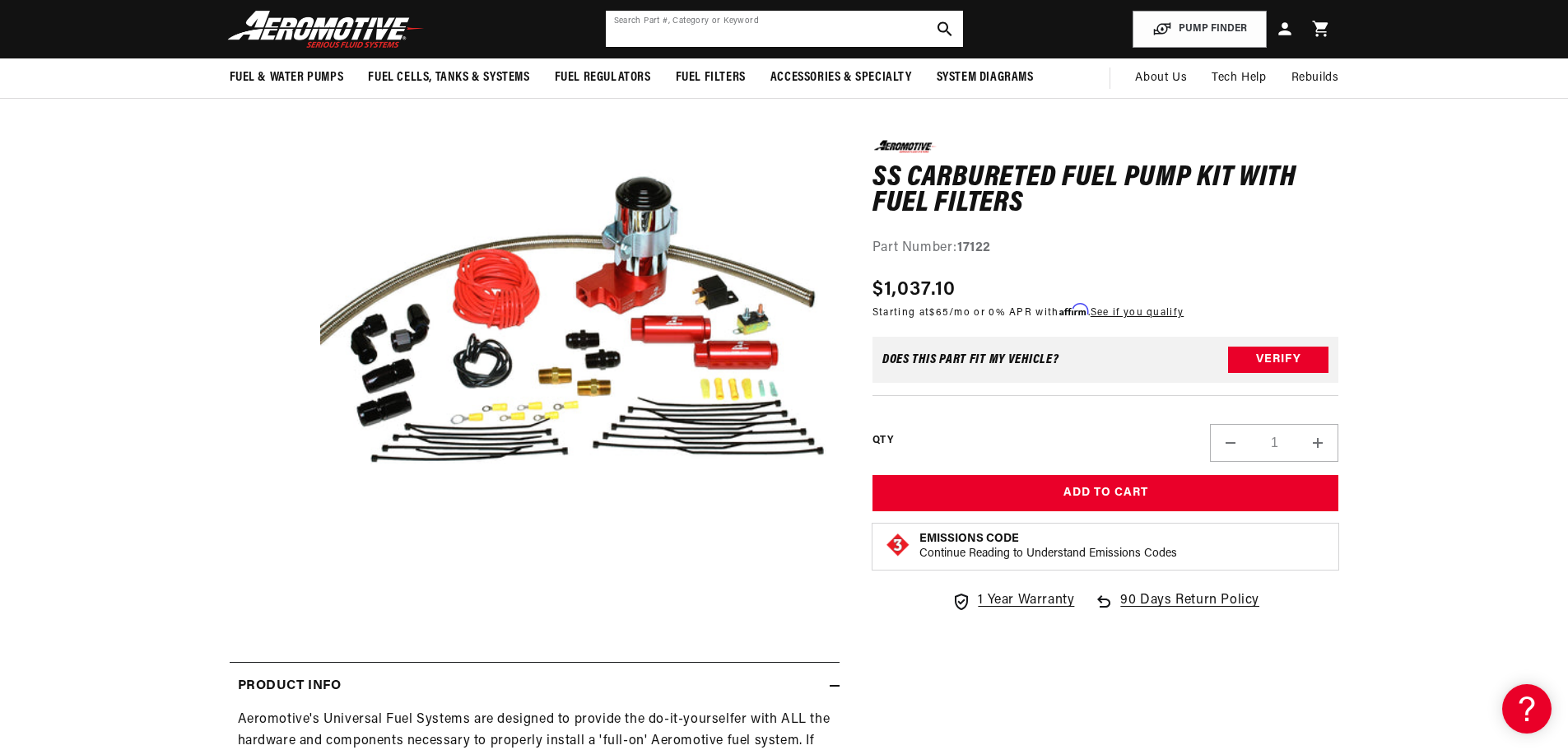
click at [770, 33] on input "text" at bounding box center [784, 28] width 357 height 36
paste input "17125"
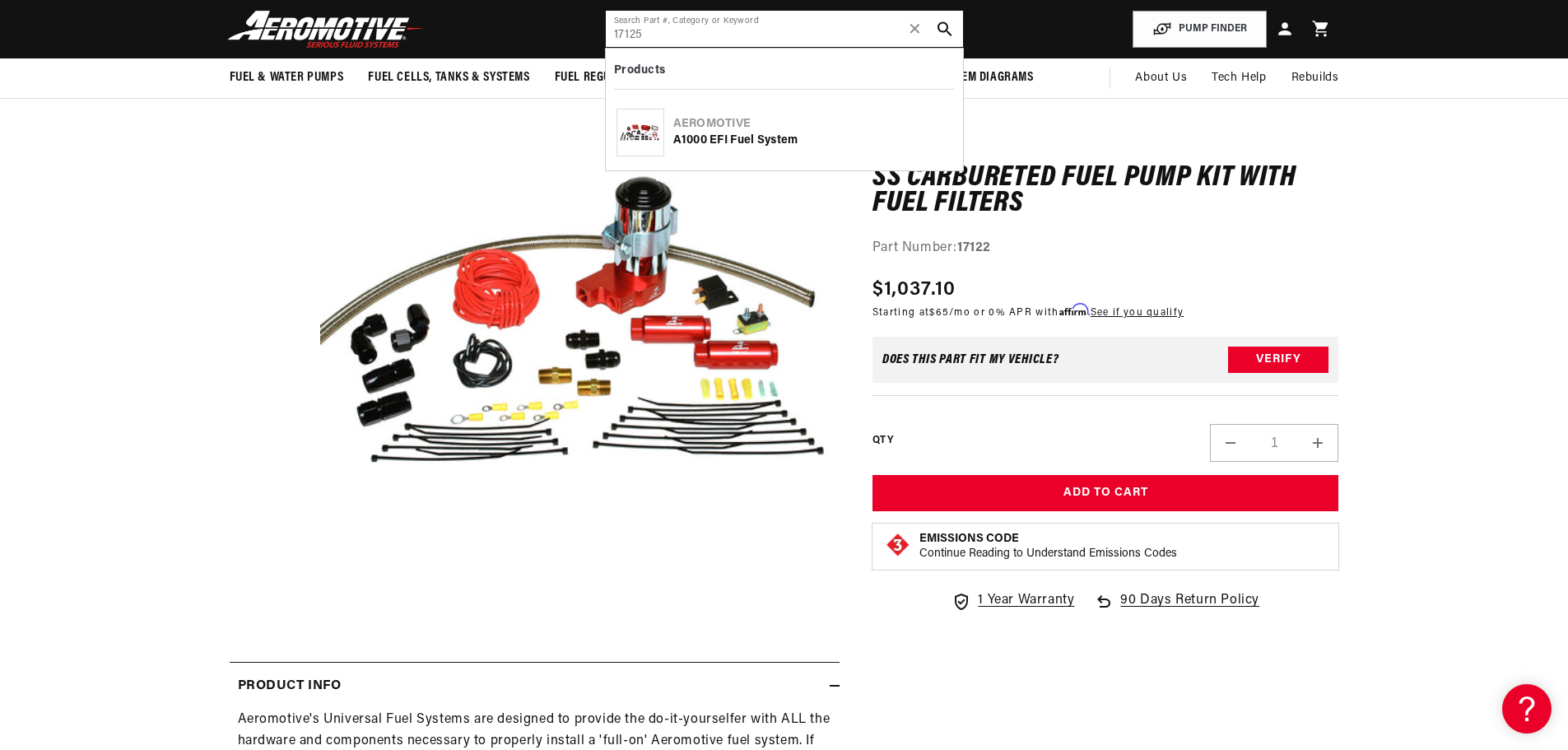
type input "17125"
click at [766, 129] on div "Aeromotive" at bounding box center [812, 123] width 279 height 16
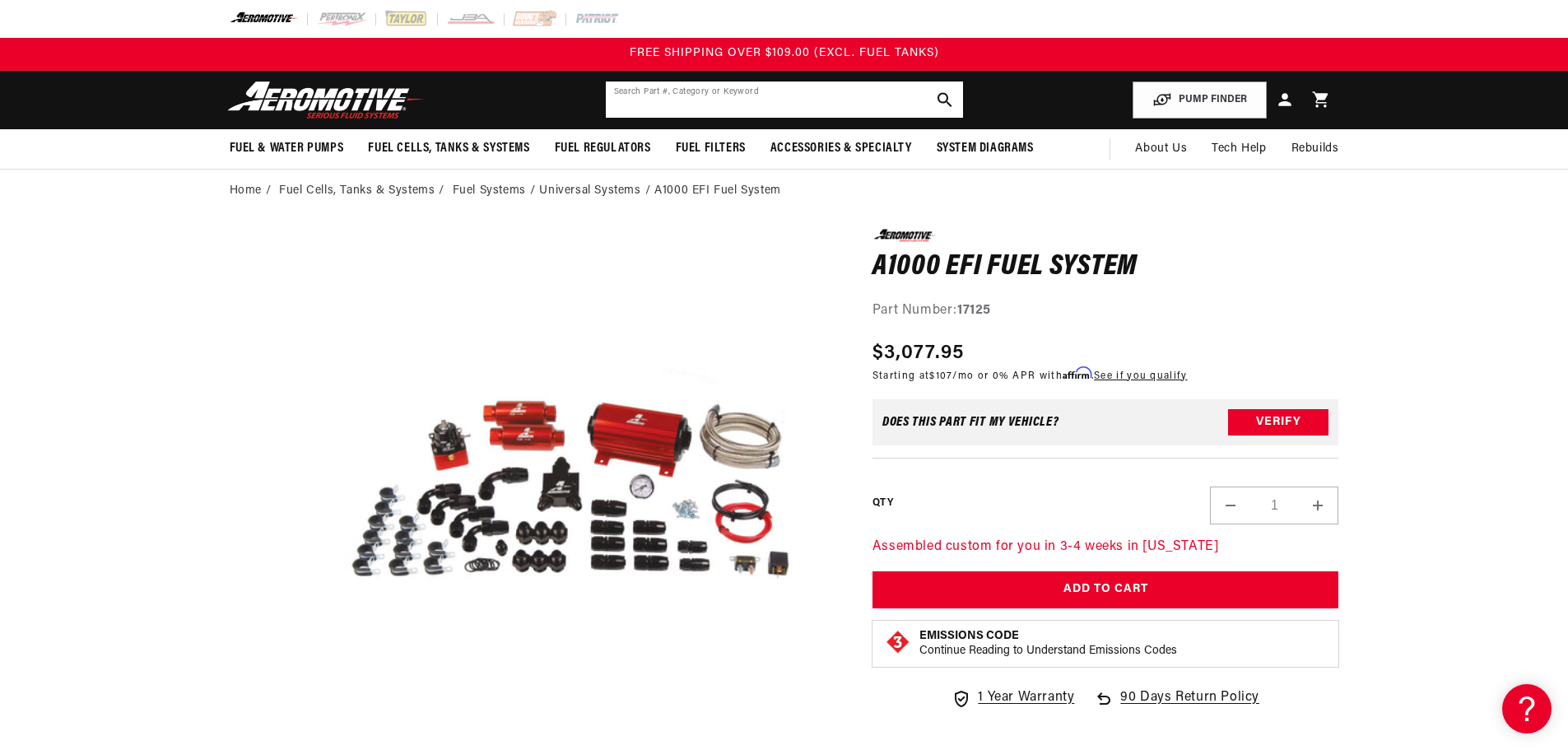
click at [845, 106] on input "text" at bounding box center [784, 99] width 357 height 36
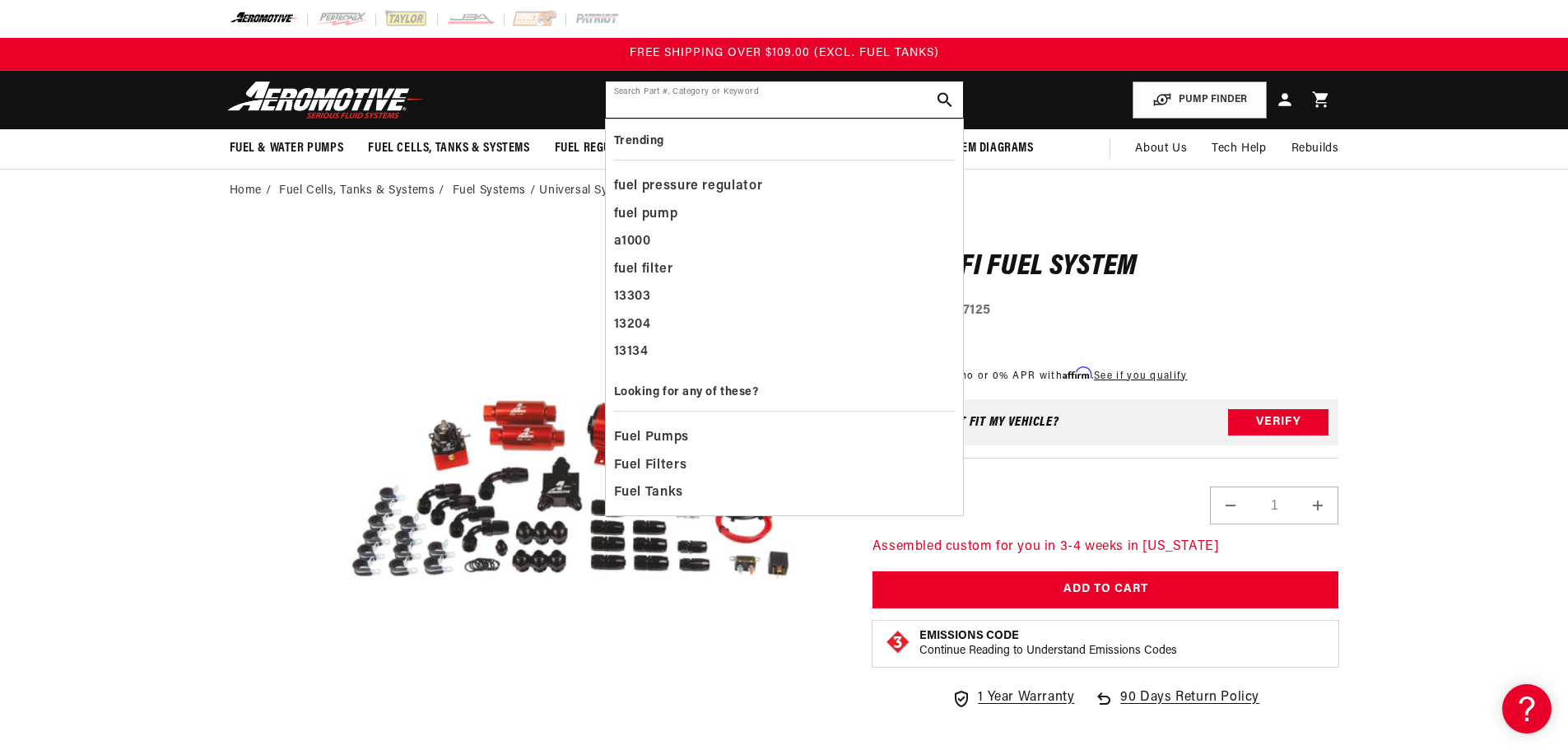
paste input "17201"
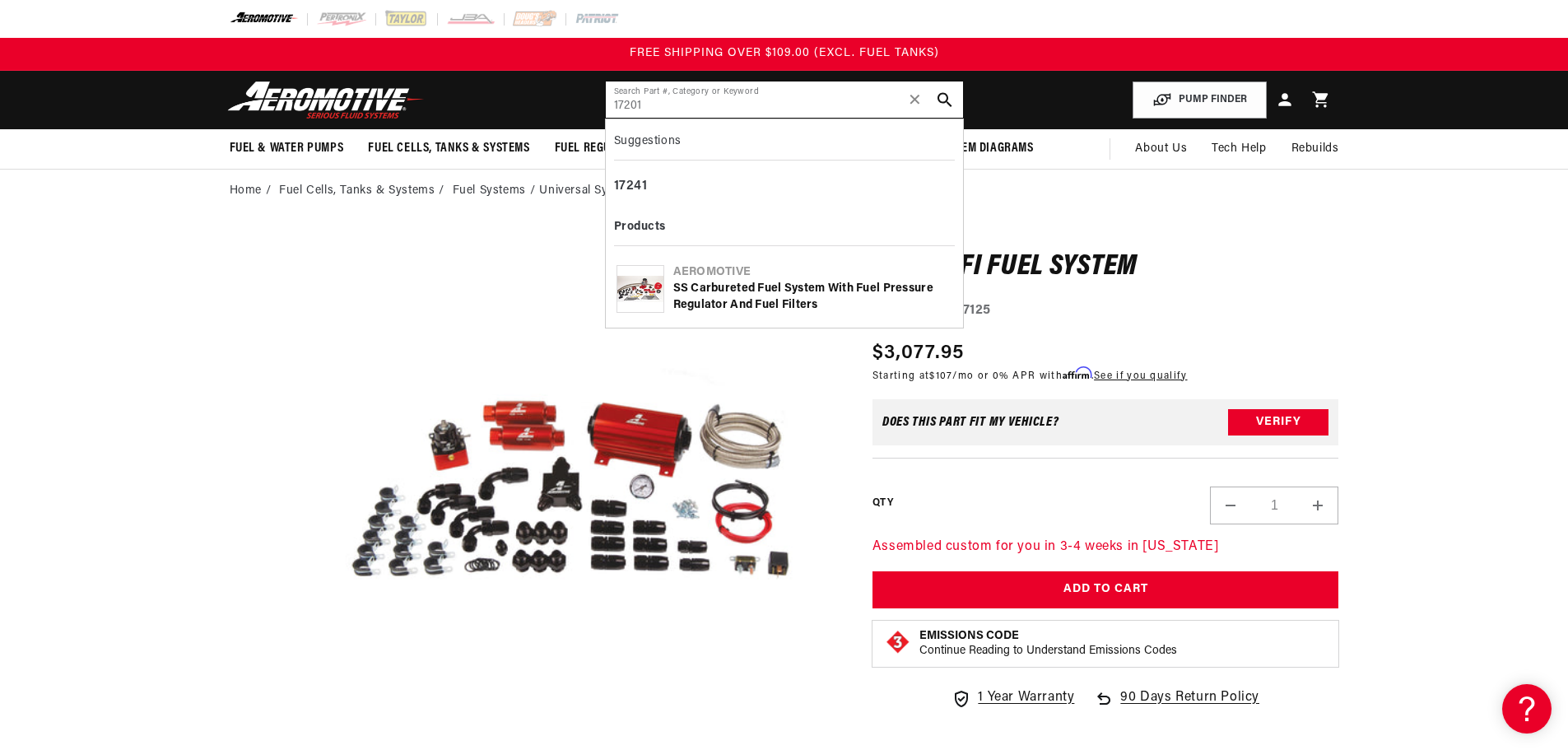
type input "17201"
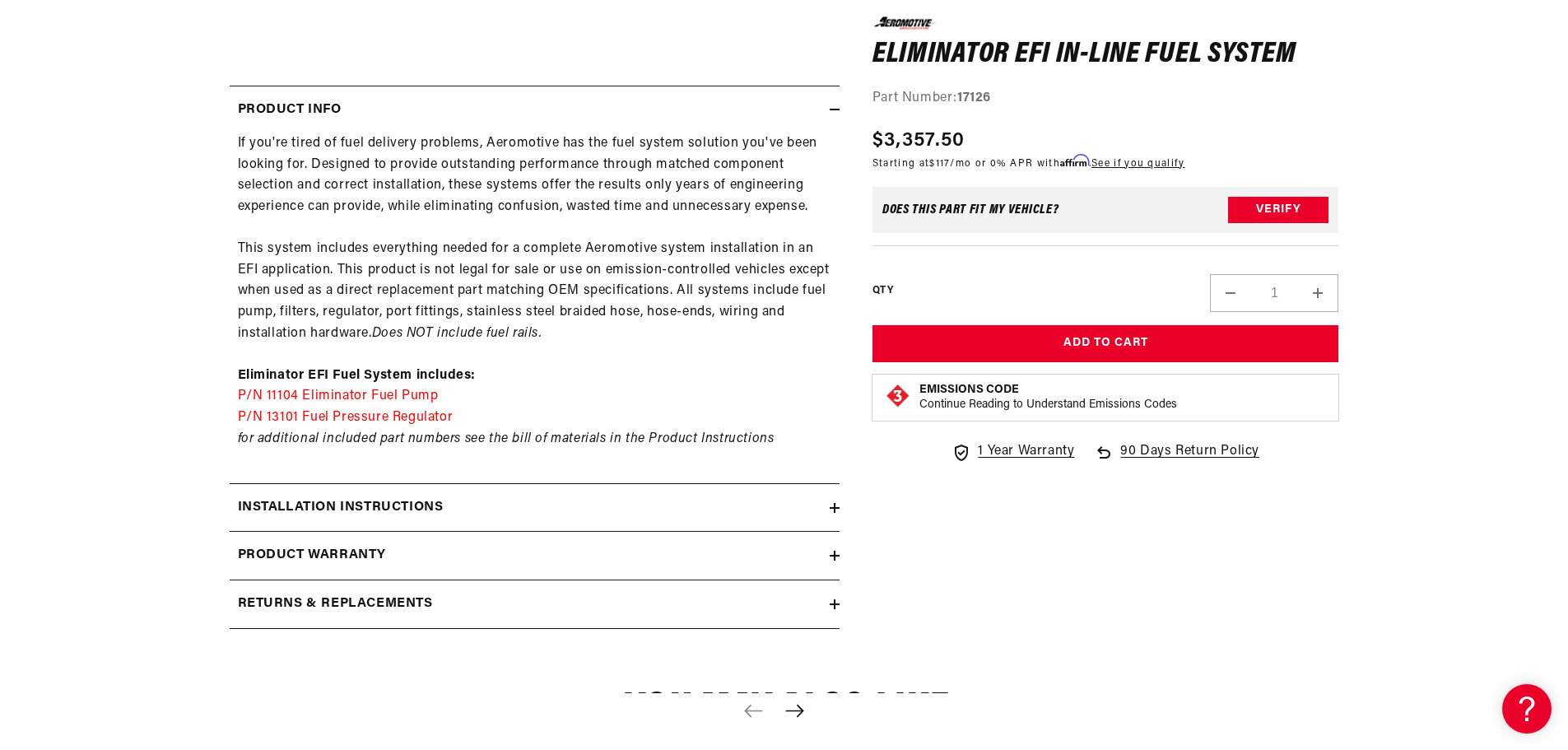
scroll to position [823, 0]
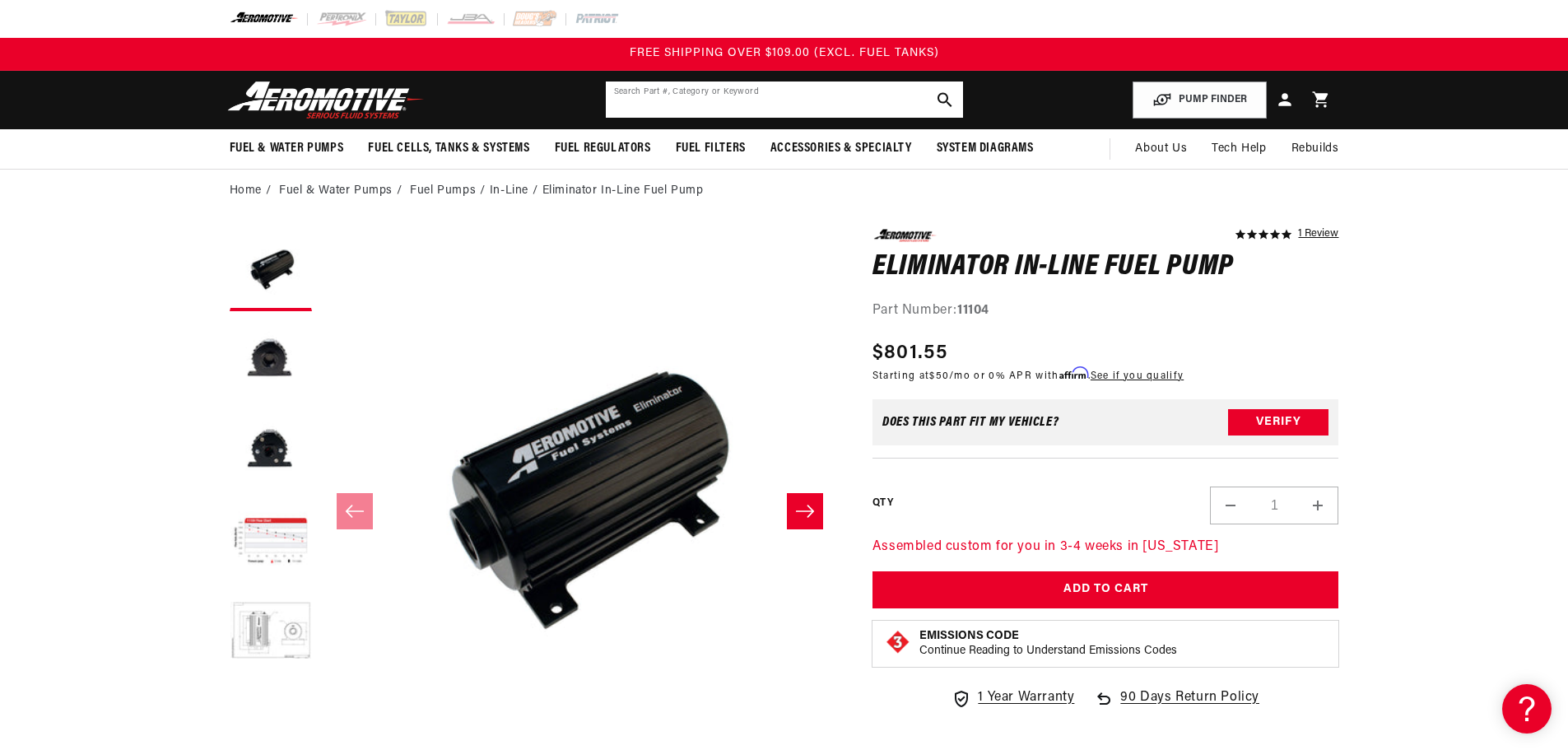
click at [835, 104] on input "text" at bounding box center [784, 99] width 357 height 36
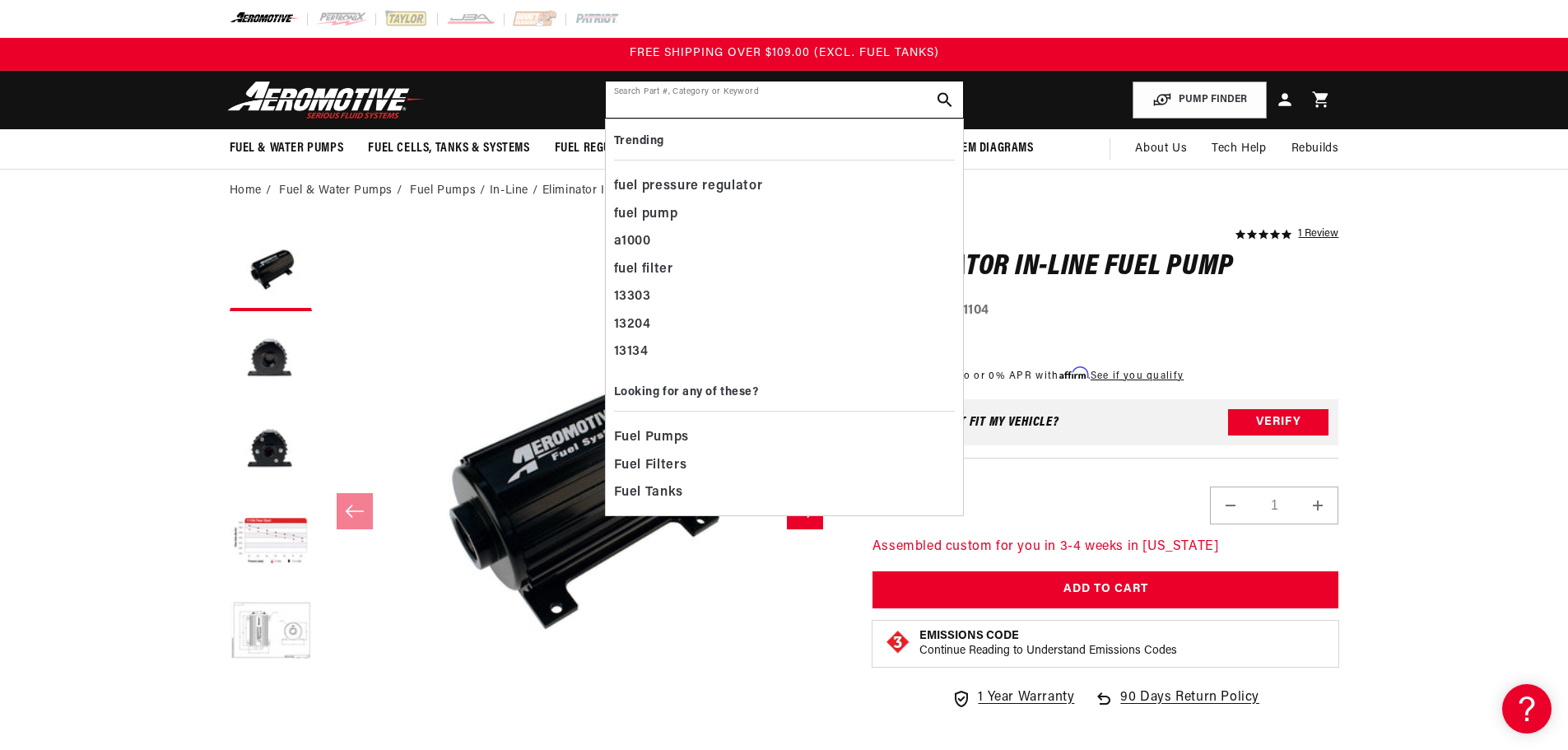
paste input "17135"
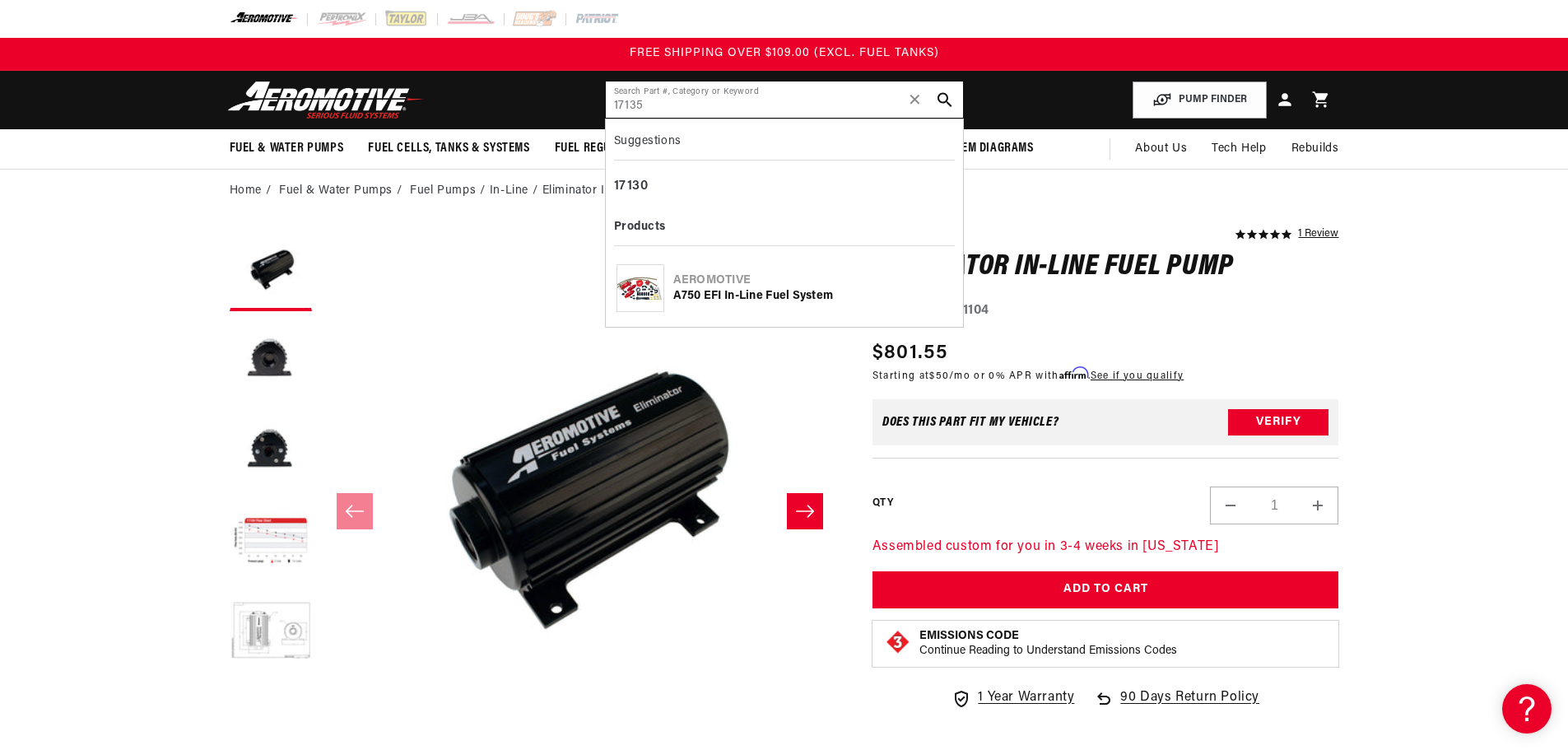
type input "17135"
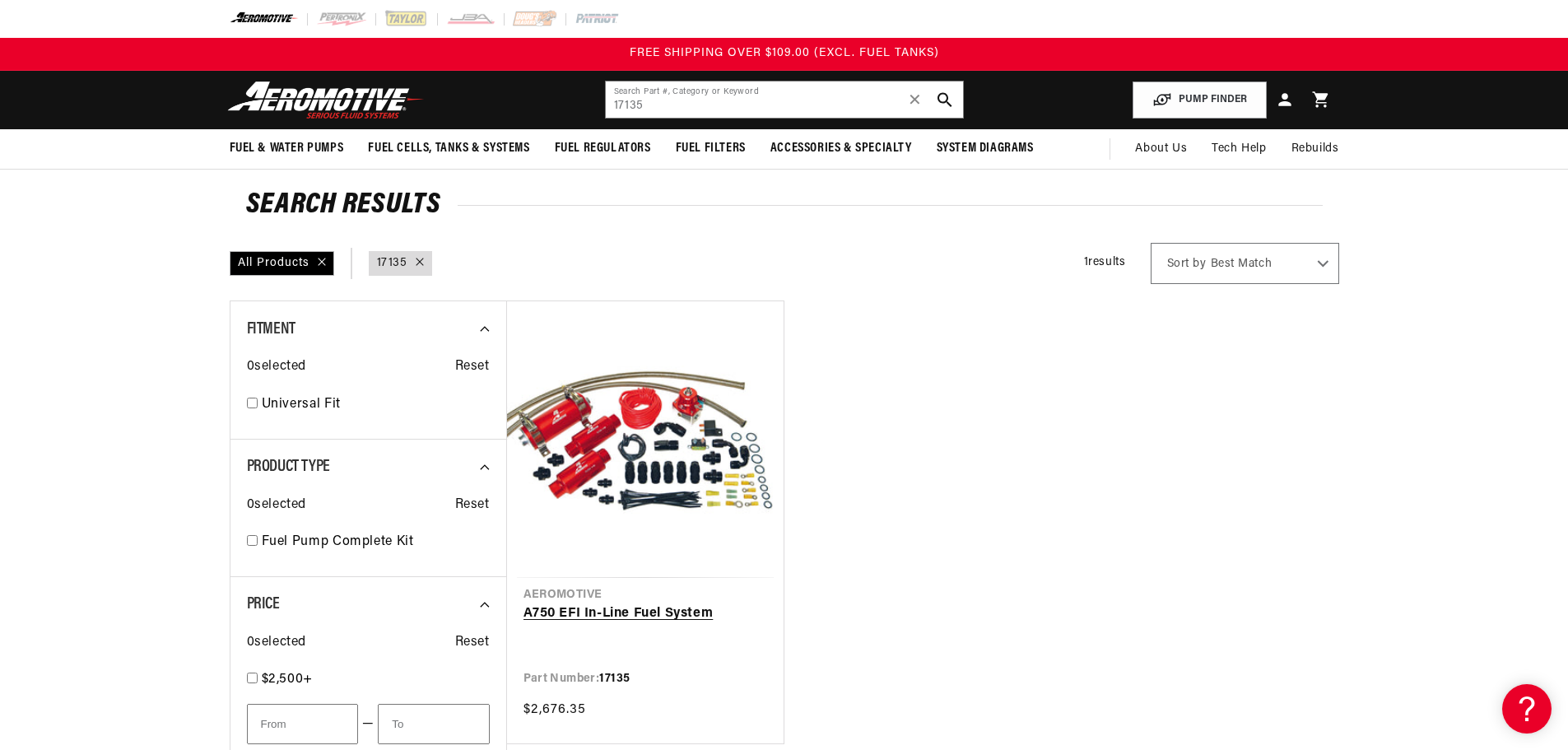
click at [646, 622] on link "A750 EFI In-Line Fuel System" at bounding box center [646, 614] width 243 height 21
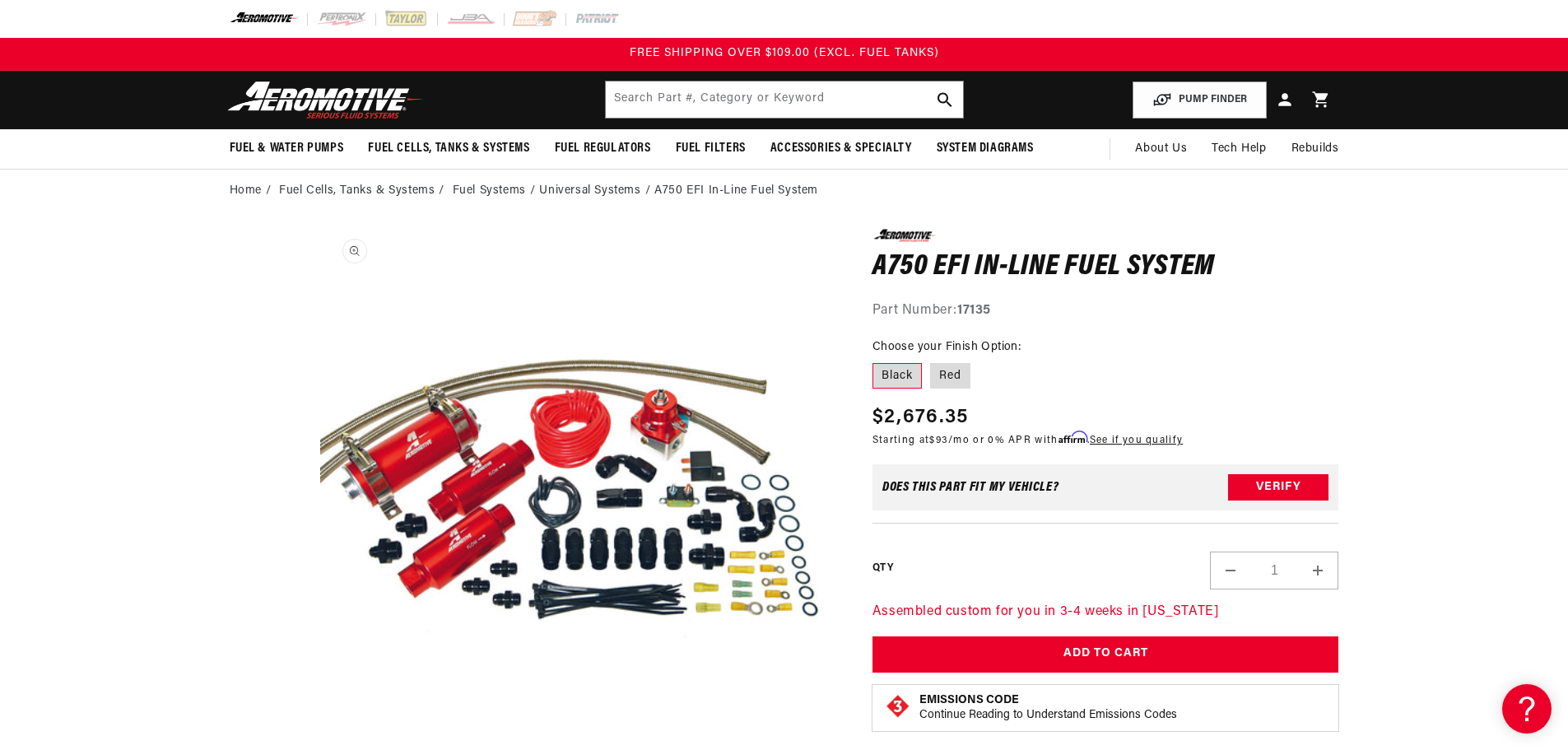
scroll to position [82, 0]
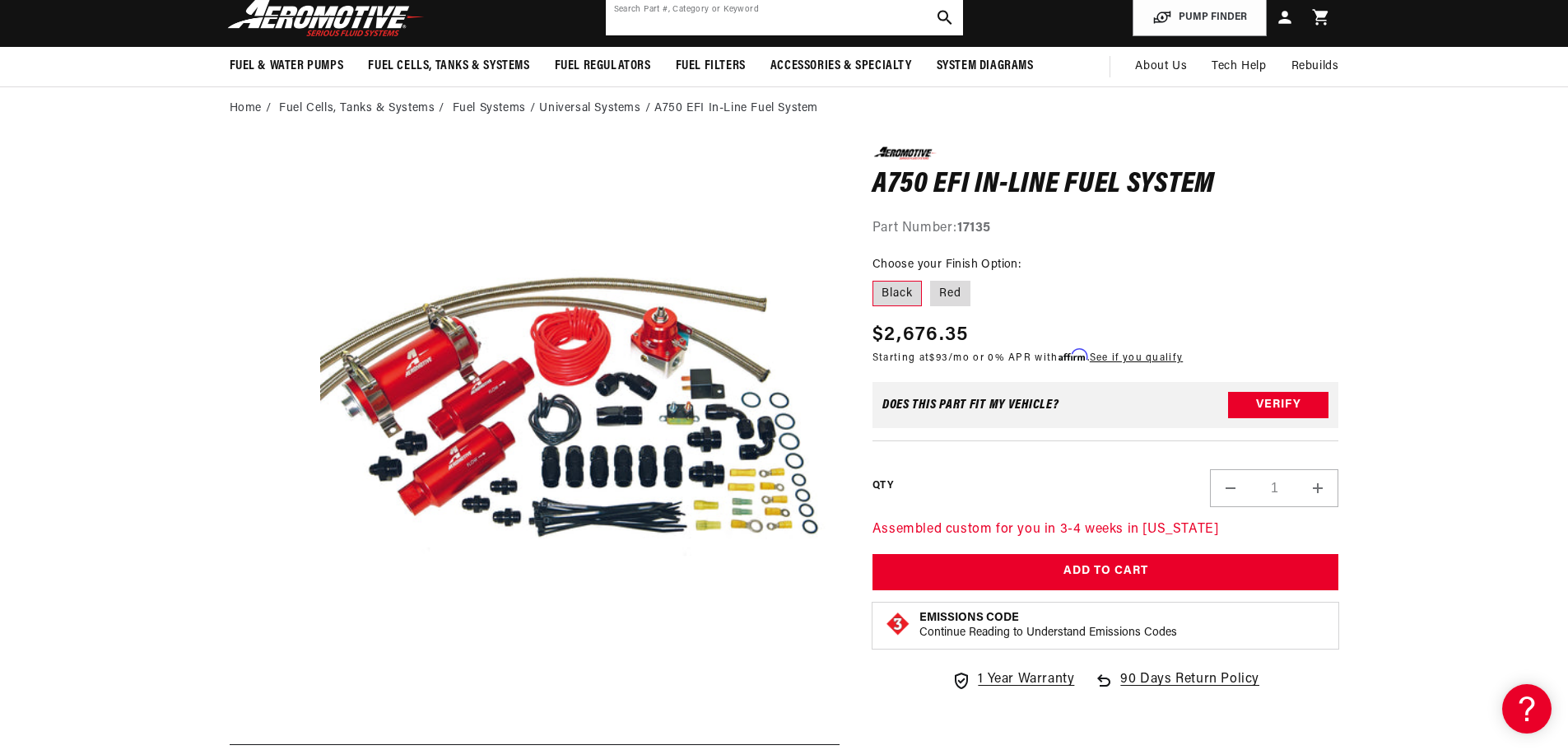
click at [829, 16] on input "text" at bounding box center [784, 17] width 357 height 36
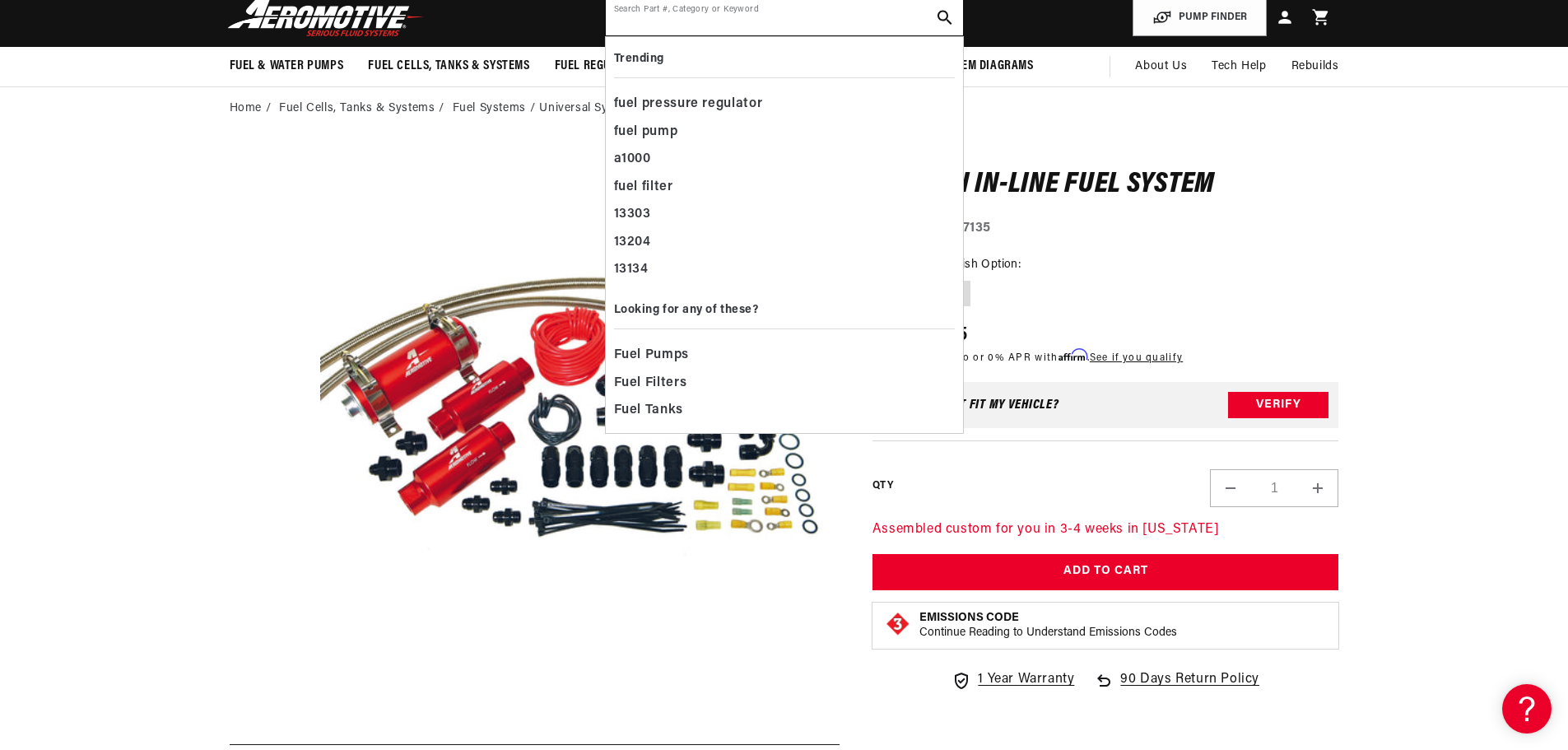
paste input "17136"
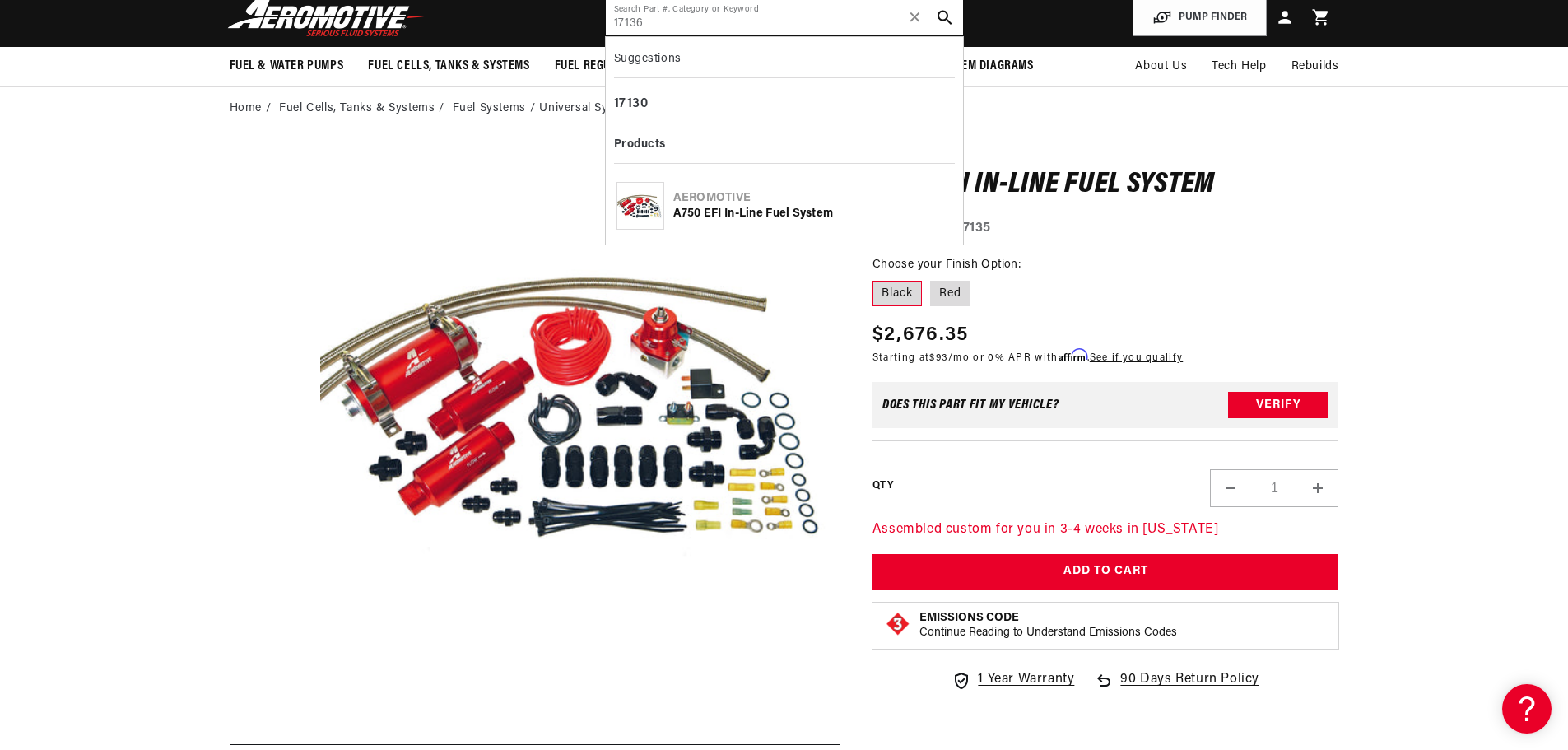
type input "17136"
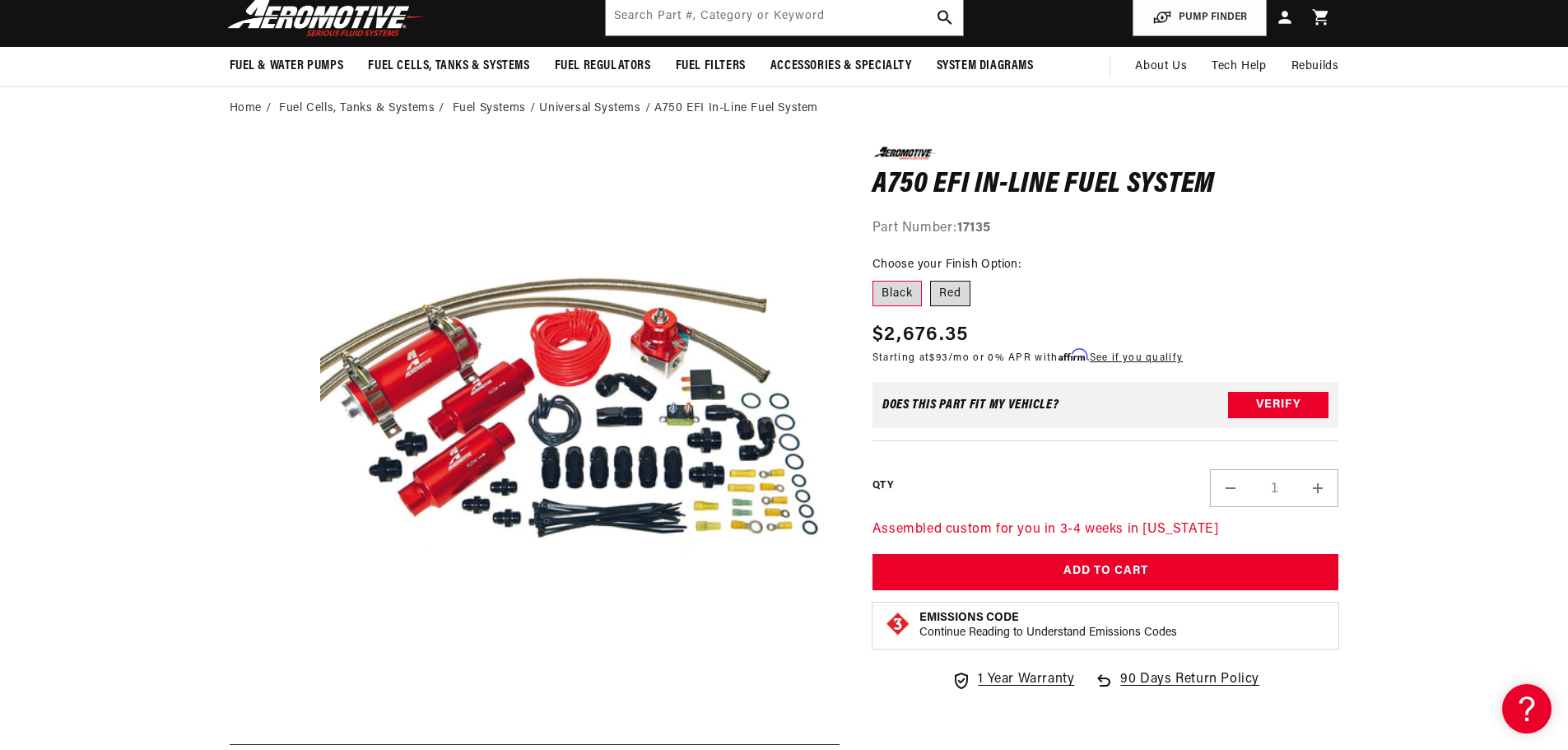
click at [953, 297] on label "Red" at bounding box center [950, 293] width 40 height 27
click at [931, 279] on input "Red" at bounding box center [930, 278] width 1 height 1
radio input "true"
click at [886, 291] on label "Black" at bounding box center [898, 293] width 50 height 27
click at [877, 279] on input "Black" at bounding box center [877, 278] width 1 height 1
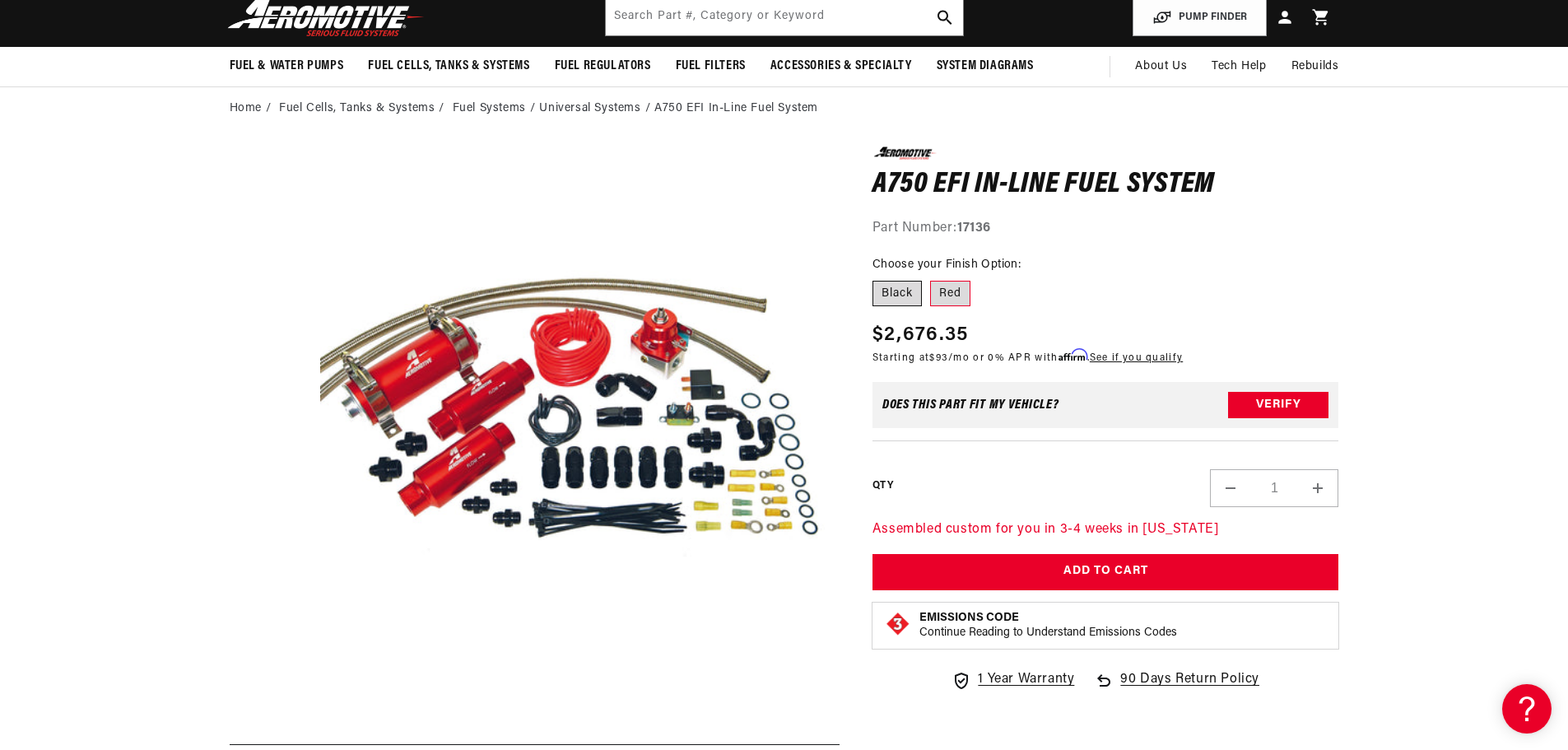
radio input "true"
click at [947, 291] on label "Red" at bounding box center [950, 293] width 40 height 27
click at [931, 279] on input "Red" at bounding box center [930, 278] width 1 height 1
radio input "true"
click at [899, 289] on label "Black" at bounding box center [898, 293] width 50 height 27
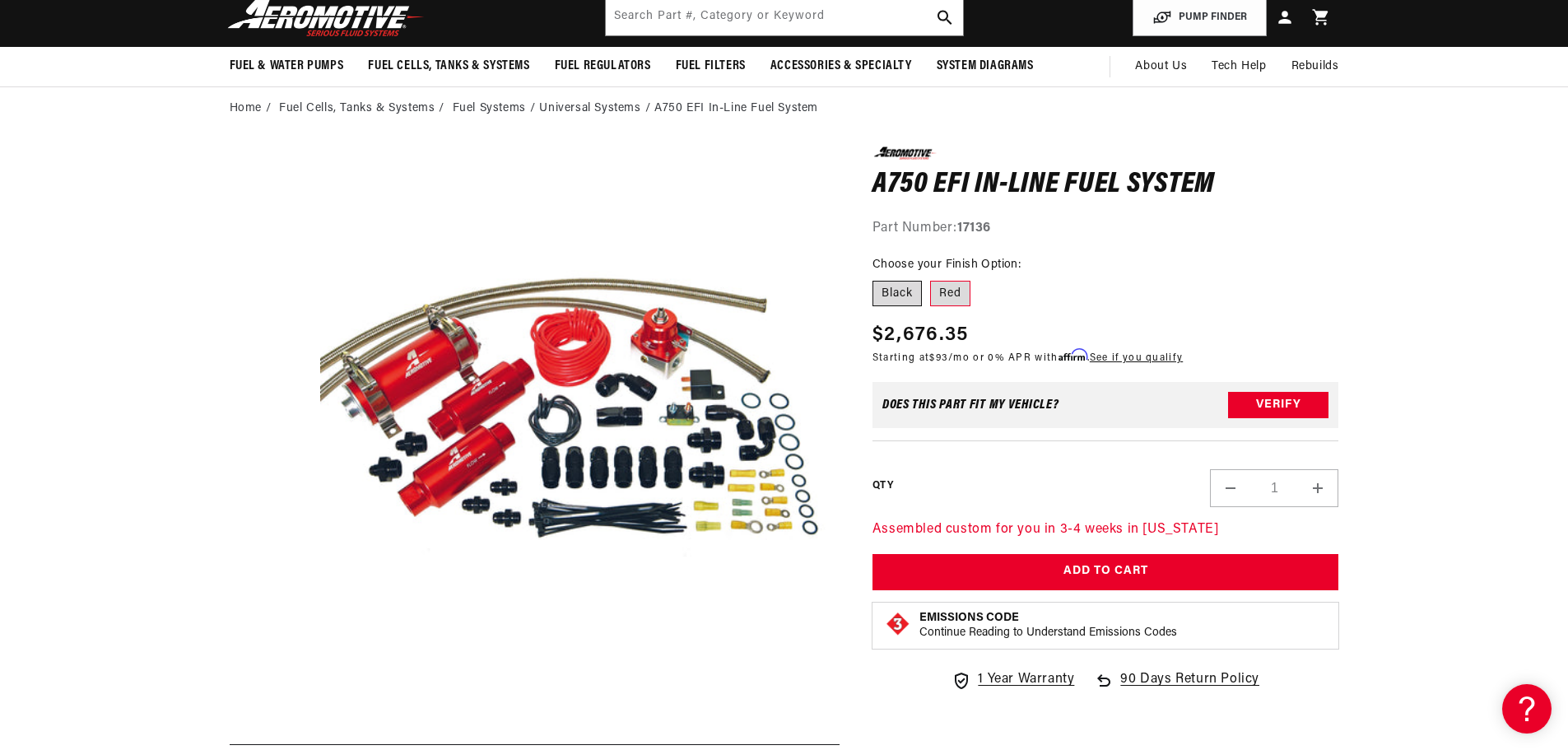
click at [877, 279] on input "Black" at bounding box center [877, 278] width 1 height 1
radio input "true"
click at [953, 296] on label "Red" at bounding box center [950, 293] width 40 height 27
click at [931, 279] on input "Red" at bounding box center [930, 278] width 1 height 1
radio input "true"
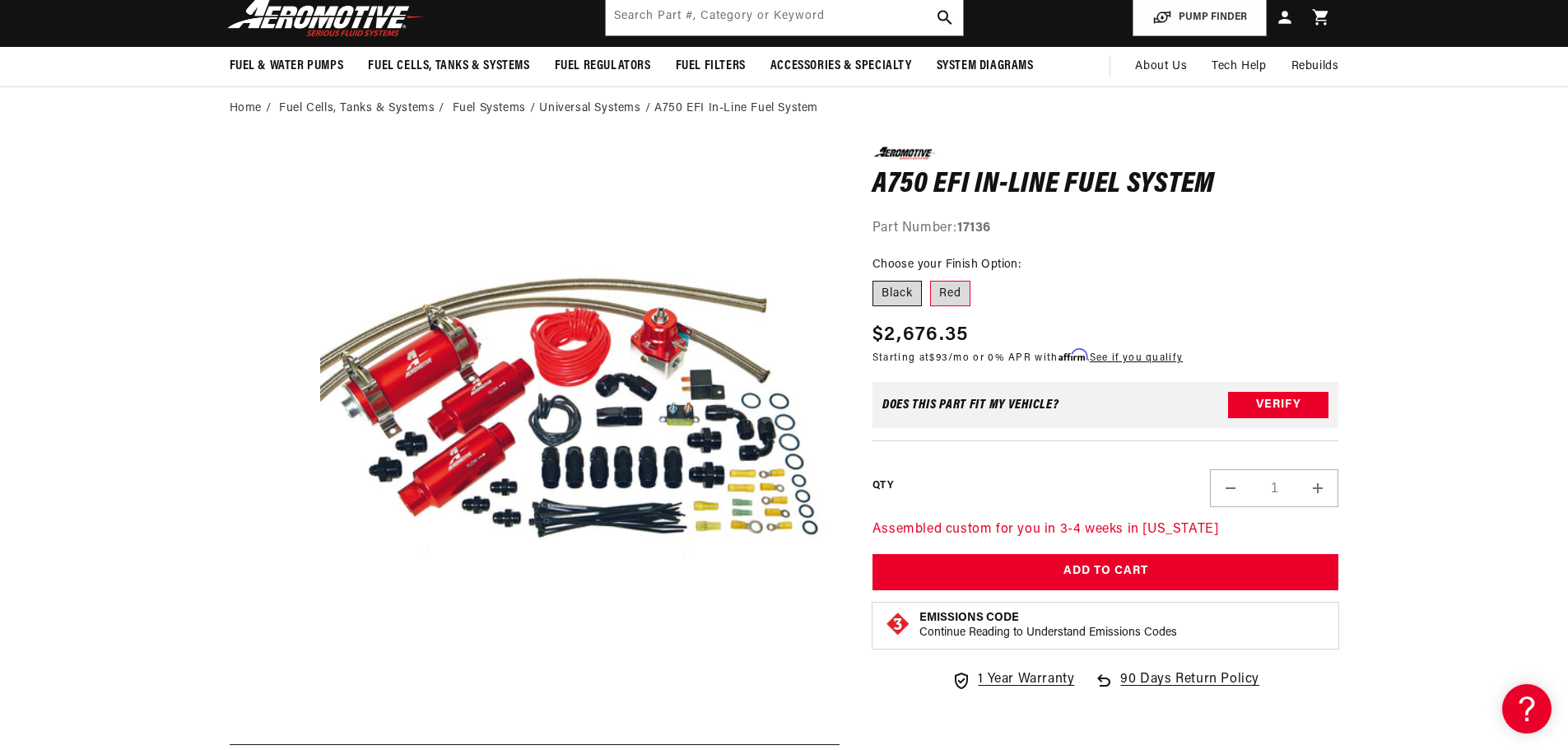
click at [907, 296] on label "Black" at bounding box center [898, 293] width 50 height 27
click at [877, 279] on input "Black" at bounding box center [877, 278] width 1 height 1
radio input "true"
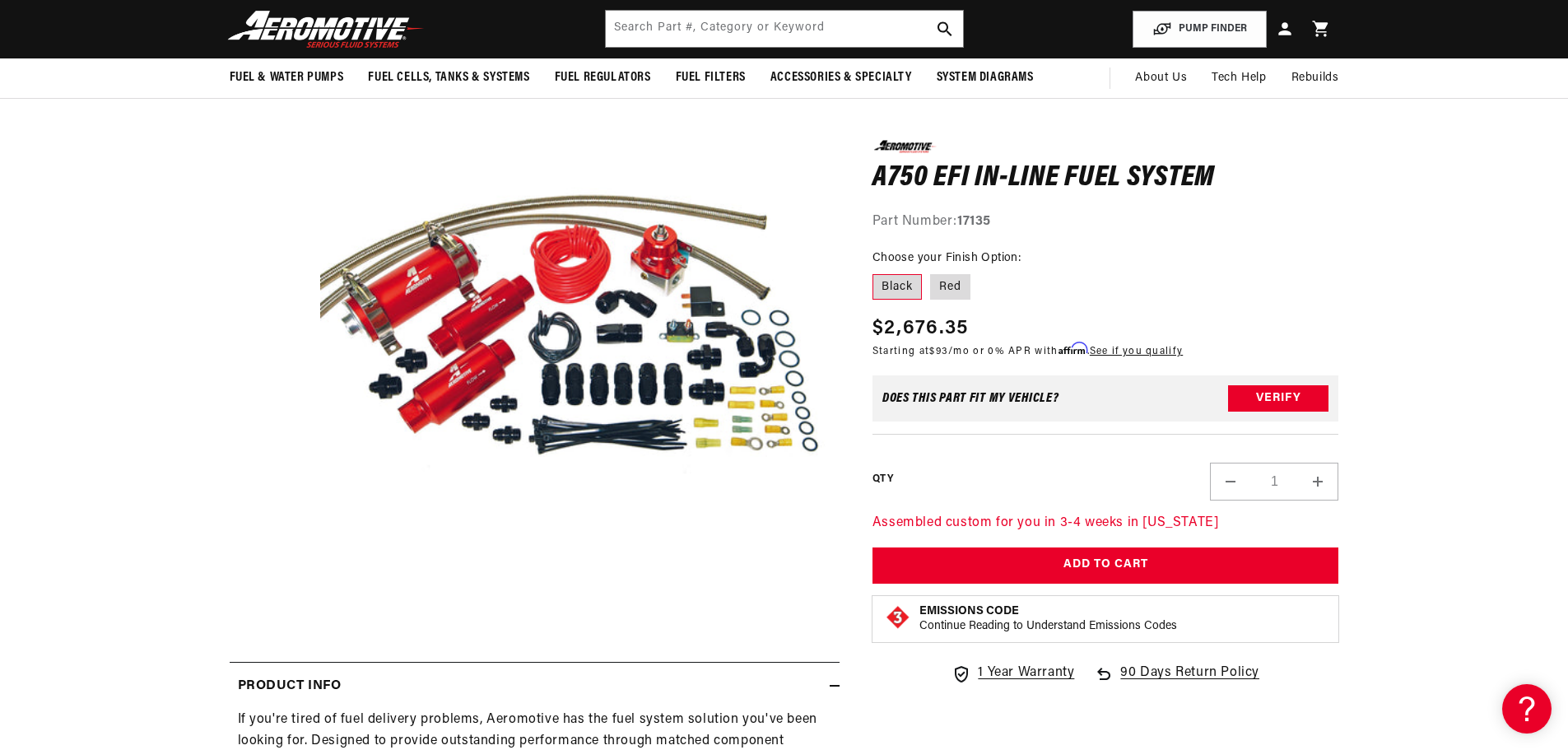
scroll to position [82, 0]
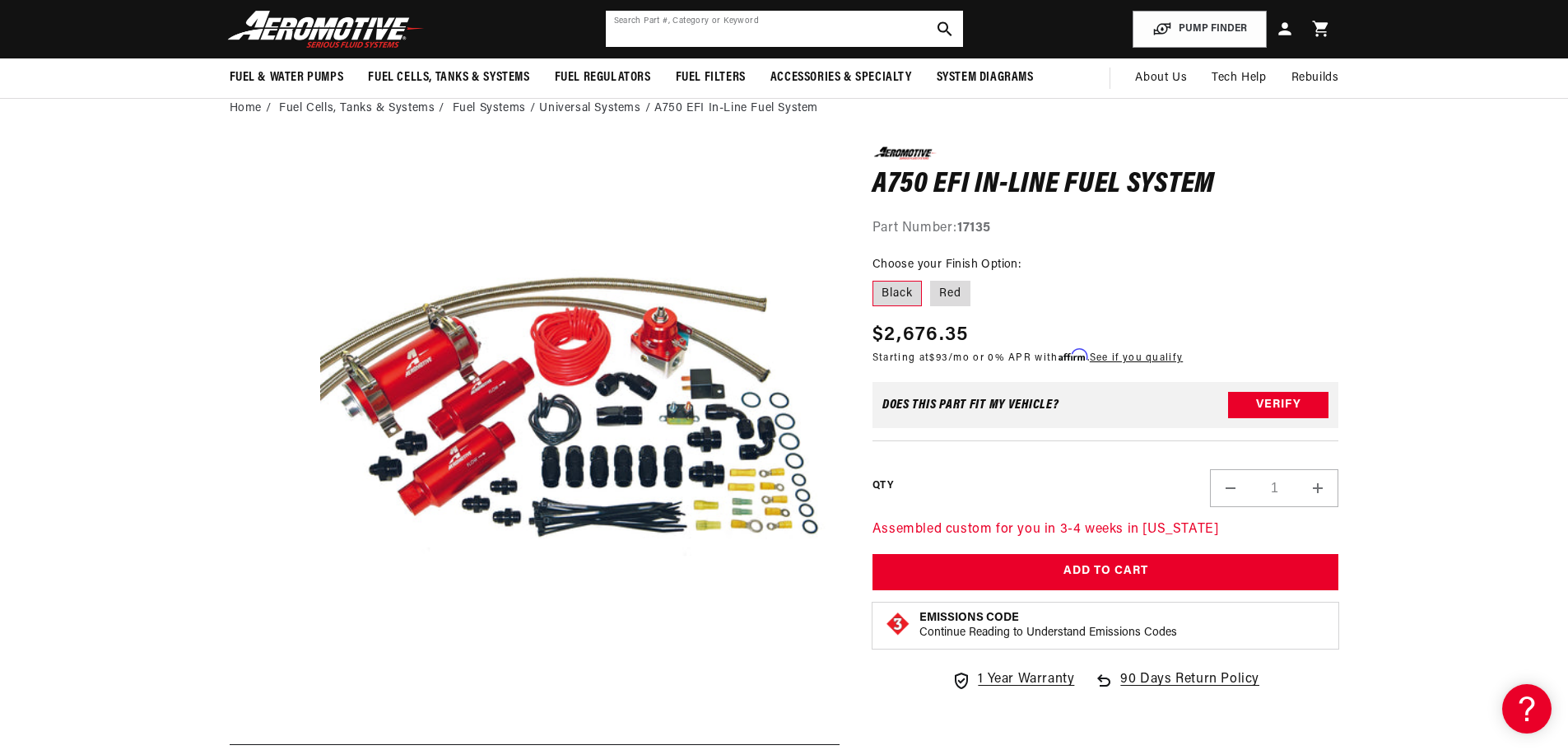
click at [770, 33] on input "text" at bounding box center [784, 28] width 357 height 36
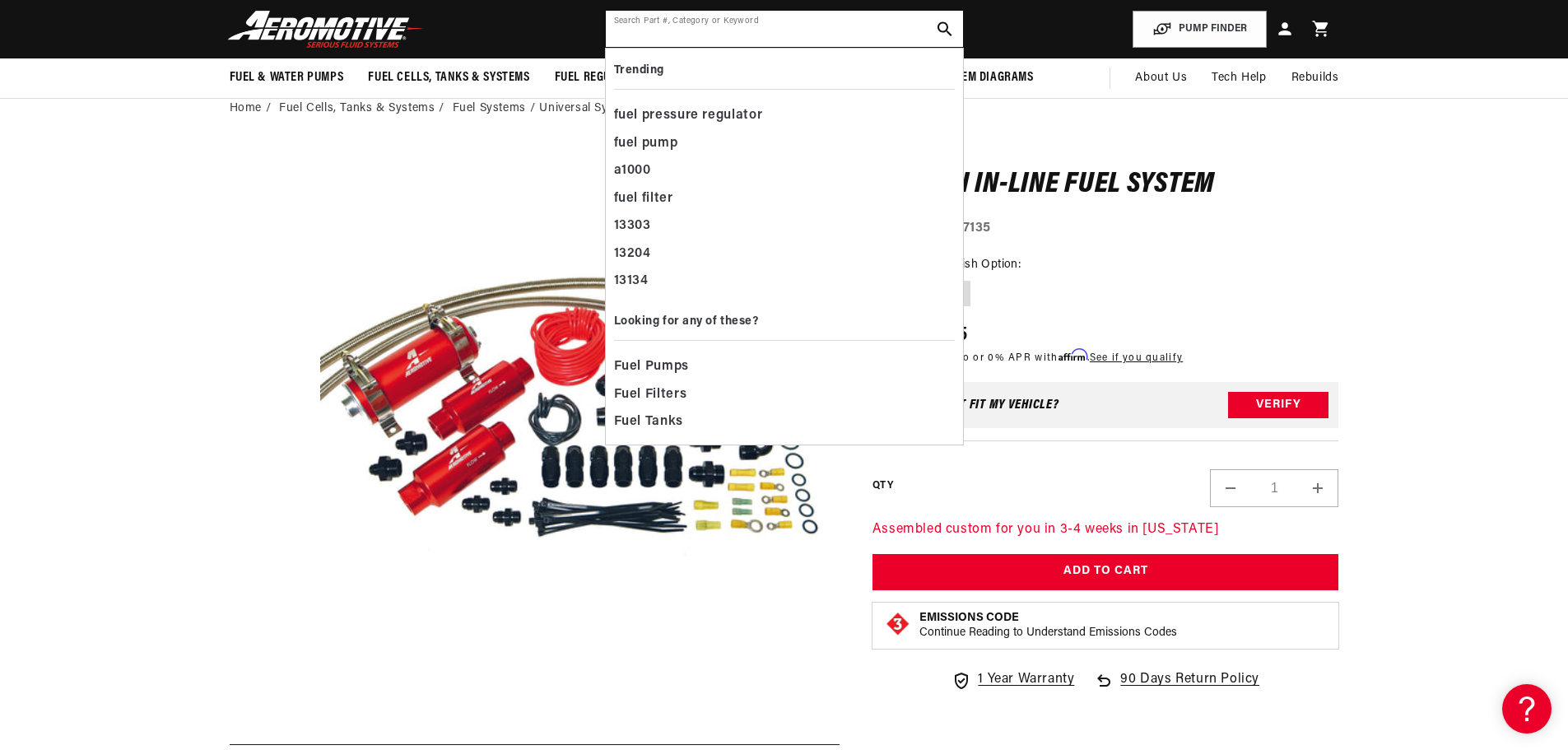
paste input "17140"
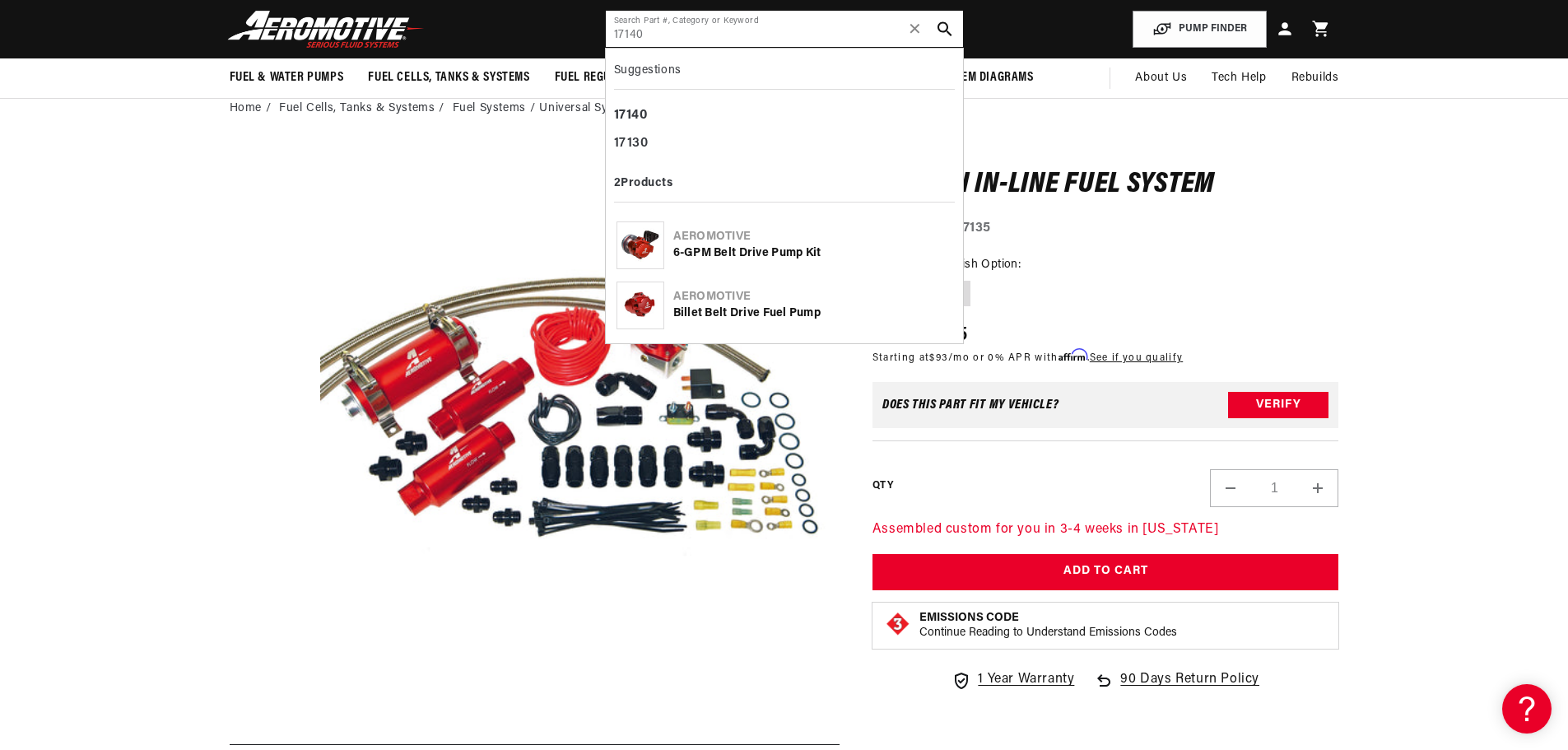
type input "17140"
drag, startPoint x: 745, startPoint y: 32, endPoint x: 413, endPoint y: 26, distance: 332.1
click at [415, 26] on header "Fuel & Water Pumps Back In-Tank In-Line Fuel Pumps" at bounding box center [784, 29] width 1192 height 58
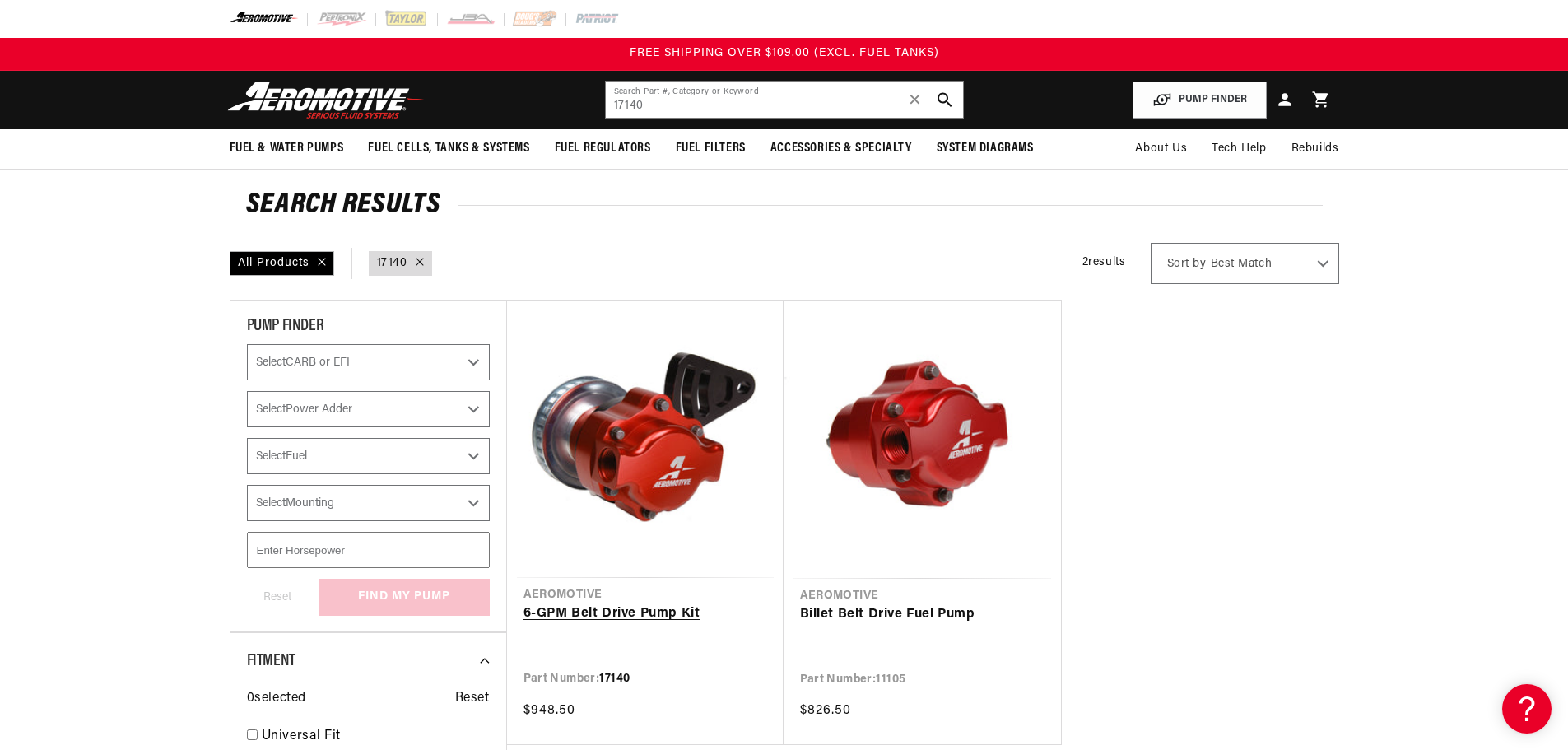
click at [619, 605] on link "6-GPM Belt Drive Pump Kit" at bounding box center [646, 614] width 243 height 21
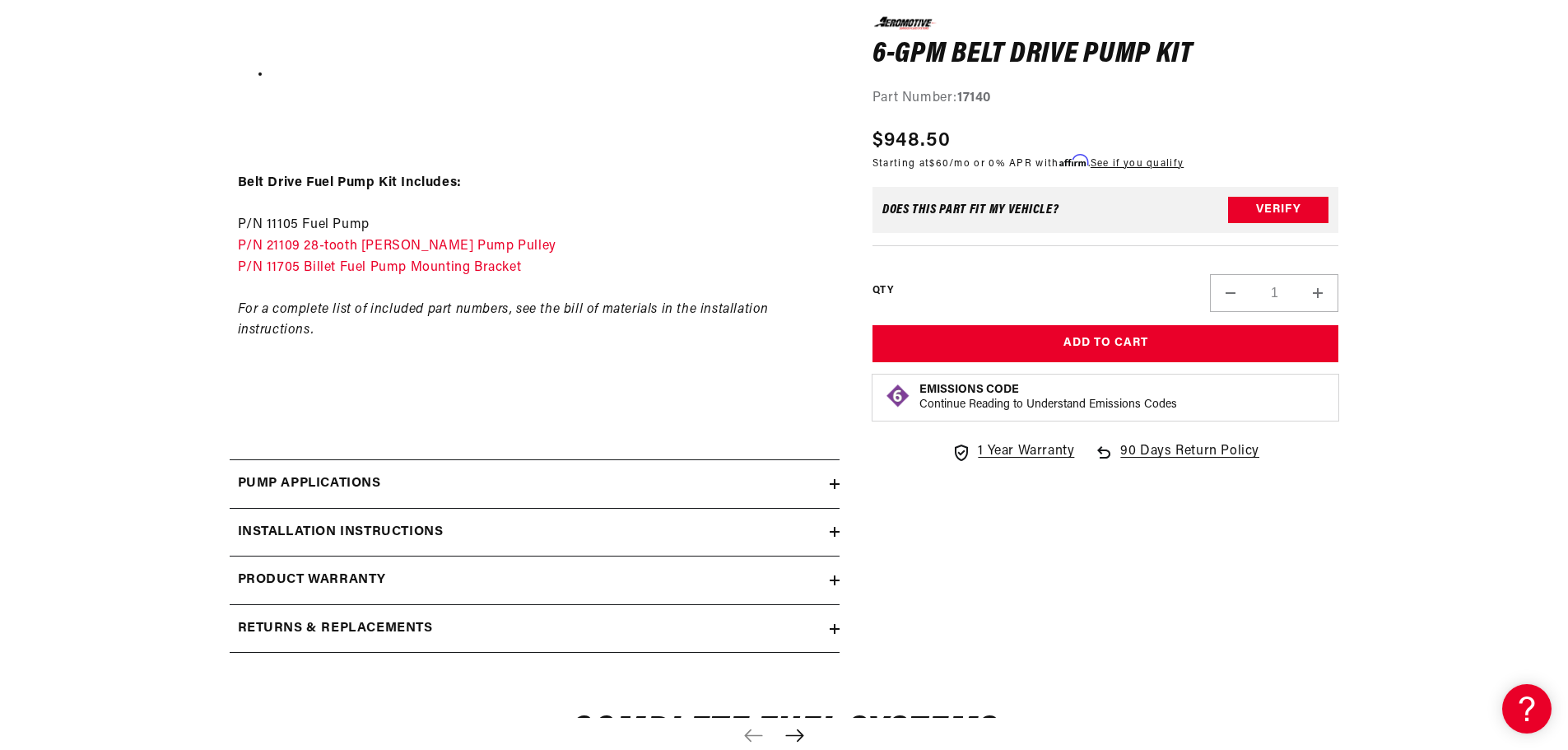
scroll to position [2222, 0]
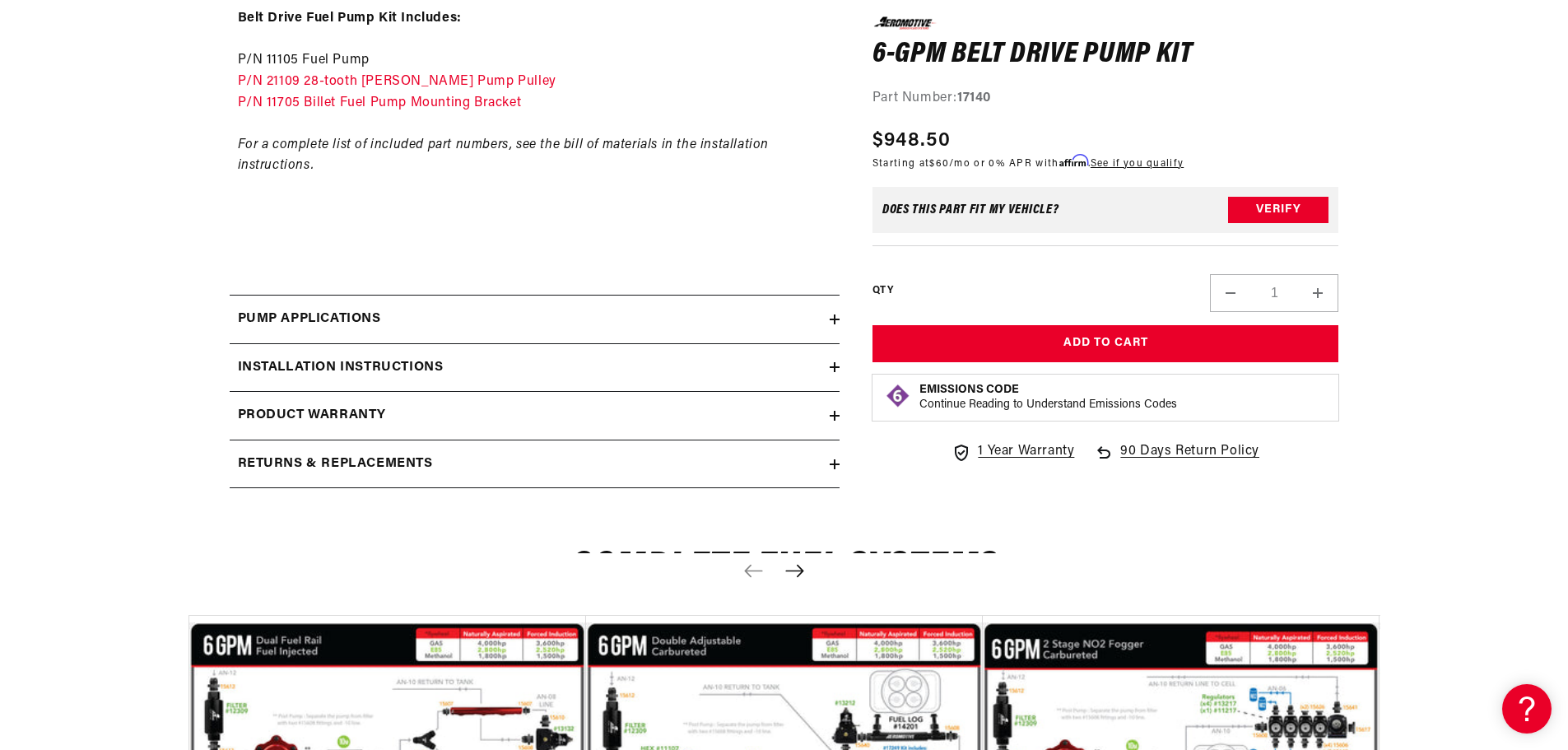
click at [830, 365] on icon at bounding box center [835, 367] width 10 height 10
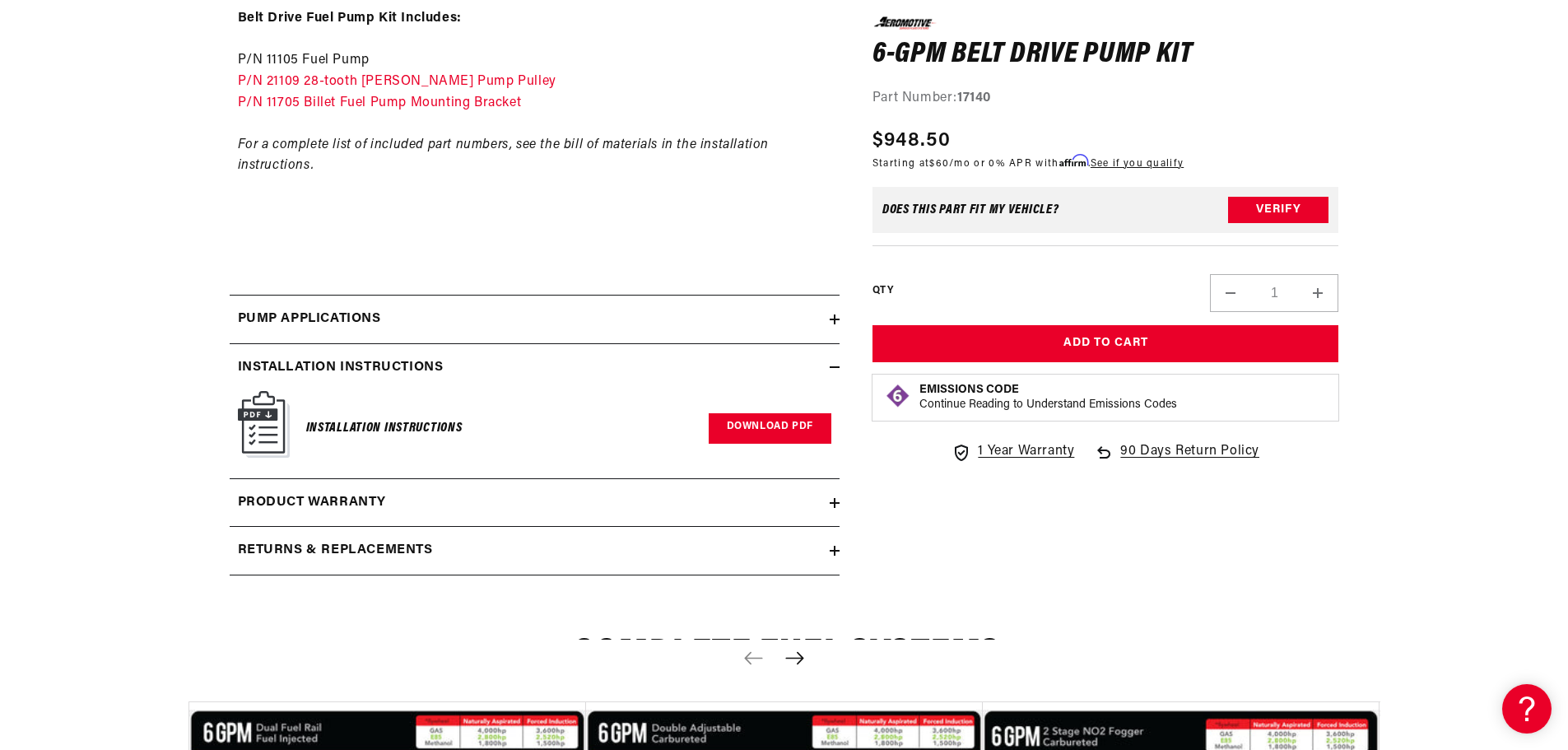
click at [736, 427] on link "Download PDF" at bounding box center [770, 429] width 123 height 31
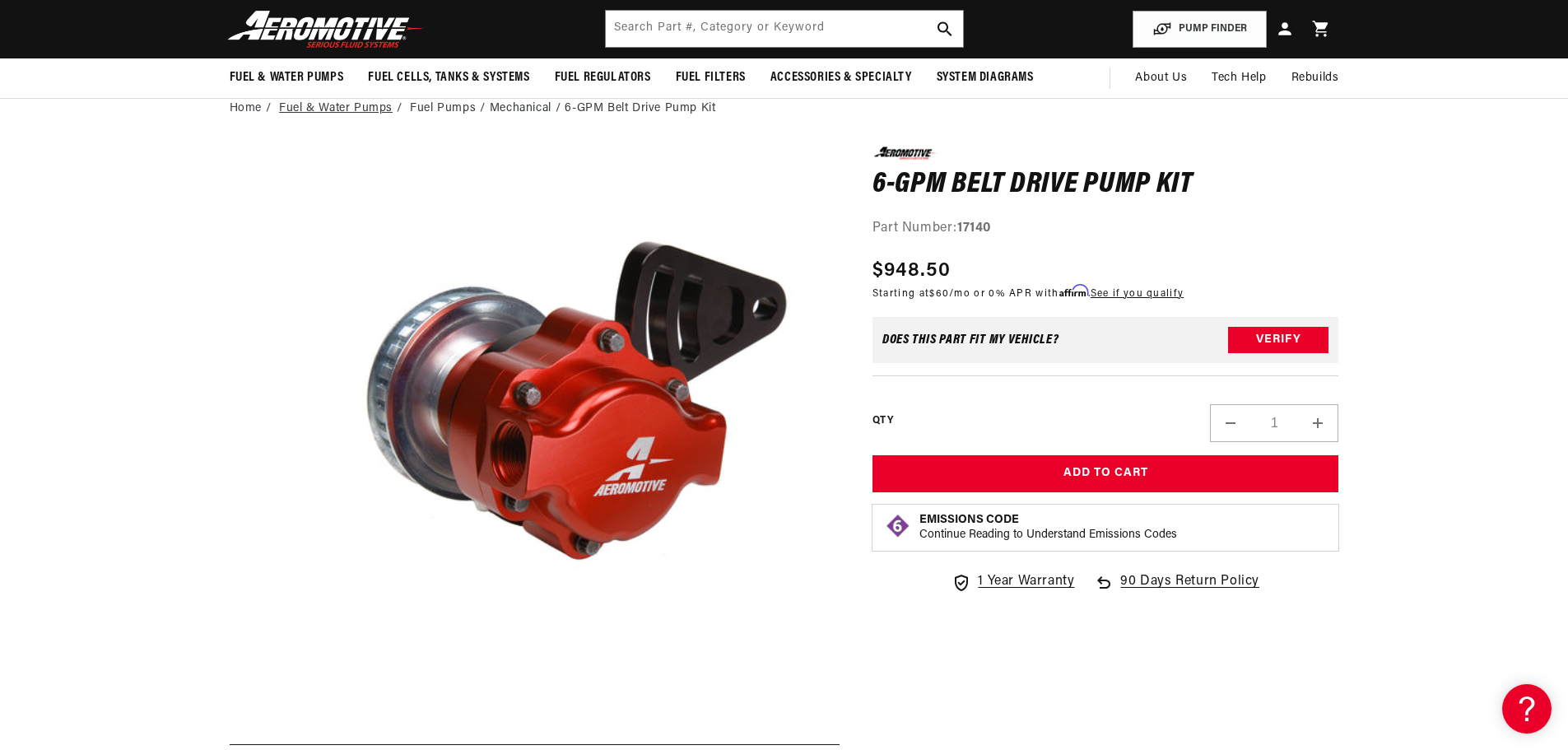
scroll to position [0, 0]
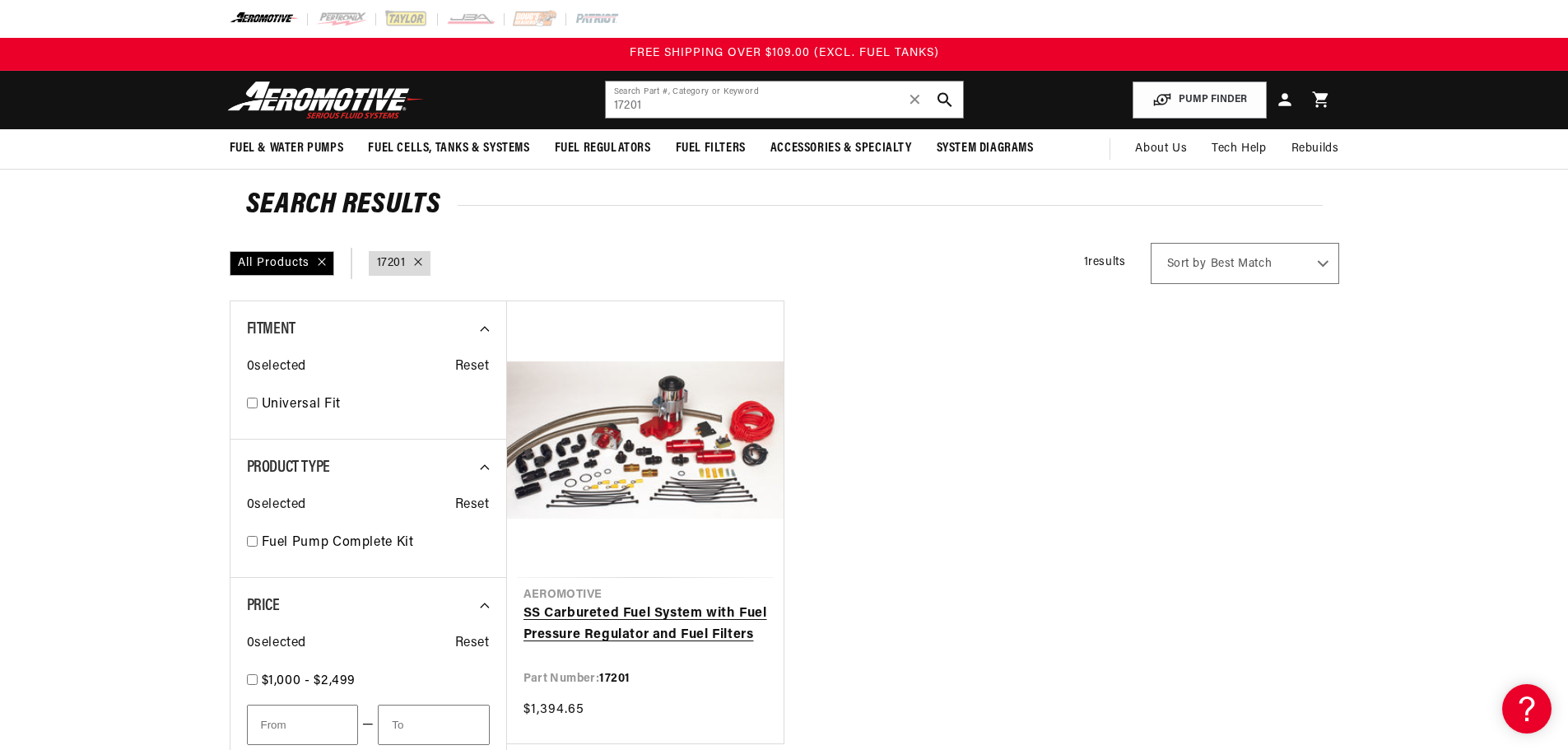
click at [640, 623] on link "SS Carbureted Fuel System with Fuel Pressure Regulator and Fuel Filters" at bounding box center [646, 624] width 243 height 42
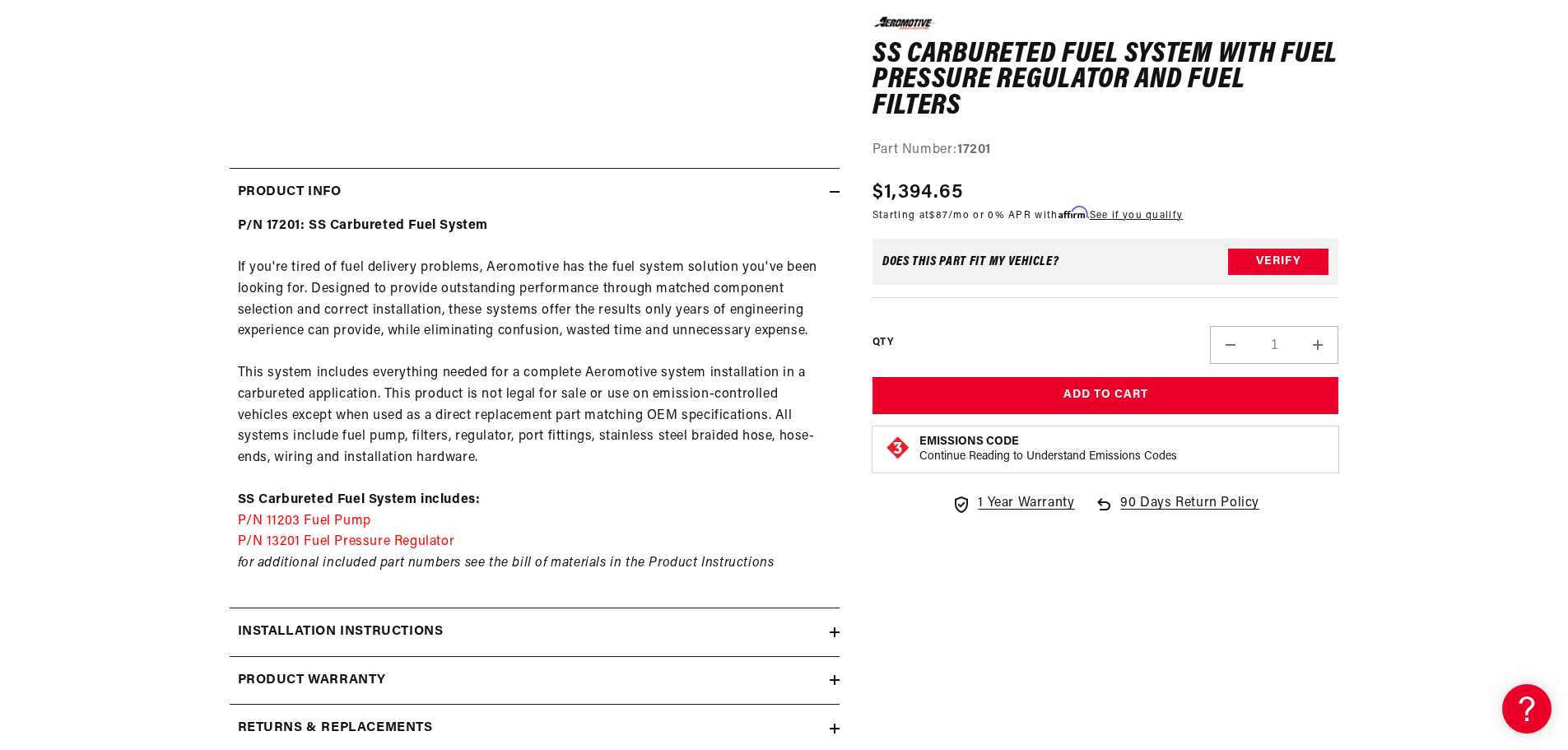
scroll to position [741, 0]
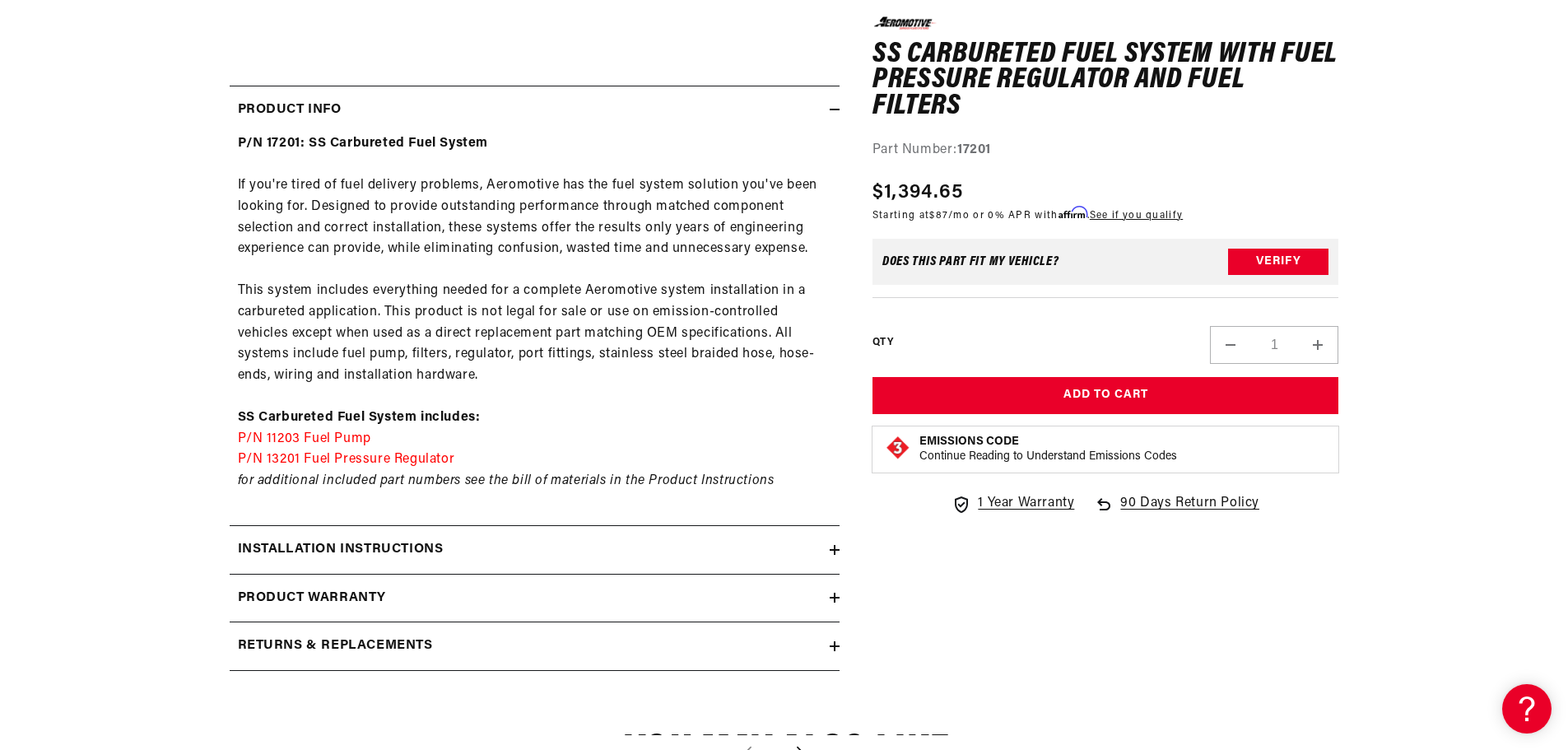
click at [833, 546] on icon at bounding box center [835, 550] width 10 height 10
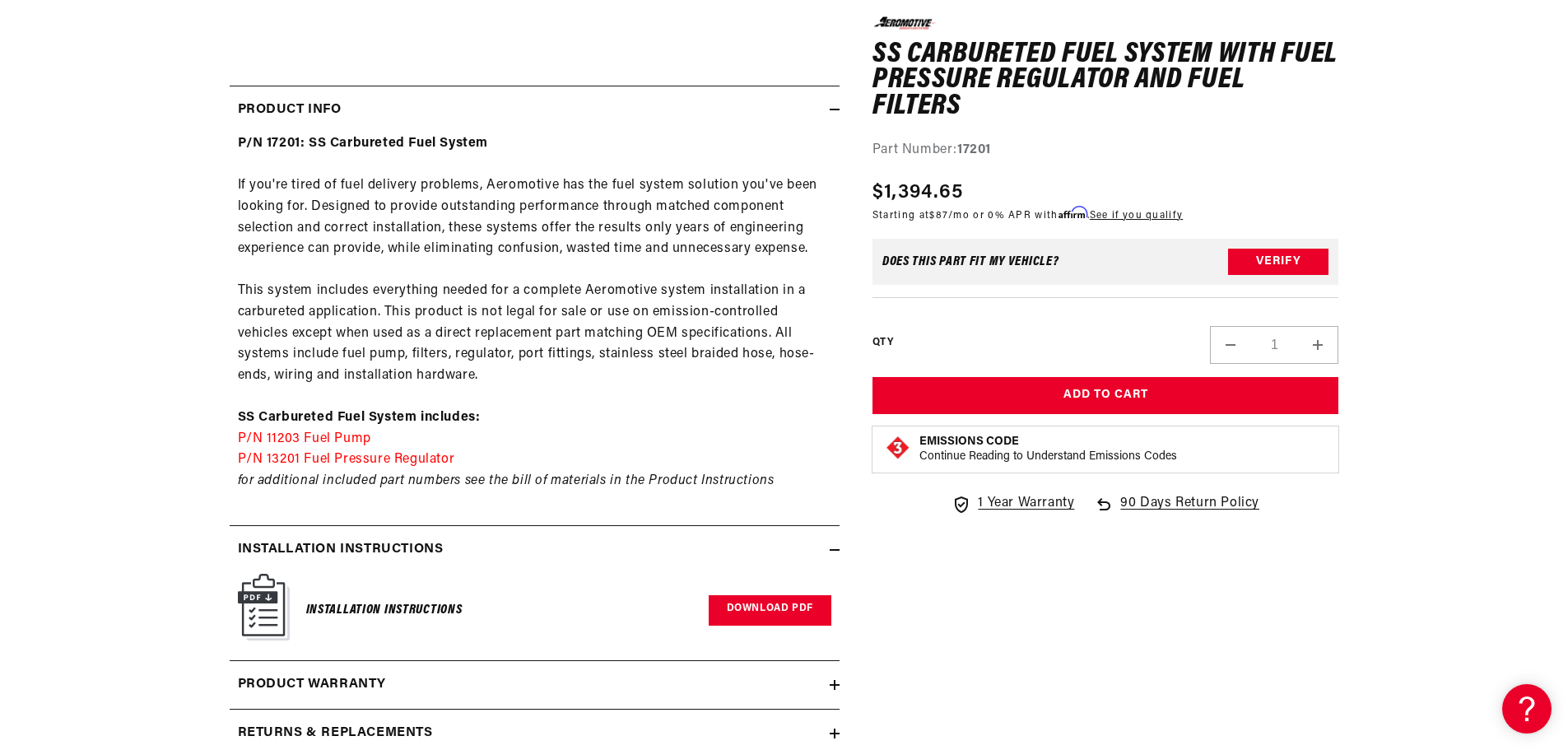
click at [798, 603] on link "Download PDF" at bounding box center [770, 610] width 123 height 31
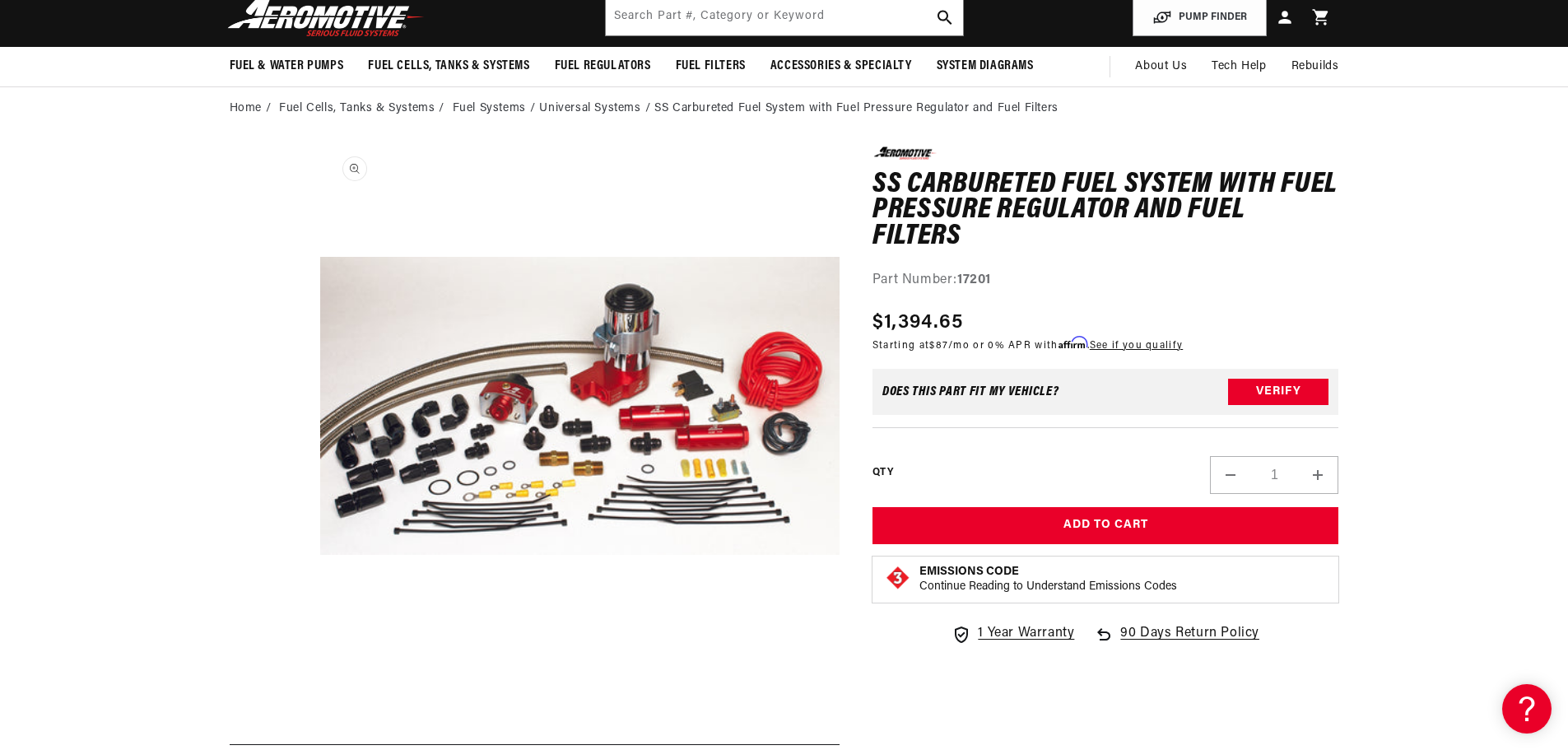
scroll to position [0, 0]
click at [808, 19] on input "text" at bounding box center [784, 17] width 357 height 36
paste input "17202"
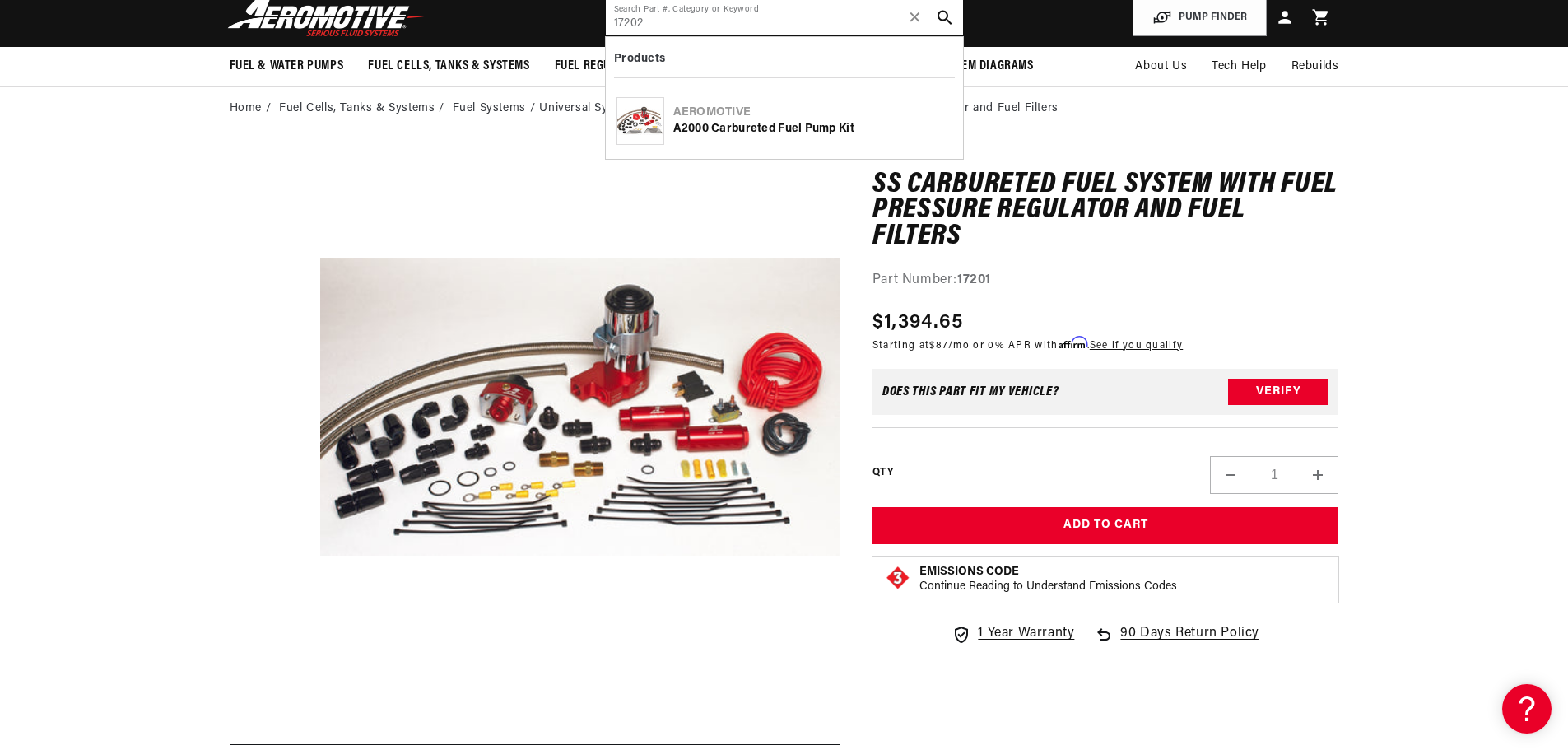
type input "17202"
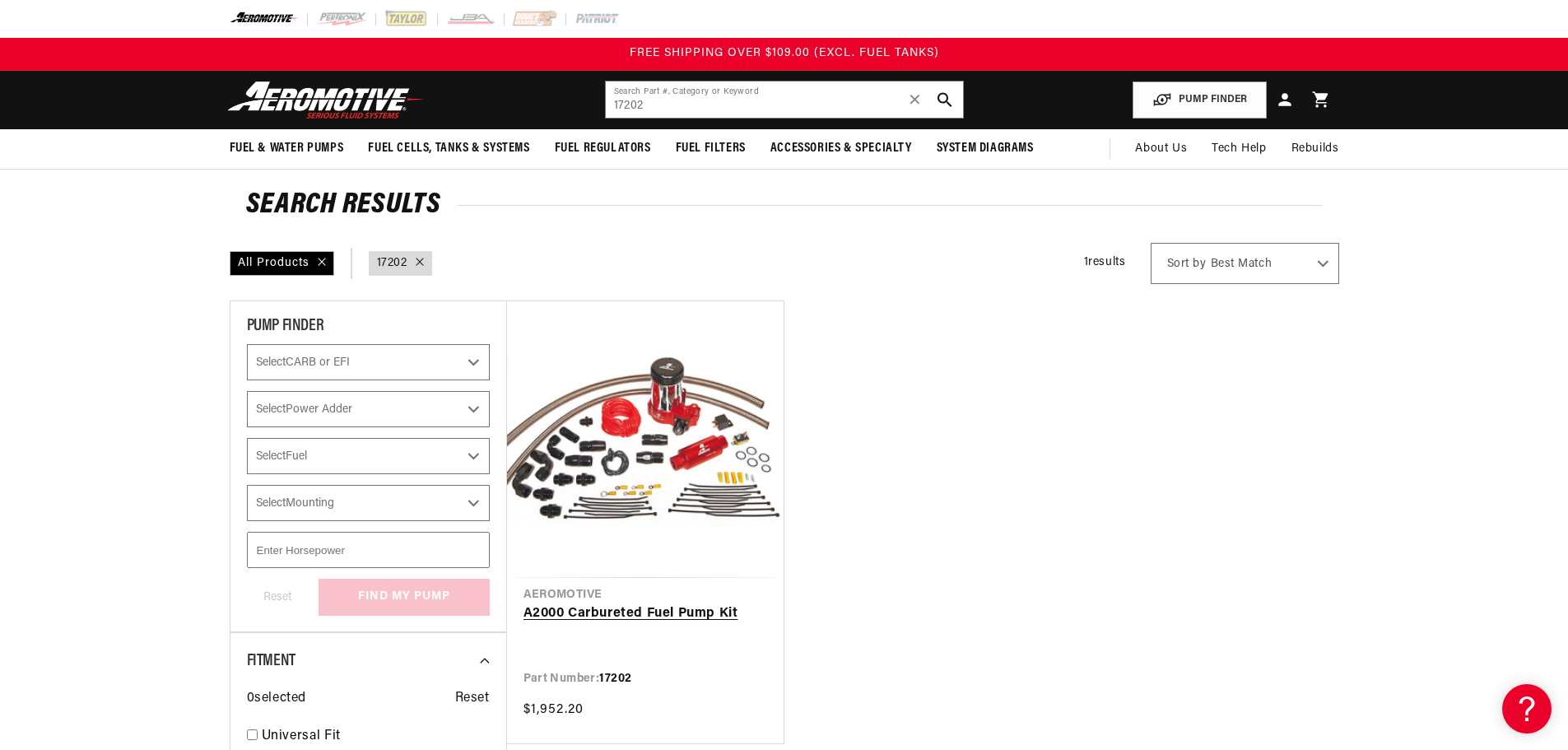
click at [667, 603] on link "A2000 Carbureted Fuel Pump Kit" at bounding box center [646, 614] width 243 height 21
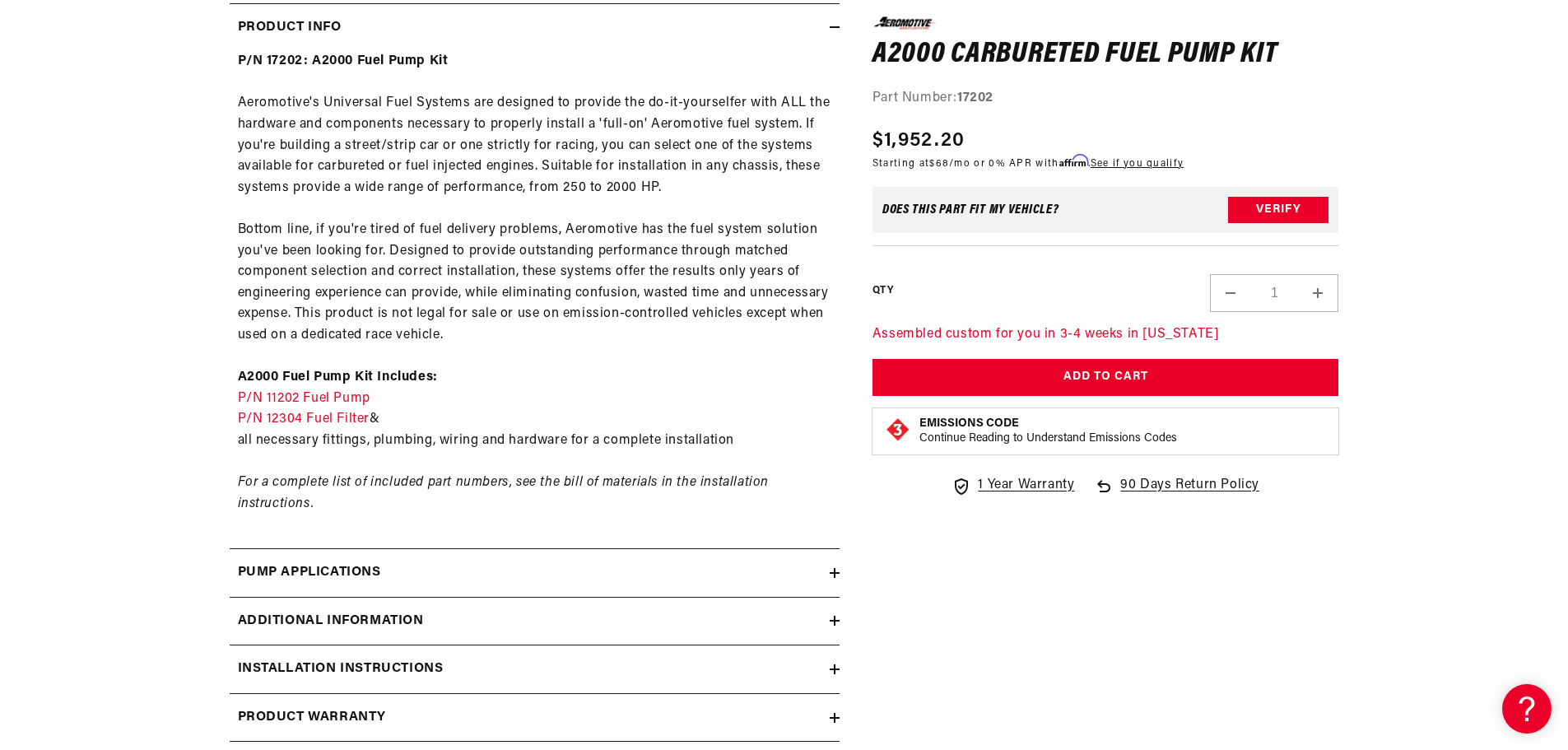
scroll to position [905, 0]
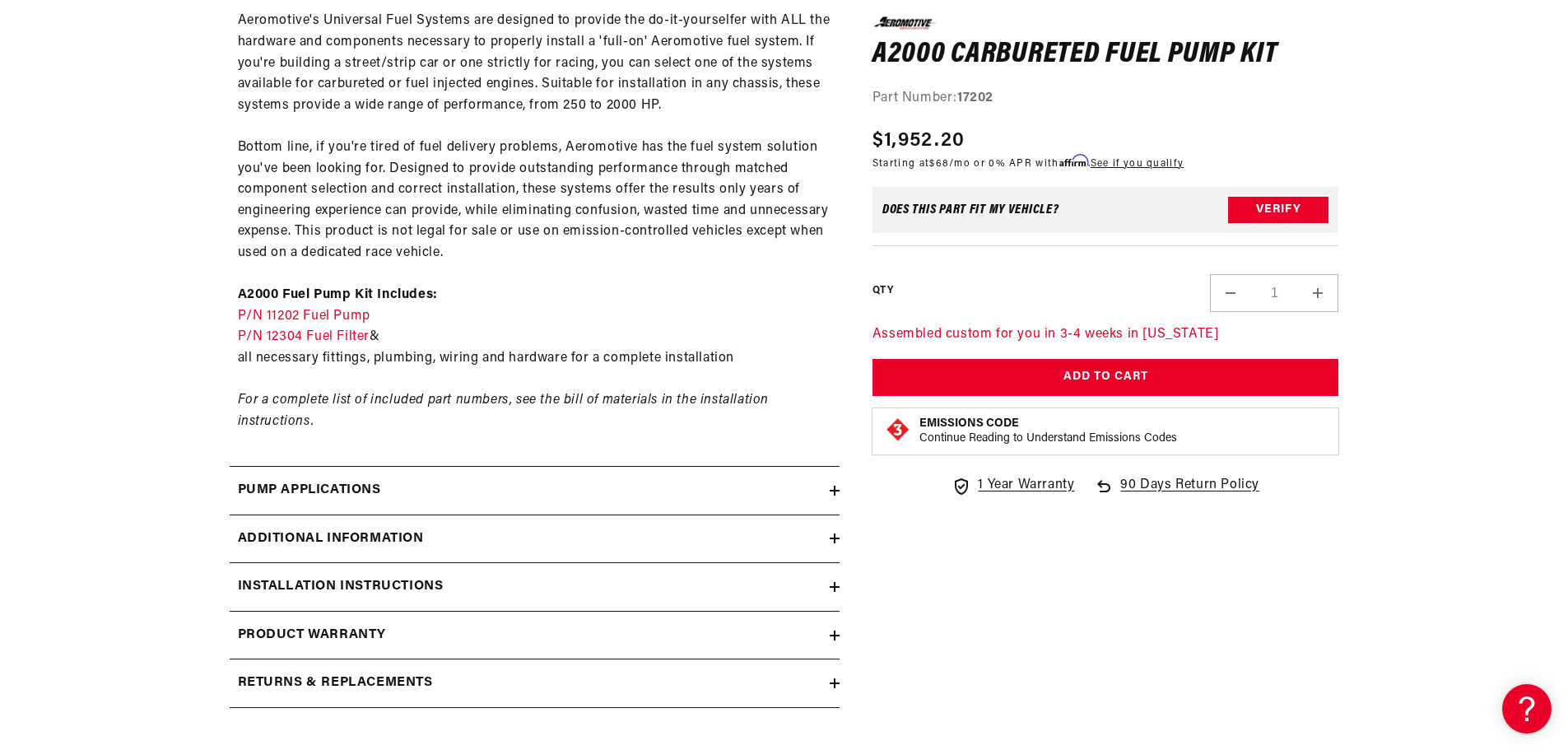
click at [830, 537] on icon at bounding box center [835, 538] width 10 height 10
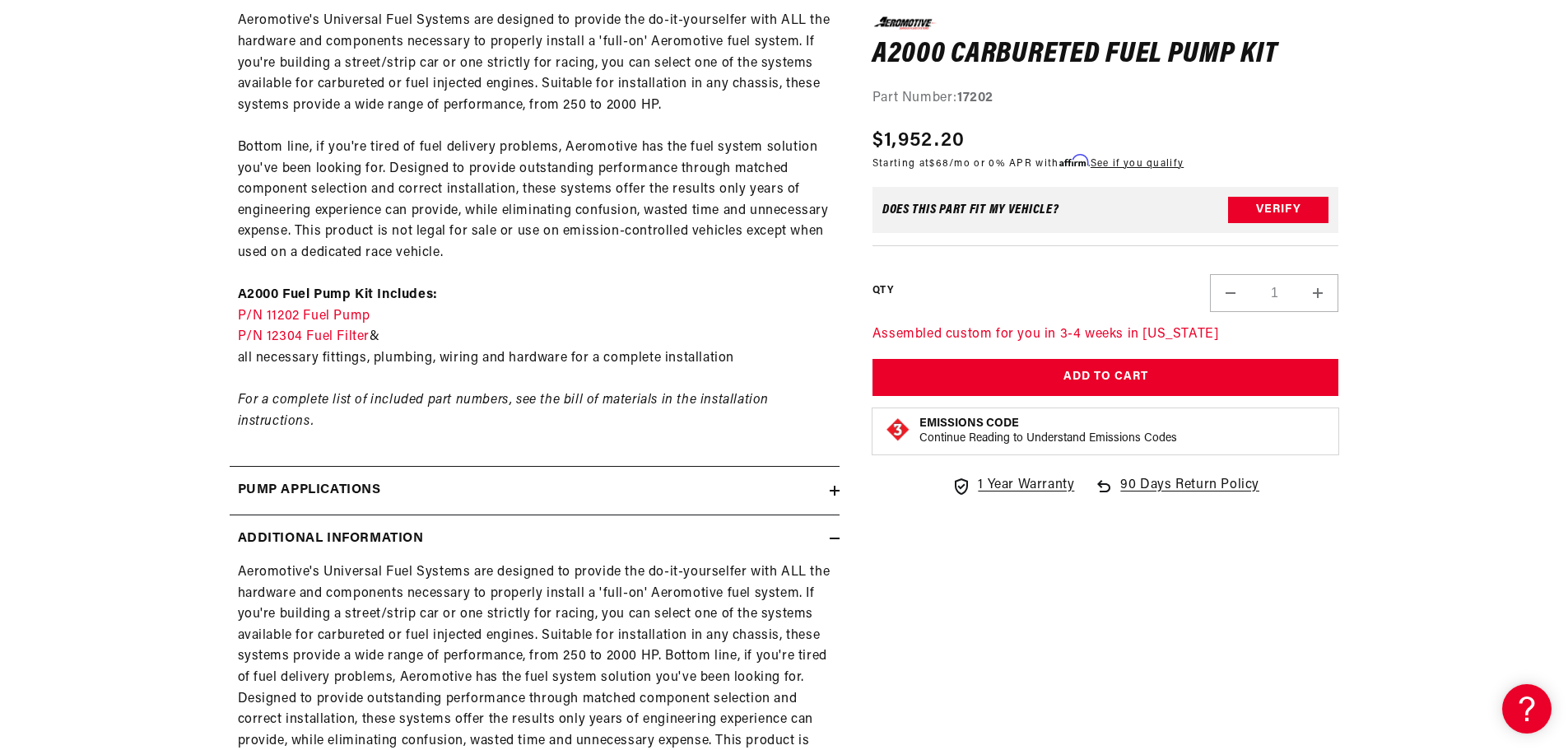
click at [830, 537] on icon at bounding box center [835, 538] width 10 height 10
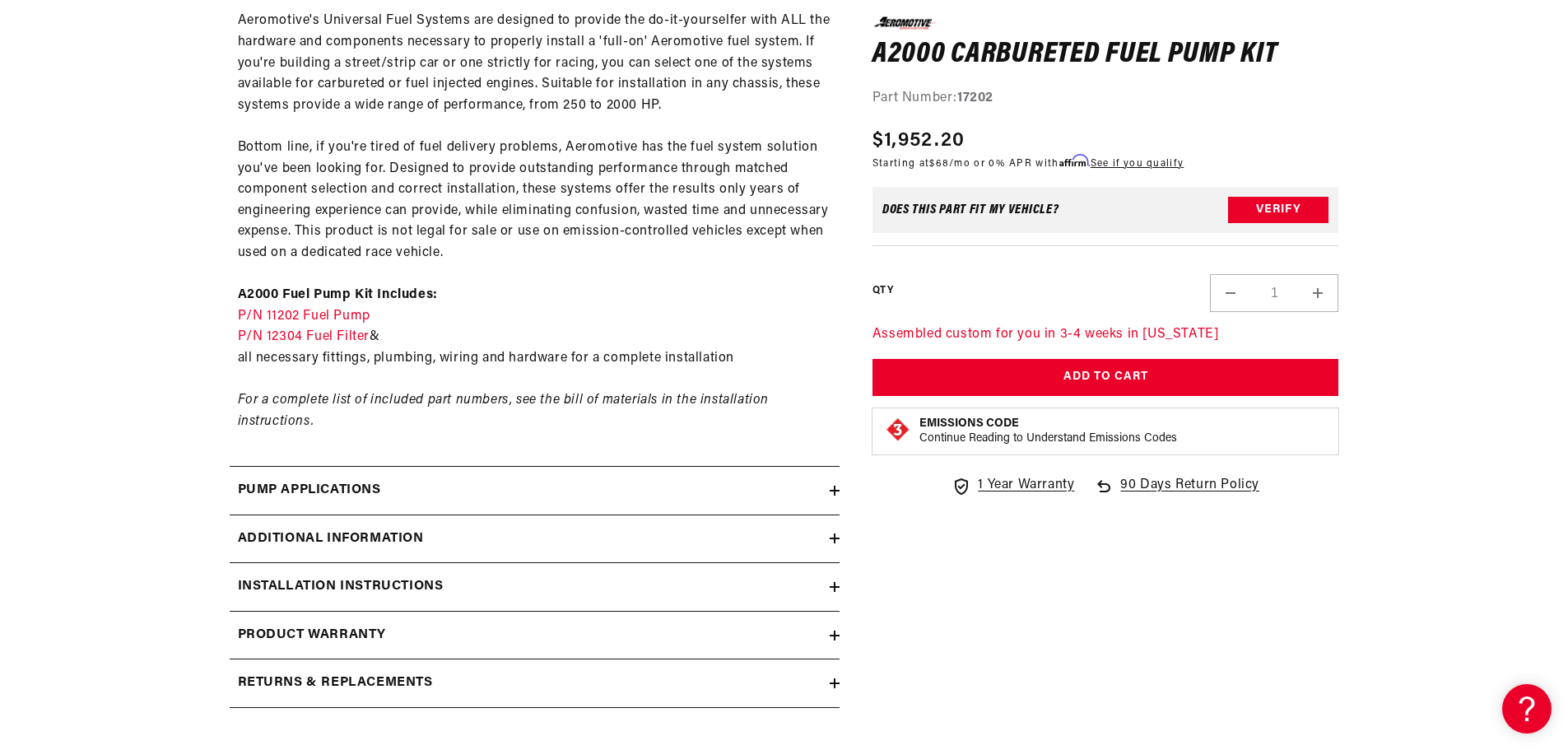
scroll to position [1070, 0]
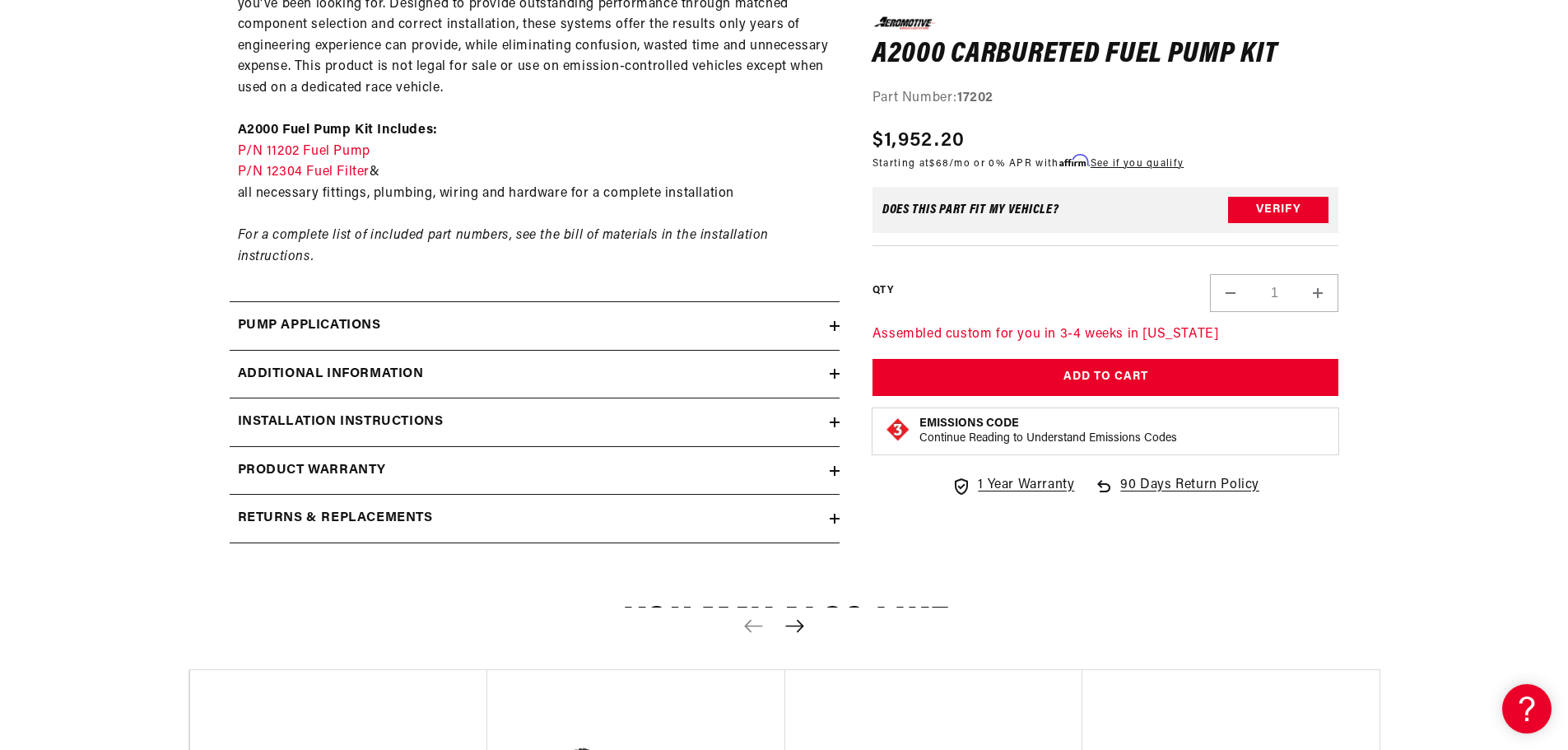
click at [830, 420] on icon at bounding box center [835, 423] width 10 height 10
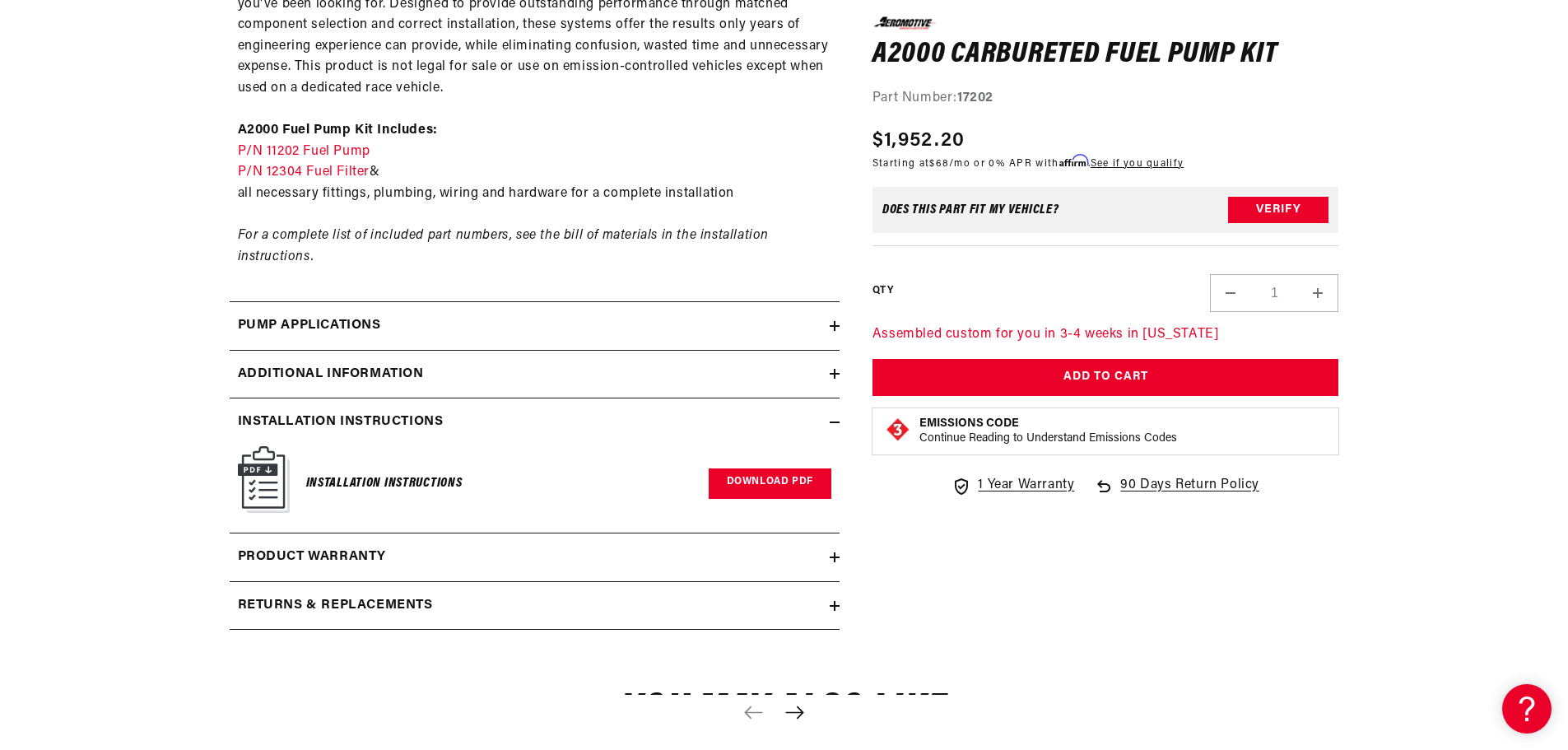
click at [775, 482] on link "Download PDF" at bounding box center [770, 483] width 123 height 31
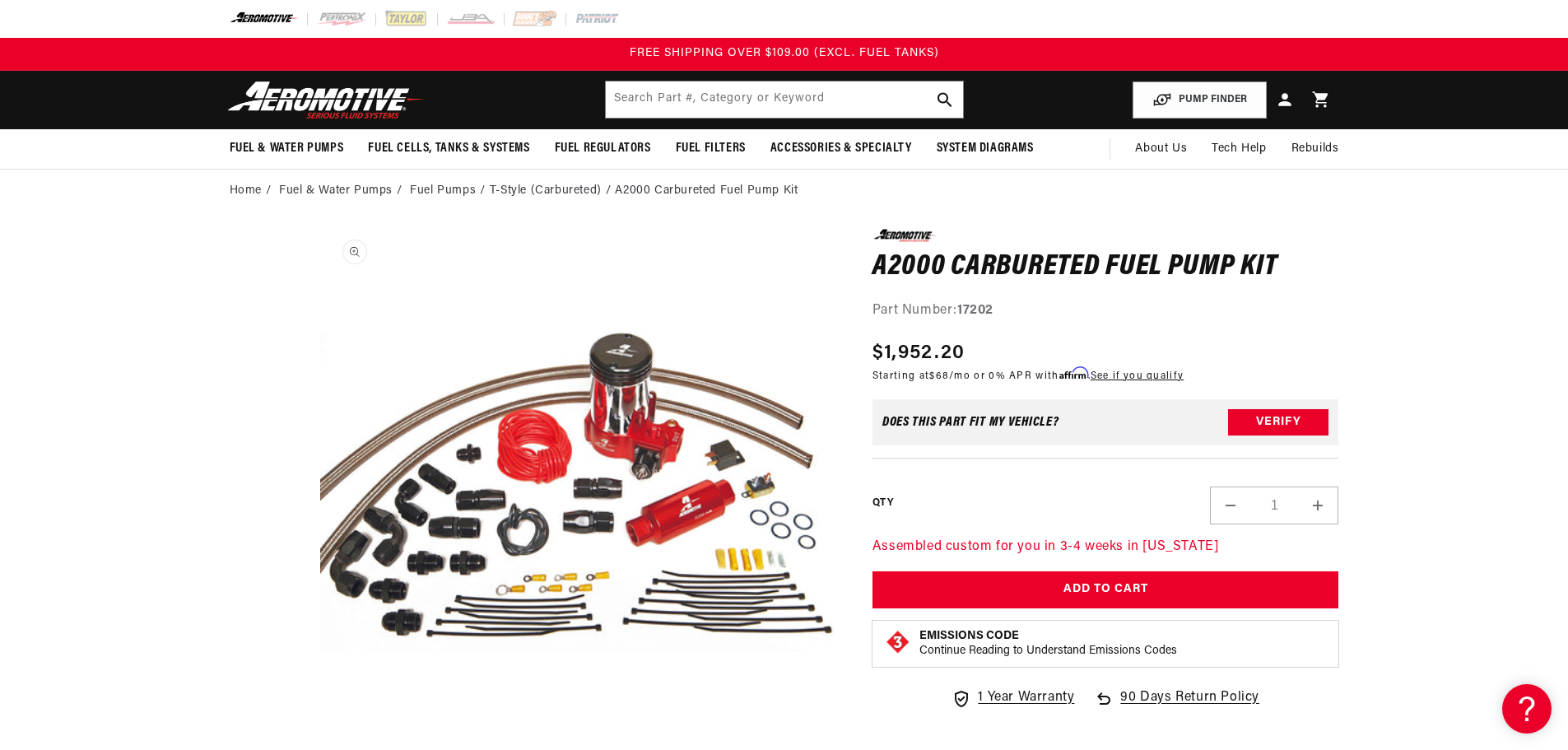
scroll to position [1, 0]
click at [695, 93] on input "text" at bounding box center [784, 99] width 357 height 36
paste input "17203"
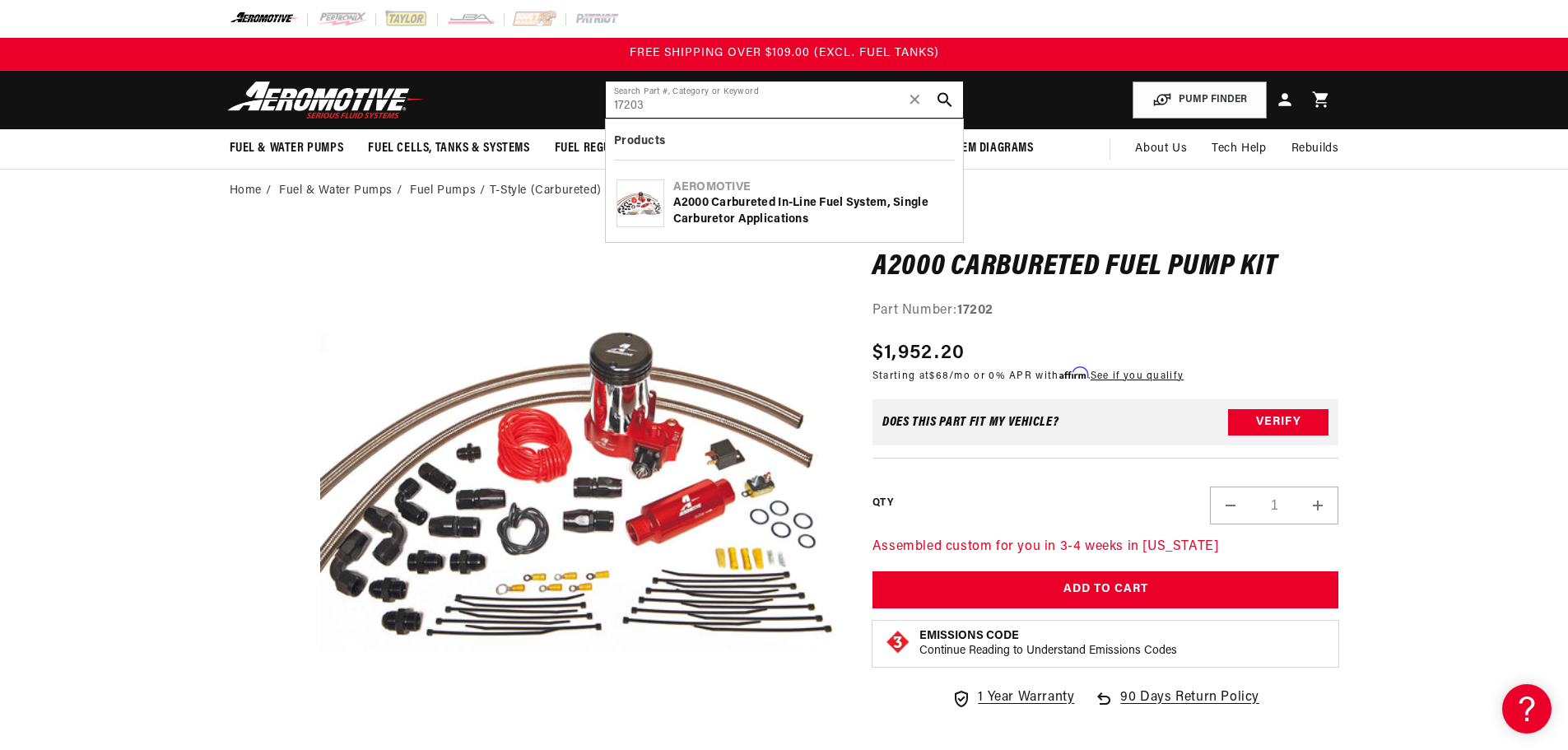
type input "17203"
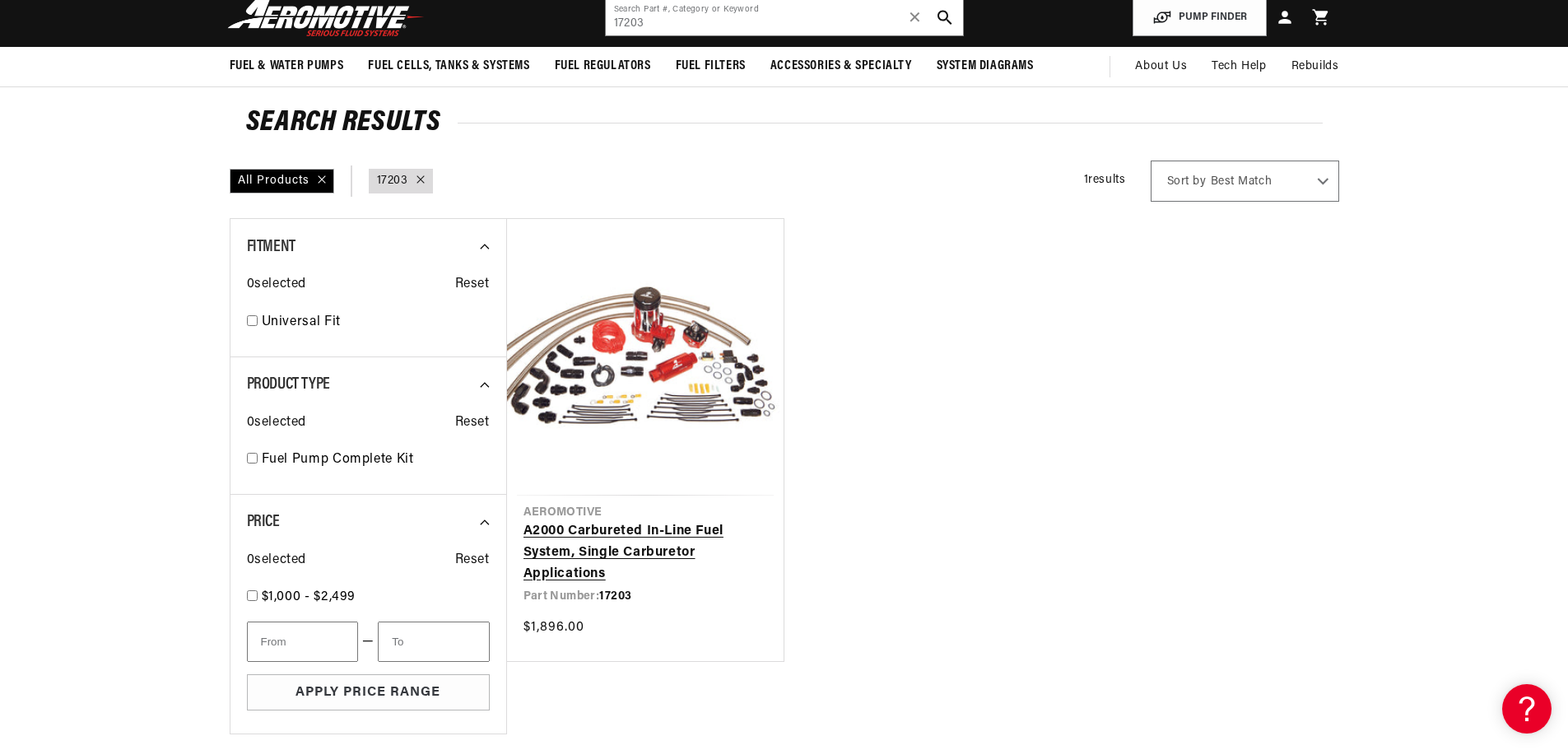
scroll to position [165, 0]
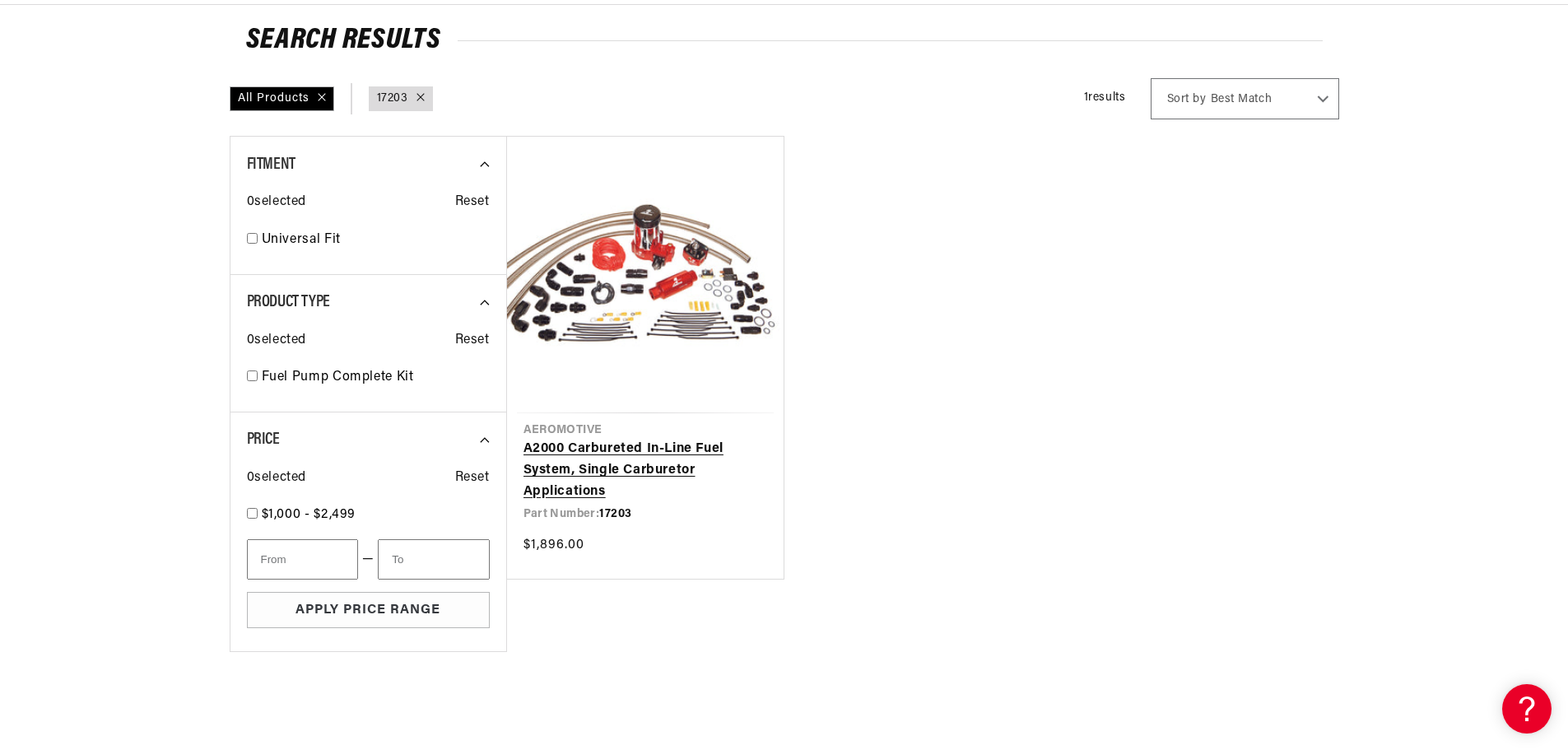
click at [663, 470] on link "A2000 Carbureted In-Line Fuel System, Single Carburetor Applications" at bounding box center [646, 471] width 243 height 63
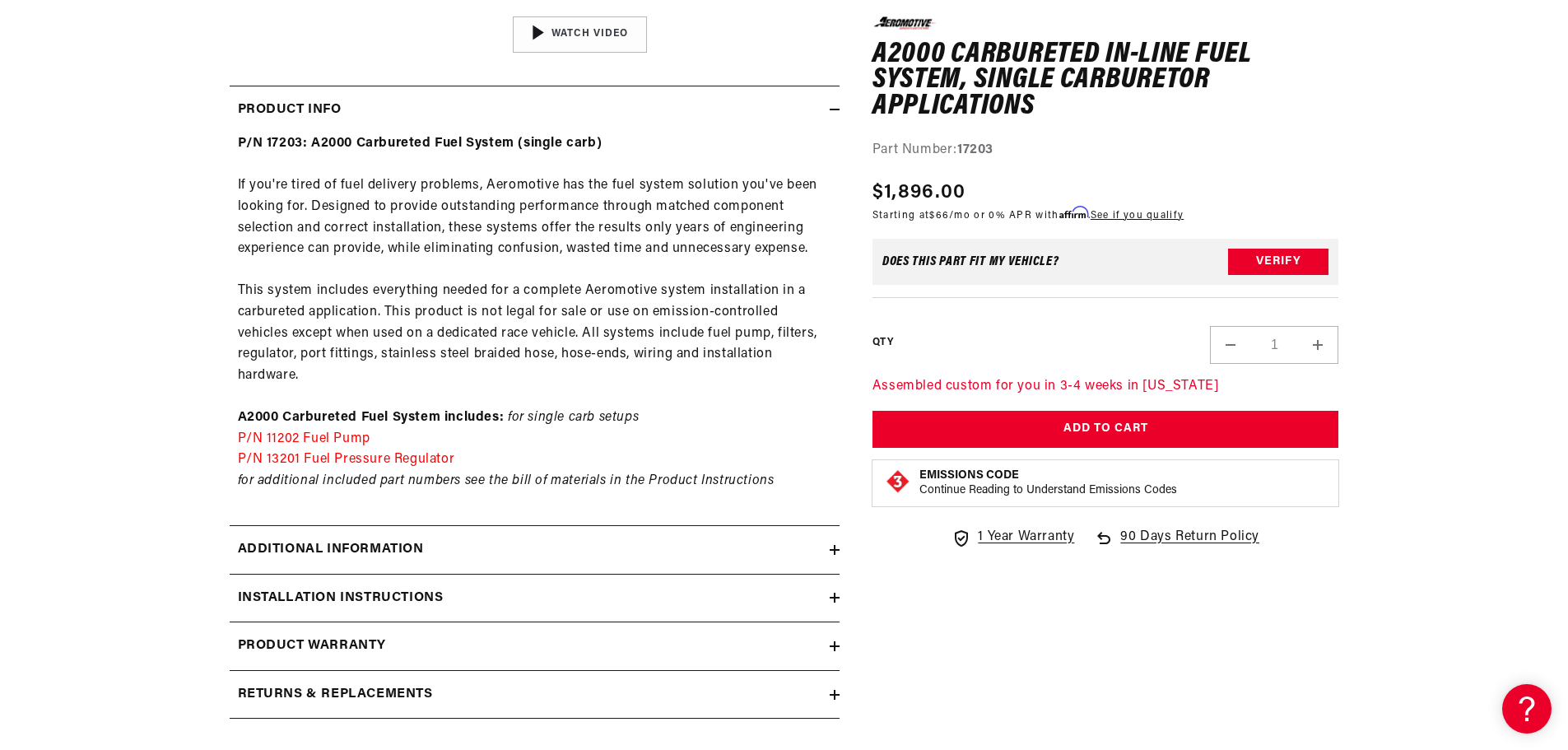
click at [814, 588] on div "Installation Instructions" at bounding box center [530, 598] width 600 height 21
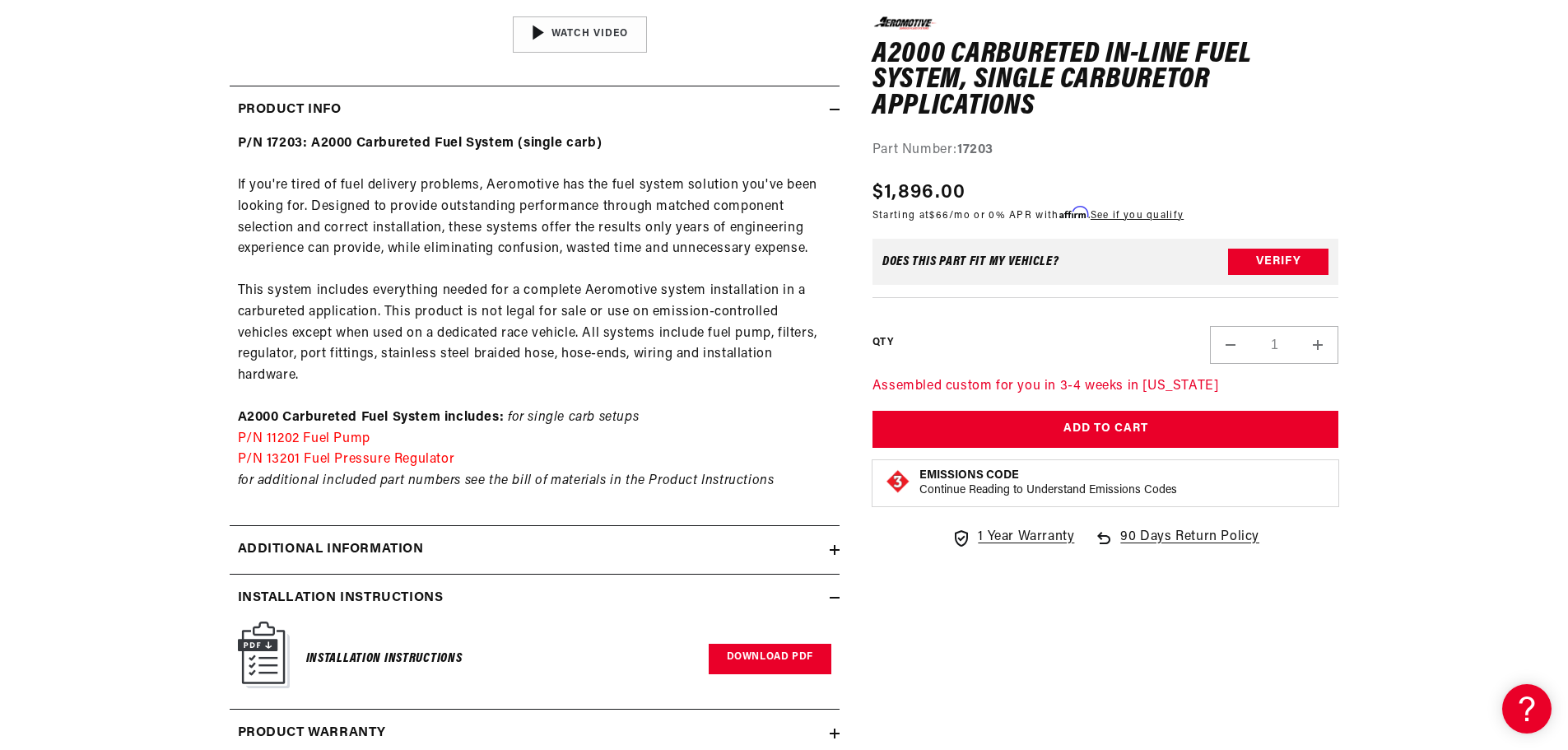
click at [777, 644] on link "Download PDF" at bounding box center [770, 659] width 123 height 31
